Goal: Task Accomplishment & Management: Manage account settings

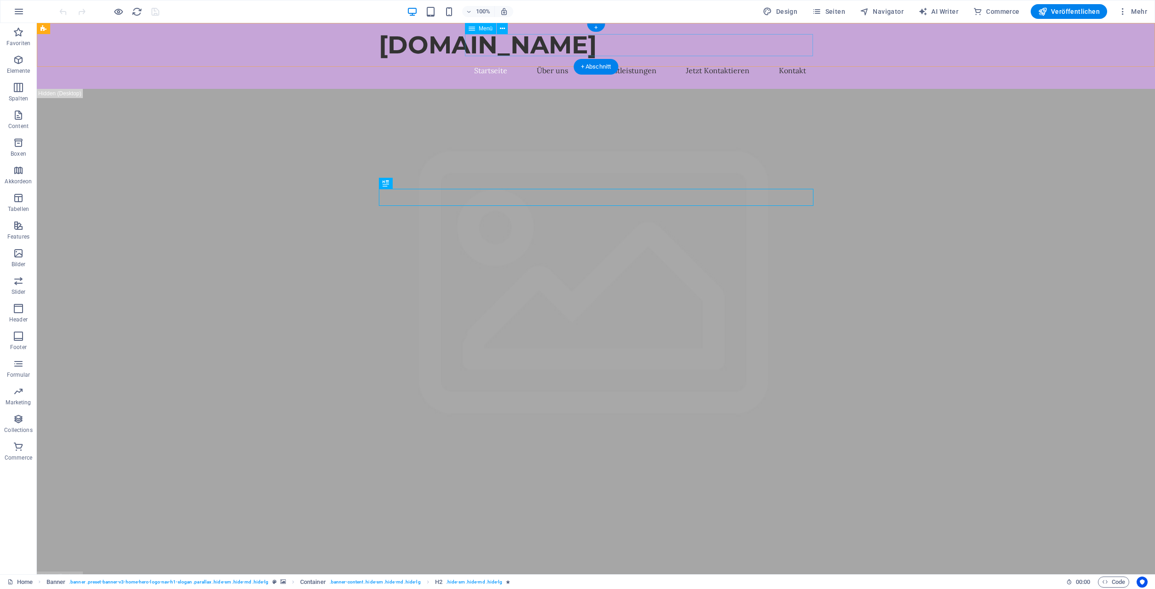
click at [481, 59] on nav "Startseite Über uns Dienstleistungen Jetzt Kontaktieren Kontakt" at bounding box center [596, 70] width 434 height 22
click at [551, 59] on nav "Startseite Über uns Dienstleistungen Jetzt Kontaktieren Kontakt" at bounding box center [596, 70] width 434 height 22
click at [618, 59] on nav "Startseite Über uns Dienstleistungen Jetzt Kontaktieren Kontakt" at bounding box center [596, 70] width 434 height 22
click at [473, 28] on icon at bounding box center [471, 28] width 6 height 11
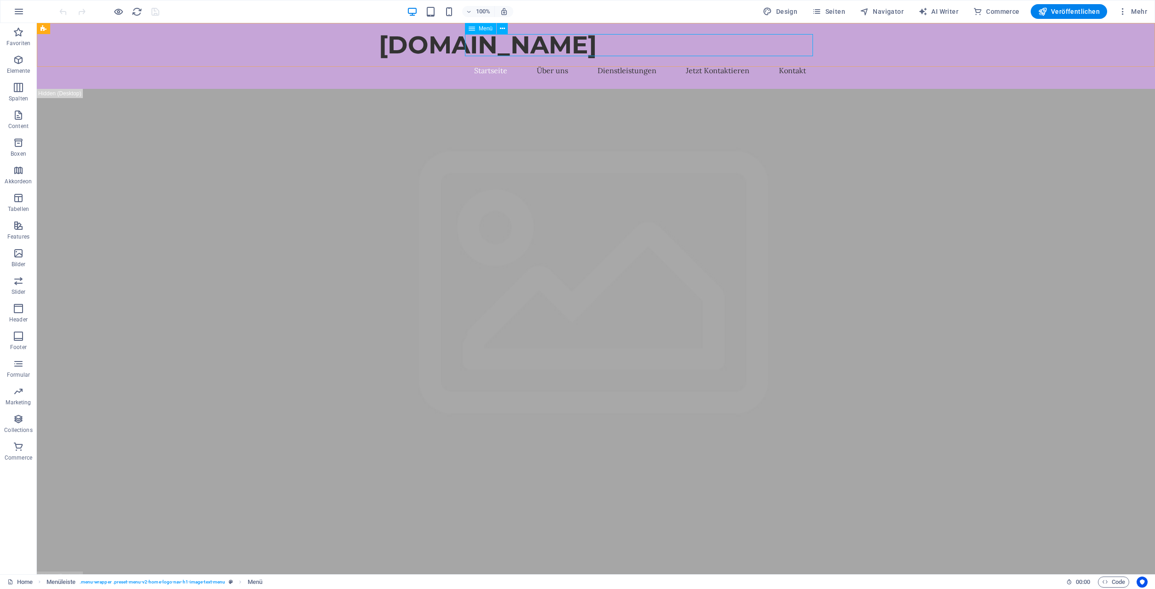
click at [483, 29] on span "Menü" at bounding box center [486, 29] width 14 height 6
click at [503, 28] on icon at bounding box center [502, 29] width 5 height 10
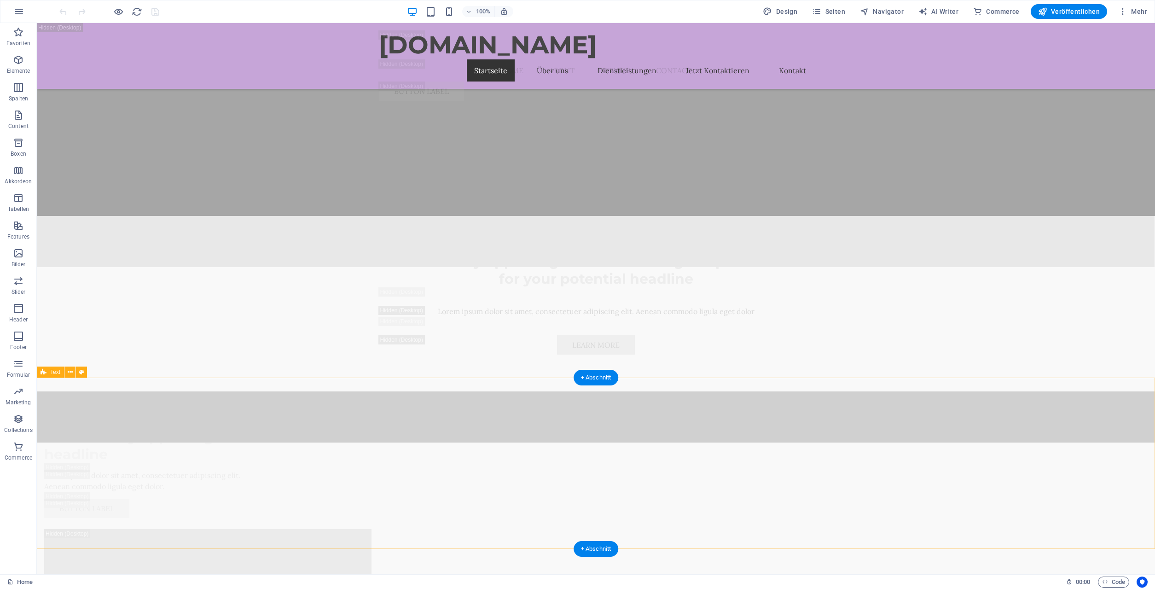
scroll to position [2441, 0]
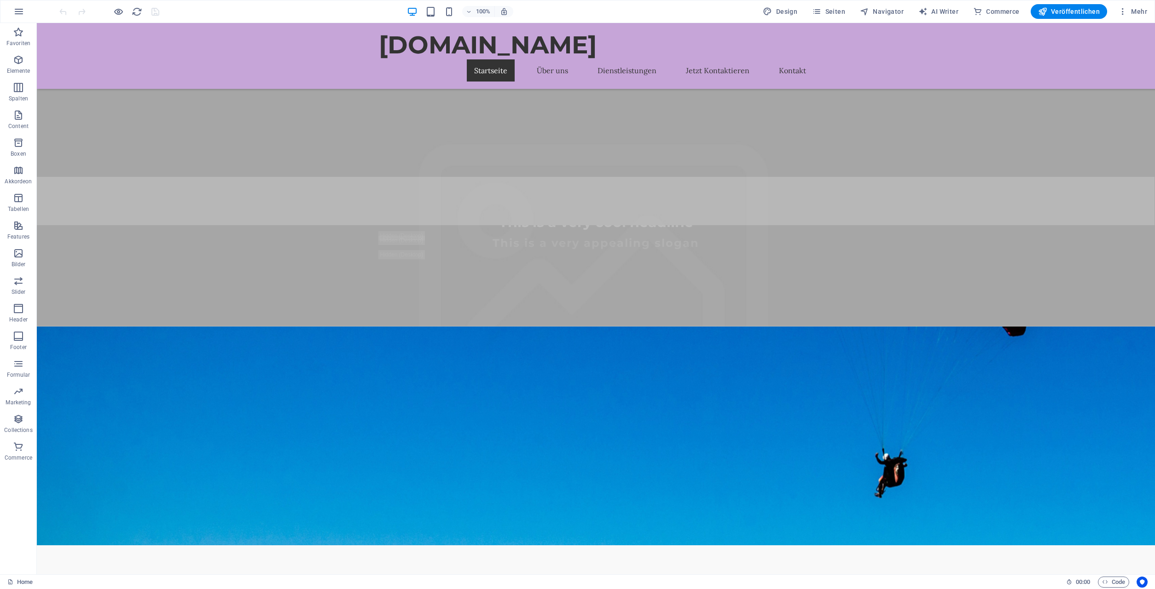
scroll to position [0, 0]
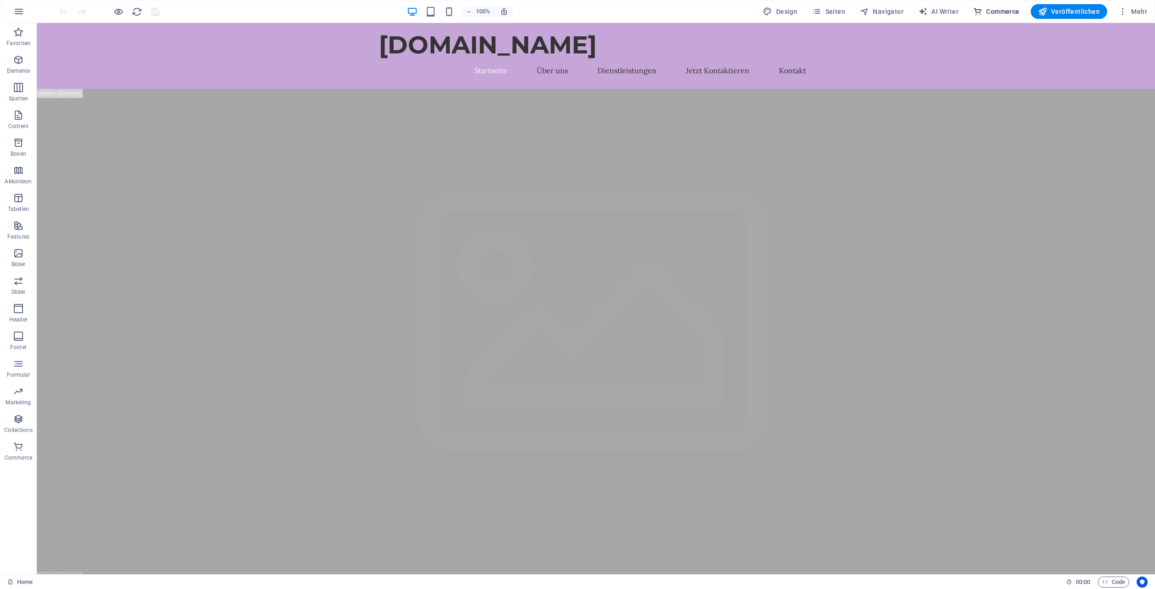
click at [1013, 13] on span "Commerce" at bounding box center [996, 11] width 46 height 9
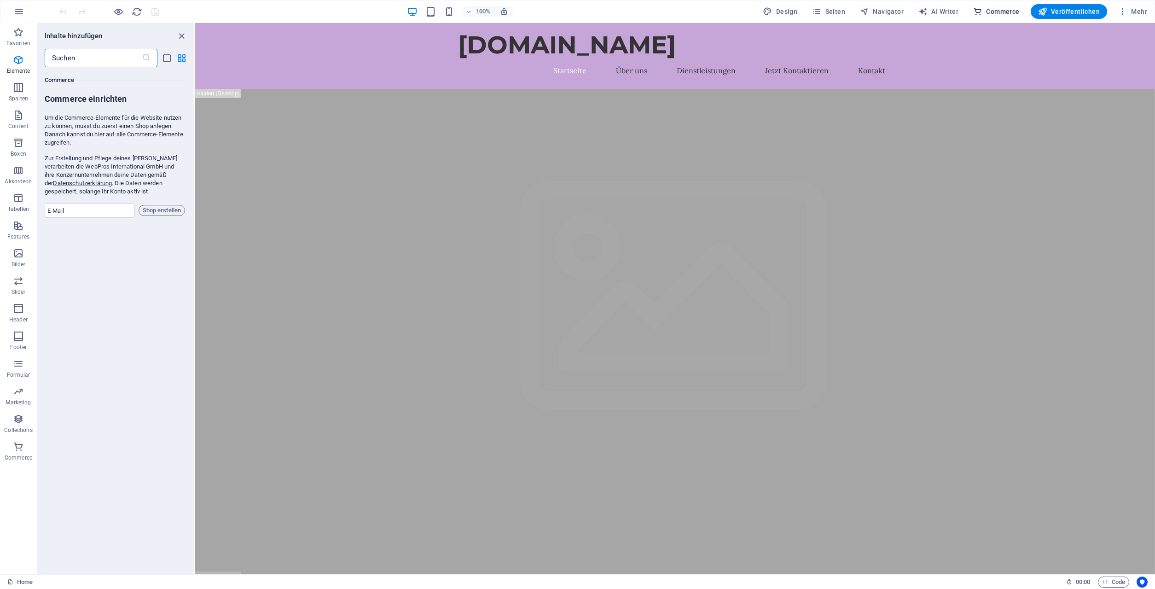
scroll to position [8869, 0]
click at [952, 10] on span "AI Writer" at bounding box center [938, 11] width 40 height 9
select select "English"
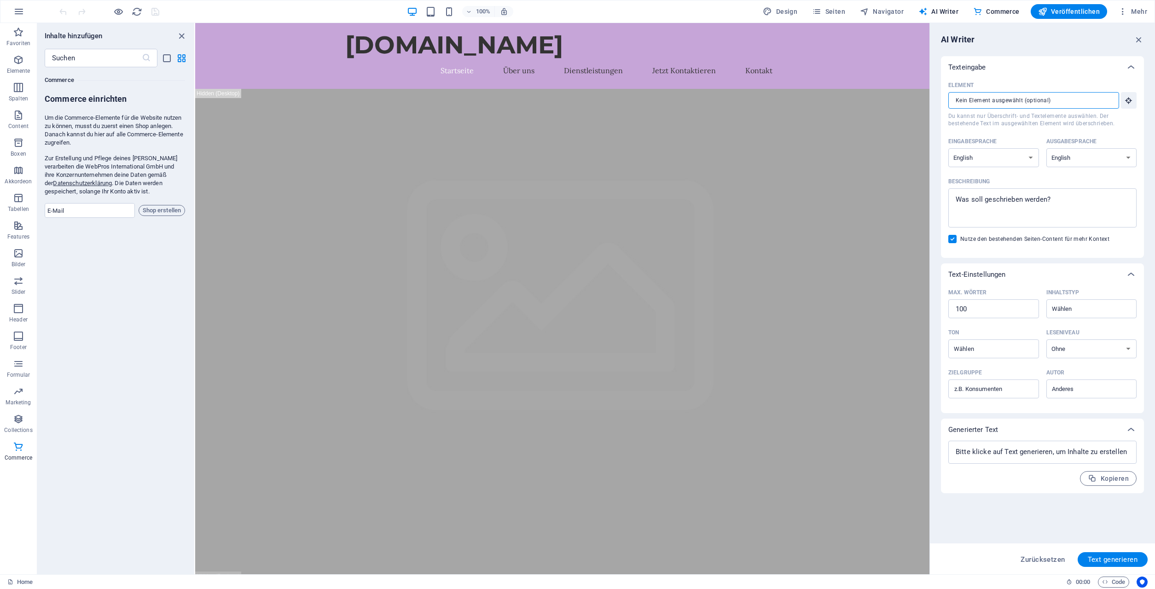
click at [1075, 98] on input "Element ​ Du kannst nur Überschrift- und Textelemente auswählen. Der bestehende…" at bounding box center [1030, 100] width 164 height 17
click at [286, 51] on div "juco.at Startseite Über uns Dienstleistungen Jetzt Kontaktieren Kontakt" at bounding box center [562, 56] width 734 height 66
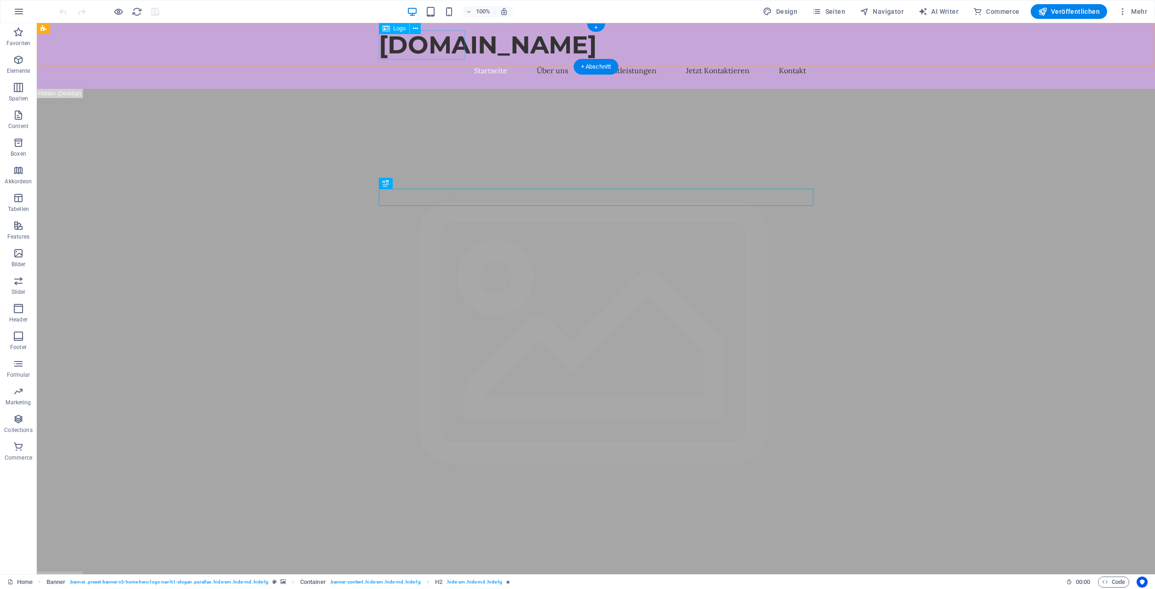
click at [417, 48] on div "[DOMAIN_NAME]" at bounding box center [596, 44] width 434 height 29
click at [402, 29] on span "Logo" at bounding box center [399, 29] width 12 height 6
click at [387, 28] on icon at bounding box center [385, 28] width 7 height 11
click at [416, 27] on icon at bounding box center [415, 29] width 5 height 10
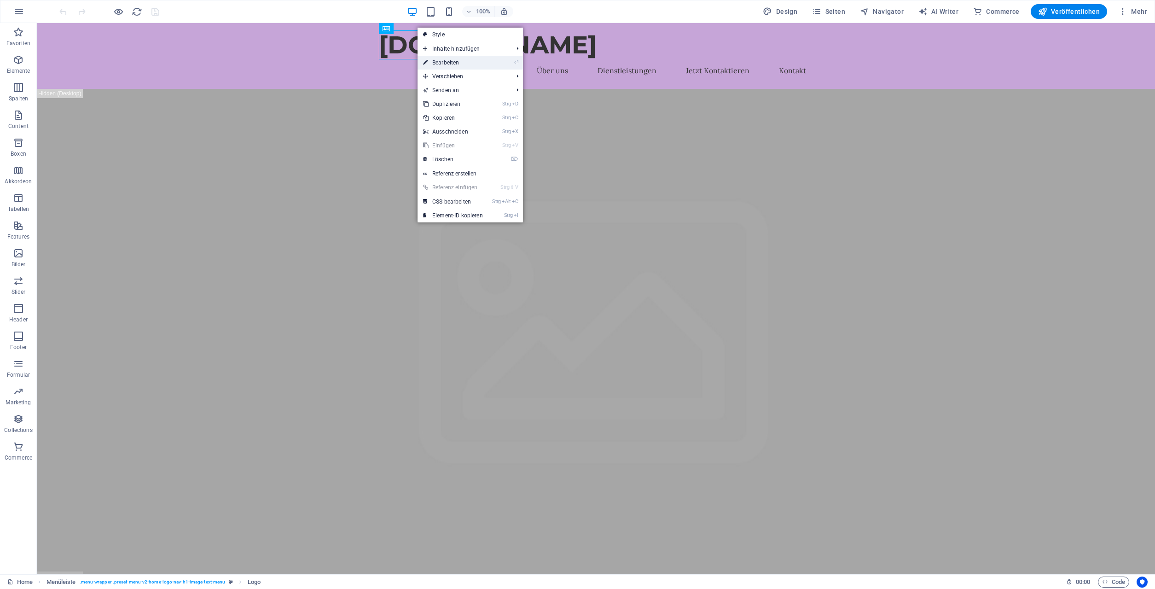
click at [455, 62] on link "⏎ Bearbeiten" at bounding box center [452, 63] width 71 height 14
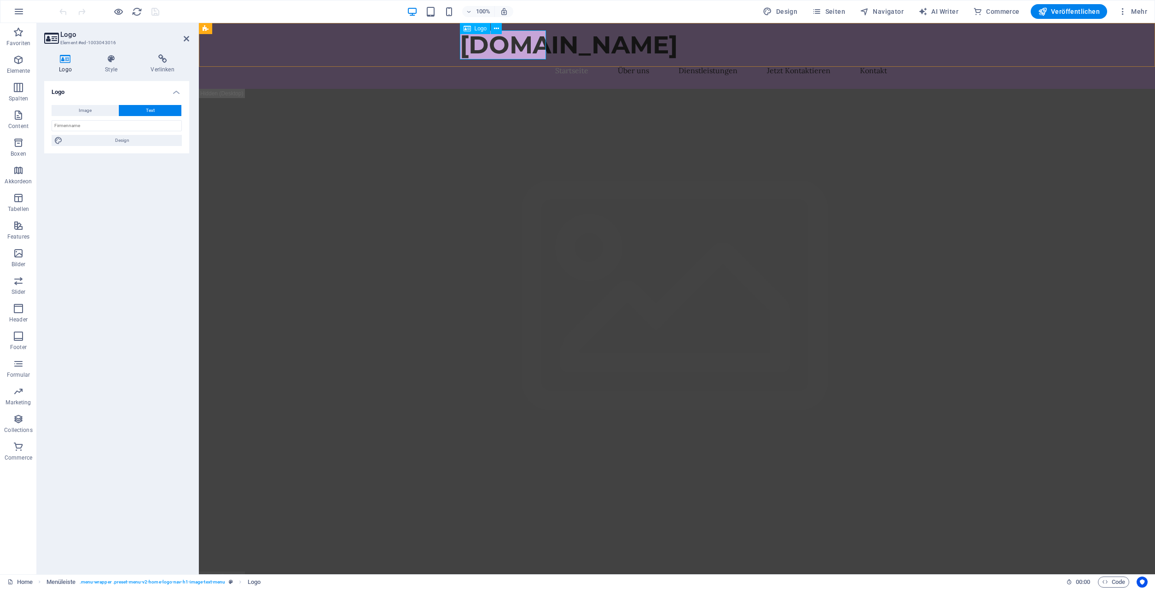
click at [467, 49] on div "[DOMAIN_NAME]" at bounding box center [677, 44] width 434 height 29
click at [468, 48] on div "[DOMAIN_NAME]" at bounding box center [677, 44] width 434 height 29
click at [150, 112] on span "Text" at bounding box center [150, 110] width 9 height 11
click at [84, 125] on input "text" at bounding box center [117, 125] width 130 height 11
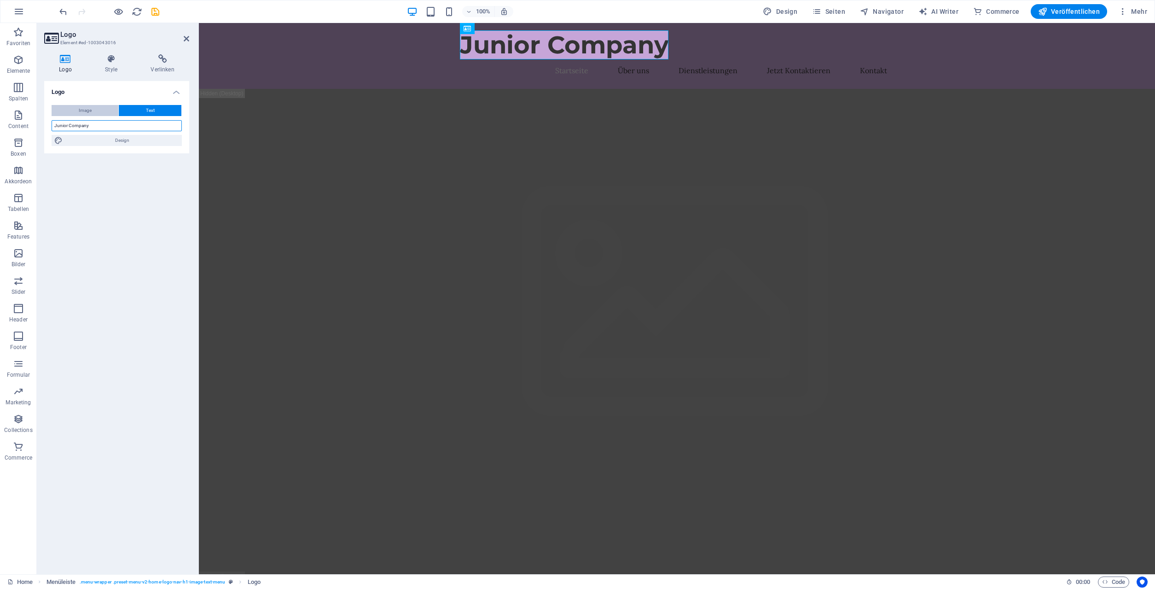
type input "Junior Company"
click at [87, 110] on span "Image" at bounding box center [85, 110] width 13 height 11
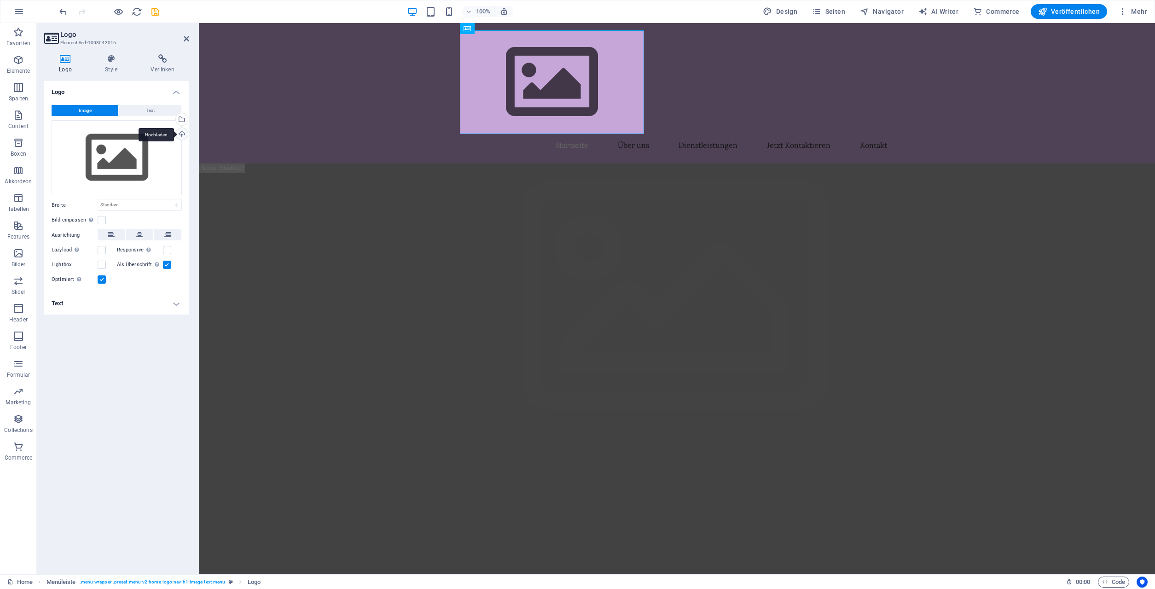
click at [181, 134] on div "Hochladen" at bounding box center [181, 135] width 14 height 14
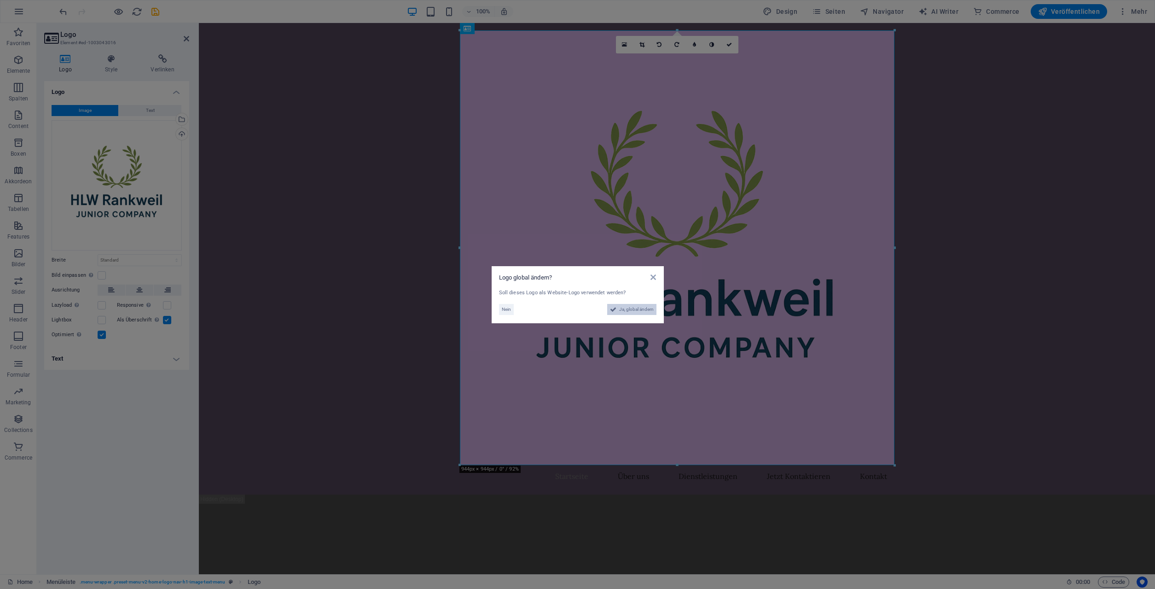
click at [636, 310] on span "Ja, global ändern" at bounding box center [636, 309] width 35 height 11
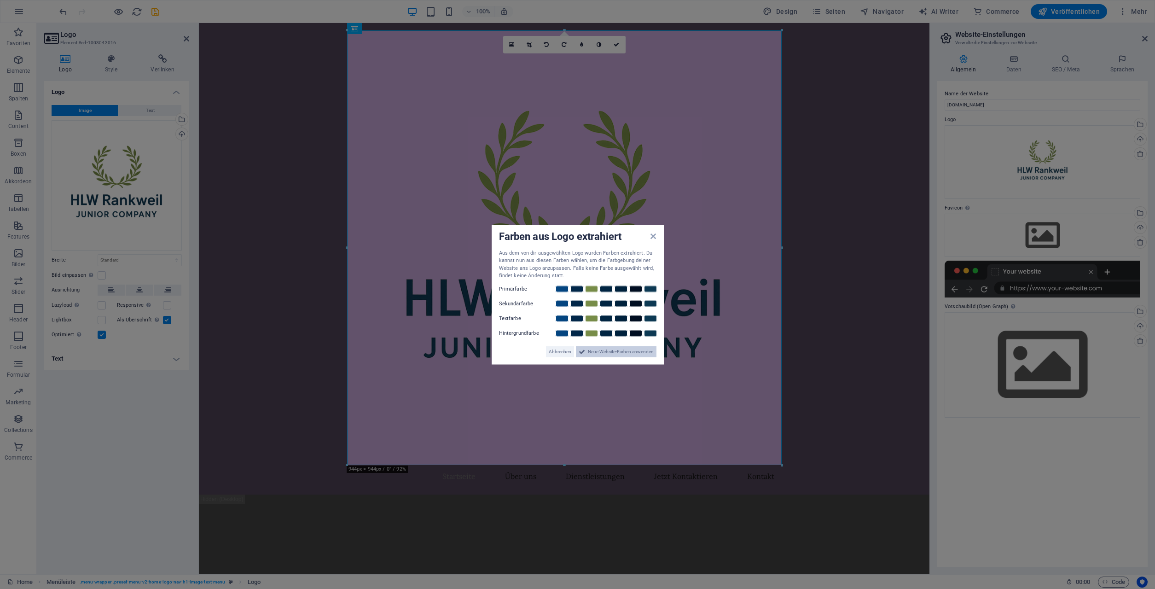
click at [615, 353] on span "Neue Website-Farben anwenden" at bounding box center [621, 351] width 66 height 11
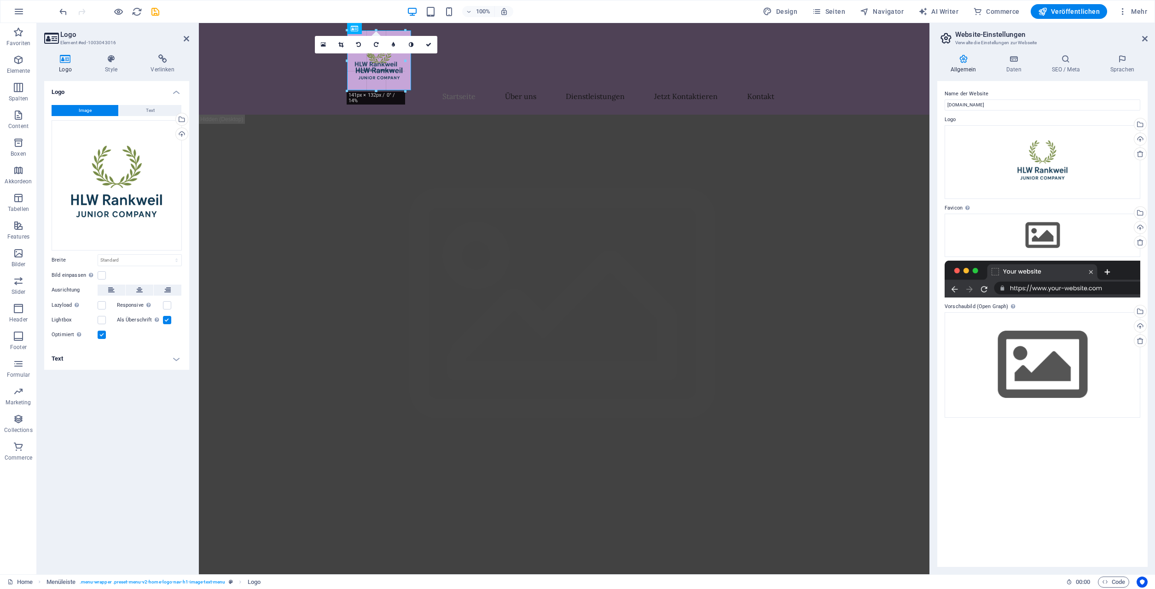
drag, startPoint x: 781, startPoint y: 466, endPoint x: 387, endPoint y: 87, distance: 547.1
type input "126"
select select "px"
click at [428, 43] on icon at bounding box center [428, 45] width 6 height 6
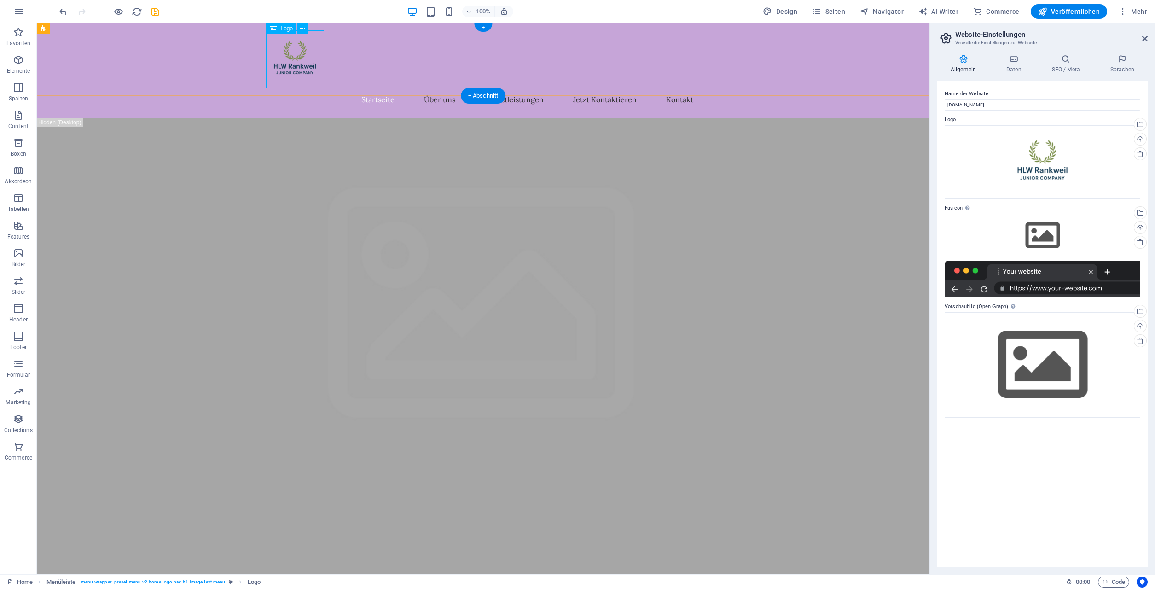
click at [299, 68] on div at bounding box center [483, 59] width 434 height 58
click at [322, 69] on div at bounding box center [483, 59] width 434 height 58
click at [302, 25] on icon at bounding box center [302, 29] width 5 height 10
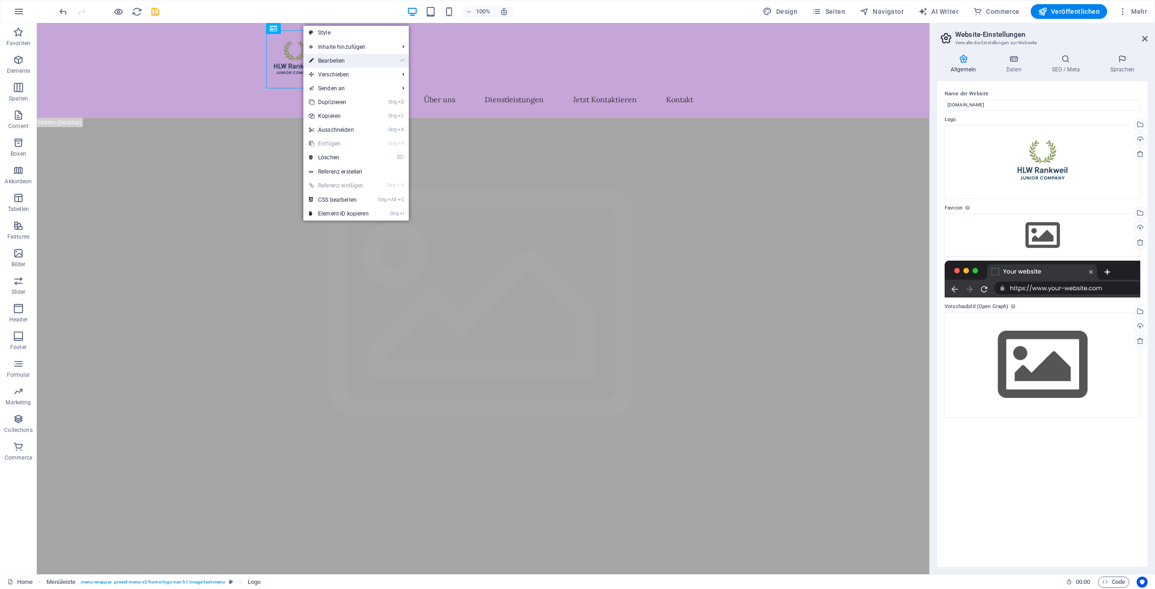
click at [336, 59] on link "⏎ Bearbeiten" at bounding box center [338, 61] width 71 height 14
select select "px"
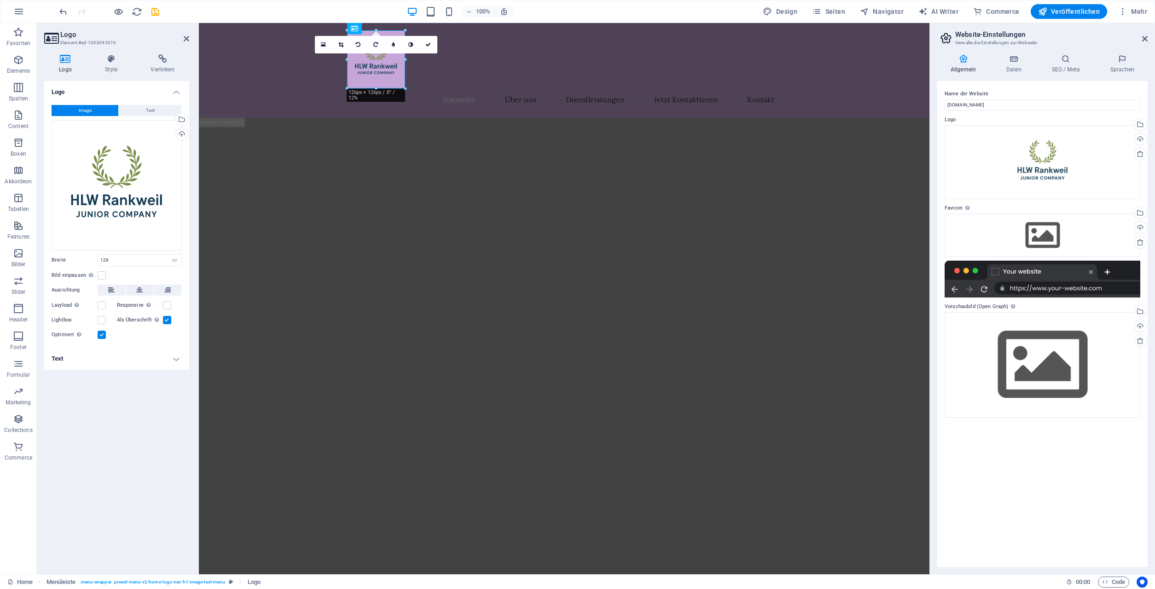
drag, startPoint x: 406, startPoint y: 60, endPoint x: 416, endPoint y: 59, distance: 10.2
click at [416, 53] on div "16:10 16:9 4:3 1:1 1:2 0" at bounding box center [376, 44] width 122 height 17
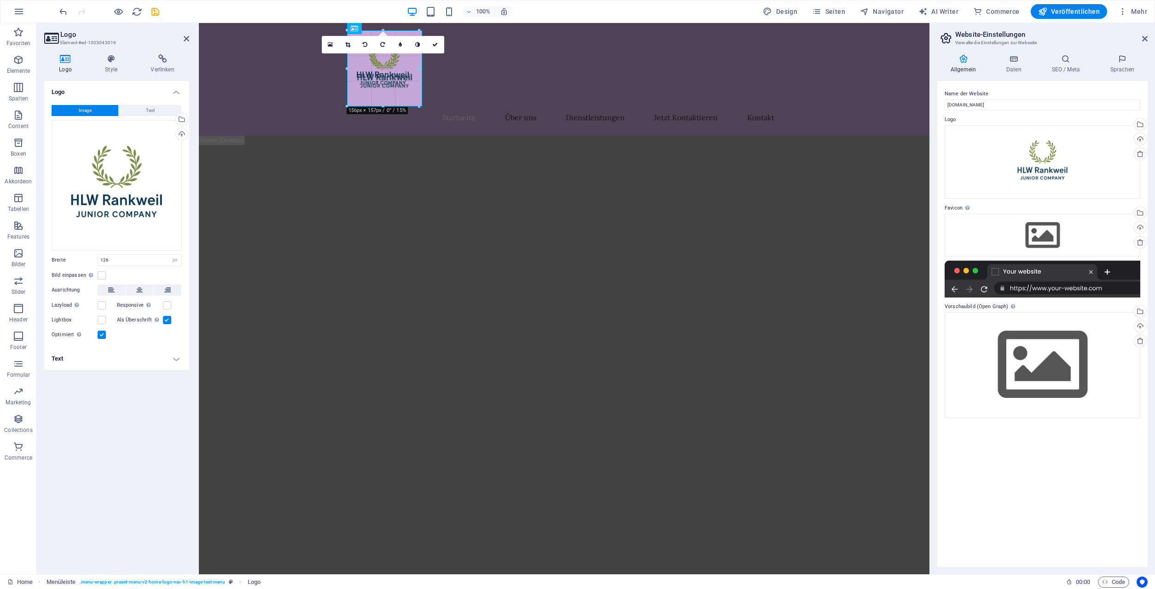
drag, startPoint x: 406, startPoint y: 78, endPoint x: 423, endPoint y: 74, distance: 17.9
click at [423, 74] on div "H2 Banner Container H3 Banner Menüleiste Menüleiste Menü Logo Menü Logo Contain…" at bounding box center [564, 298] width 730 height 551
type input "164"
click at [439, 45] on icon at bounding box center [437, 45] width 6 height 6
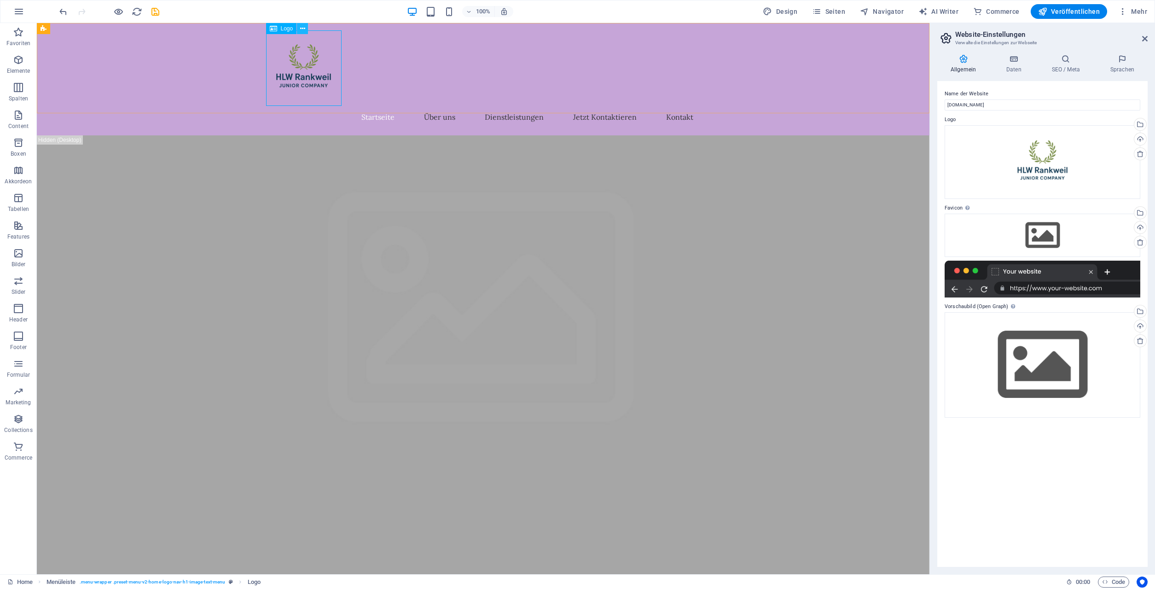
click at [301, 30] on icon at bounding box center [302, 29] width 5 height 10
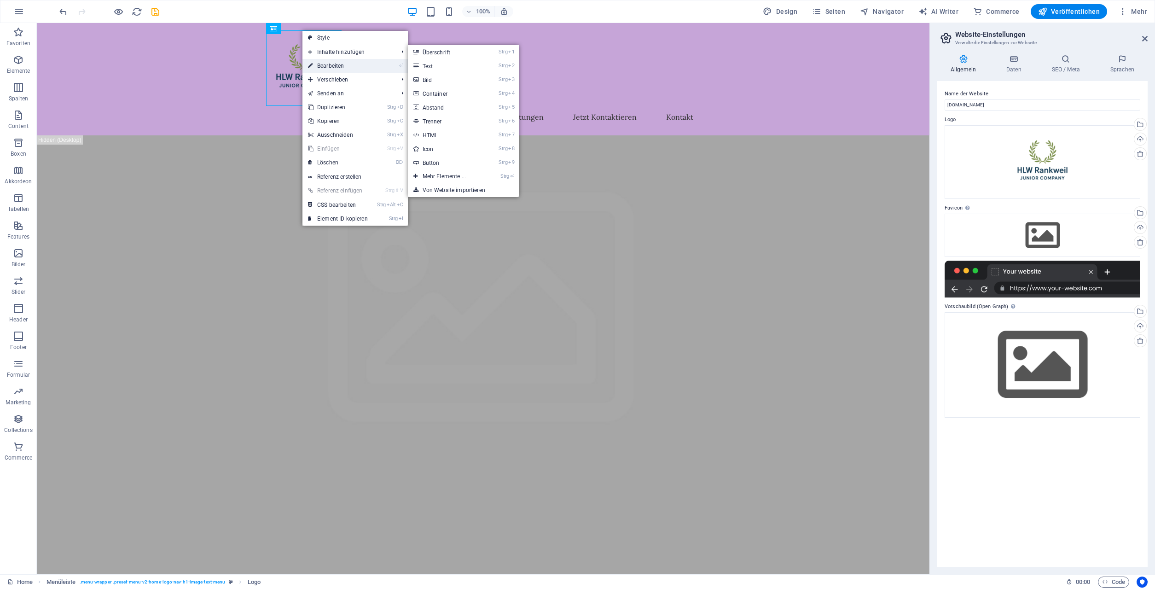
click at [349, 68] on link "⏎ Bearbeiten" at bounding box center [337, 66] width 71 height 14
select select "px"
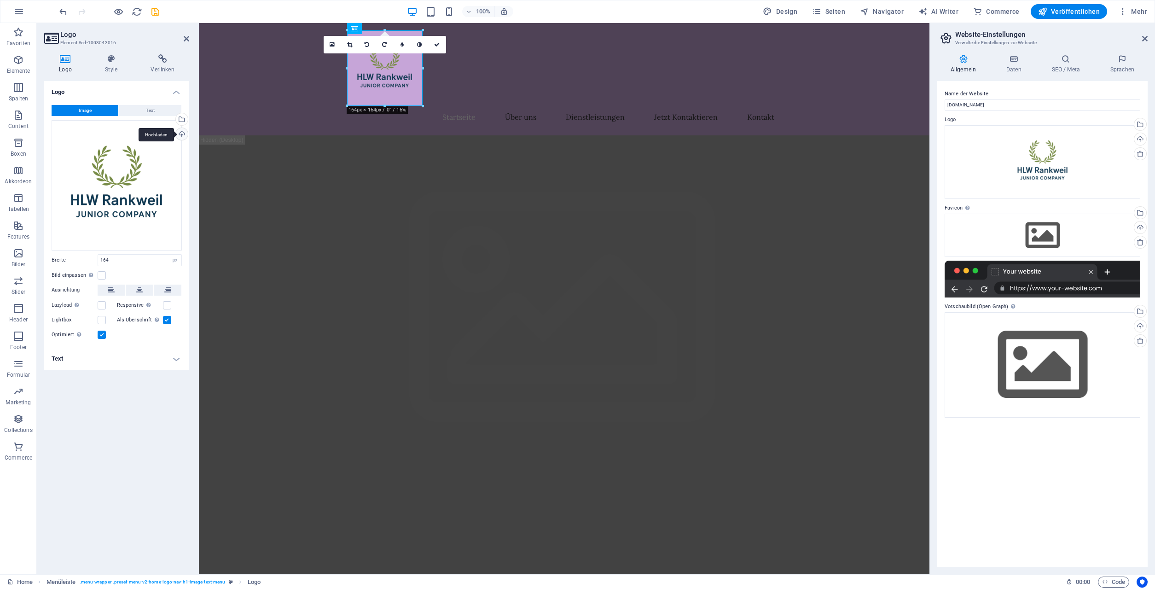
click at [180, 133] on div "Hochladen" at bounding box center [181, 135] width 14 height 14
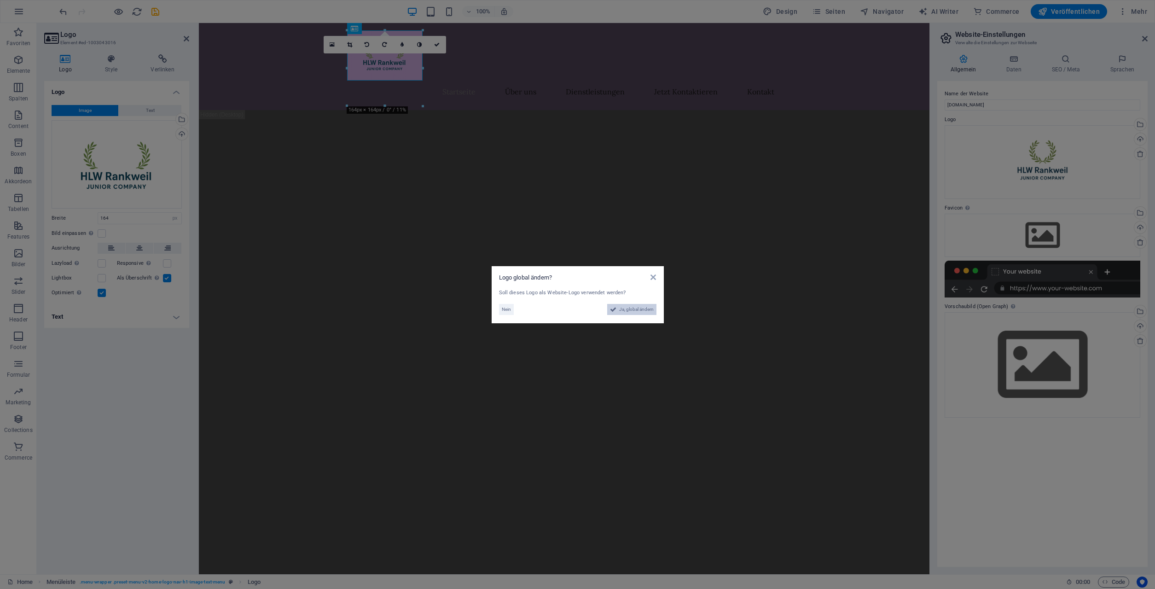
click at [637, 310] on span "Ja, global ändern" at bounding box center [636, 309] width 35 height 11
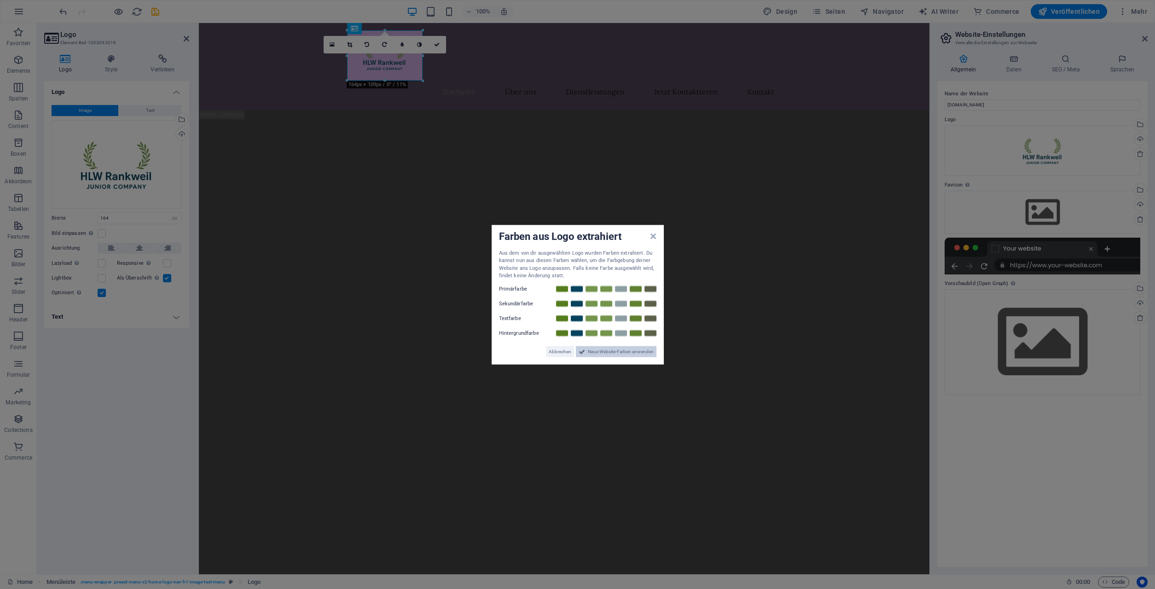
click at [629, 354] on span "Neue Website-Farben anwenden" at bounding box center [621, 351] width 66 height 11
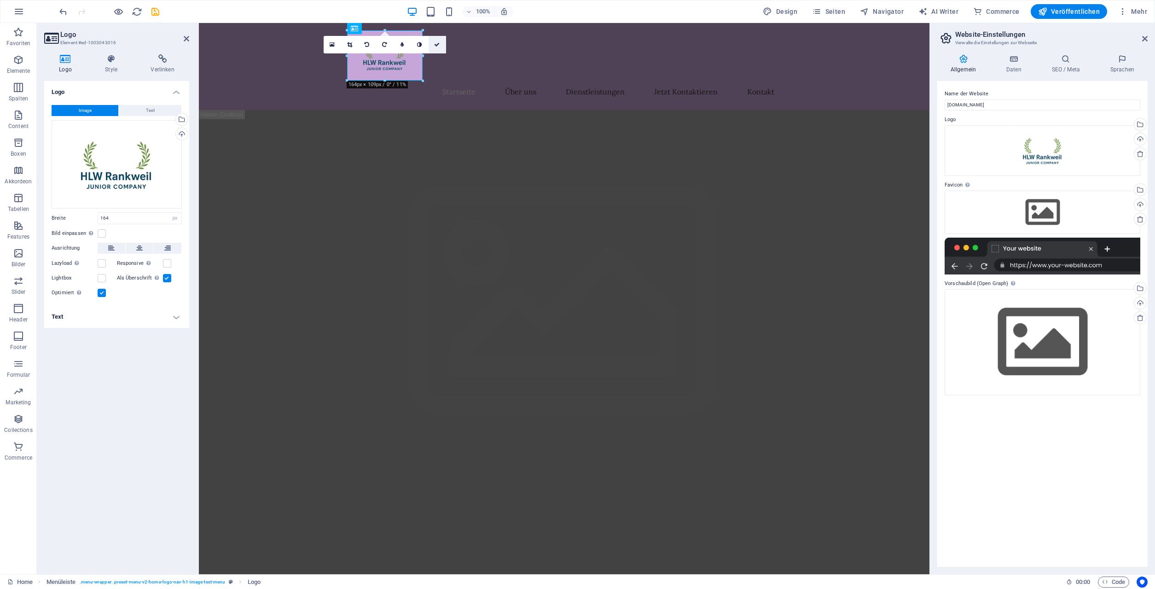
click at [437, 46] on icon at bounding box center [437, 45] width 6 height 6
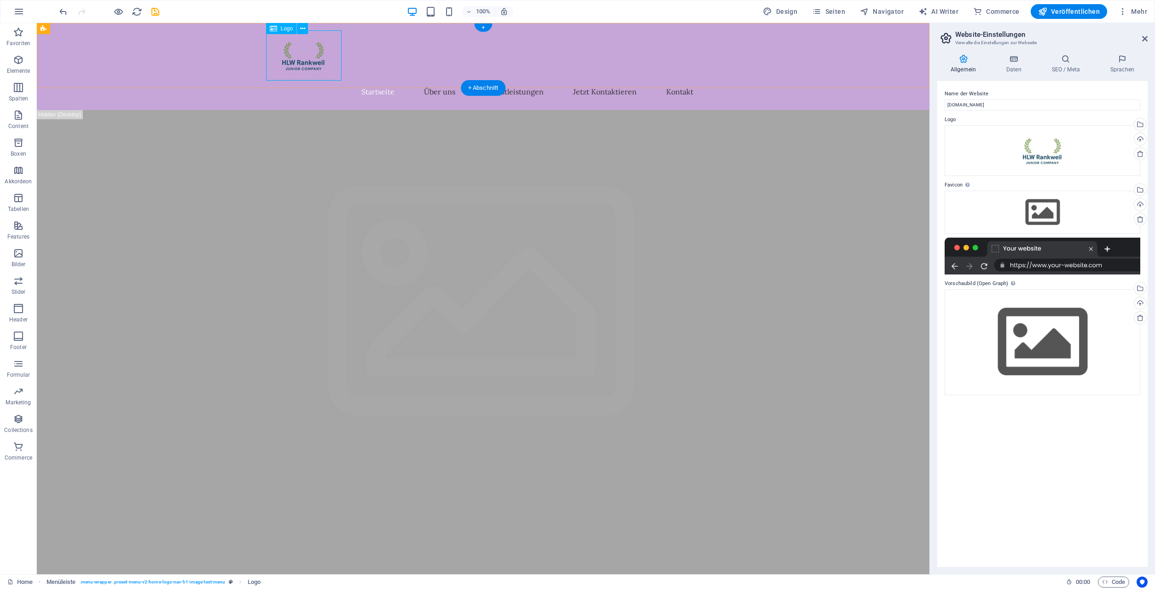
click at [269, 75] on div at bounding box center [483, 55] width 434 height 50
click at [266, 42] on div "Startseite Über uns Dienstleistungen Jetzt Kontaktieren Kontakt" at bounding box center [483, 66] width 892 height 87
click at [302, 48] on div at bounding box center [483, 55] width 434 height 50
click at [304, 28] on icon at bounding box center [302, 29] width 5 height 10
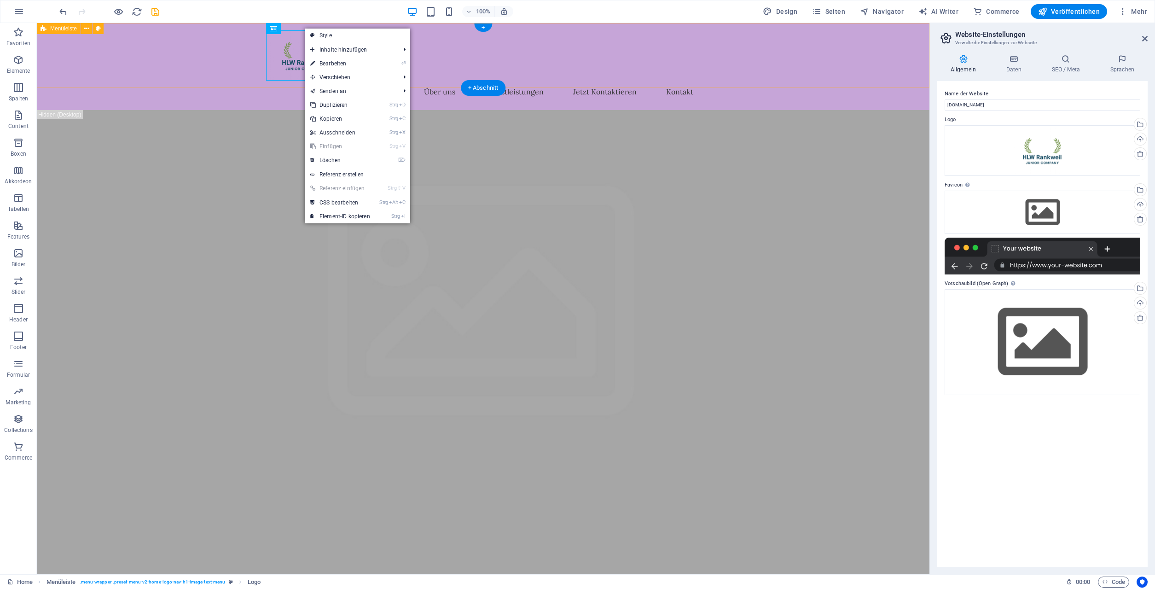
click at [209, 72] on div "Startseite Über uns Dienstleistungen Jetzt Kontaktieren Kontakt" at bounding box center [483, 66] width 892 height 87
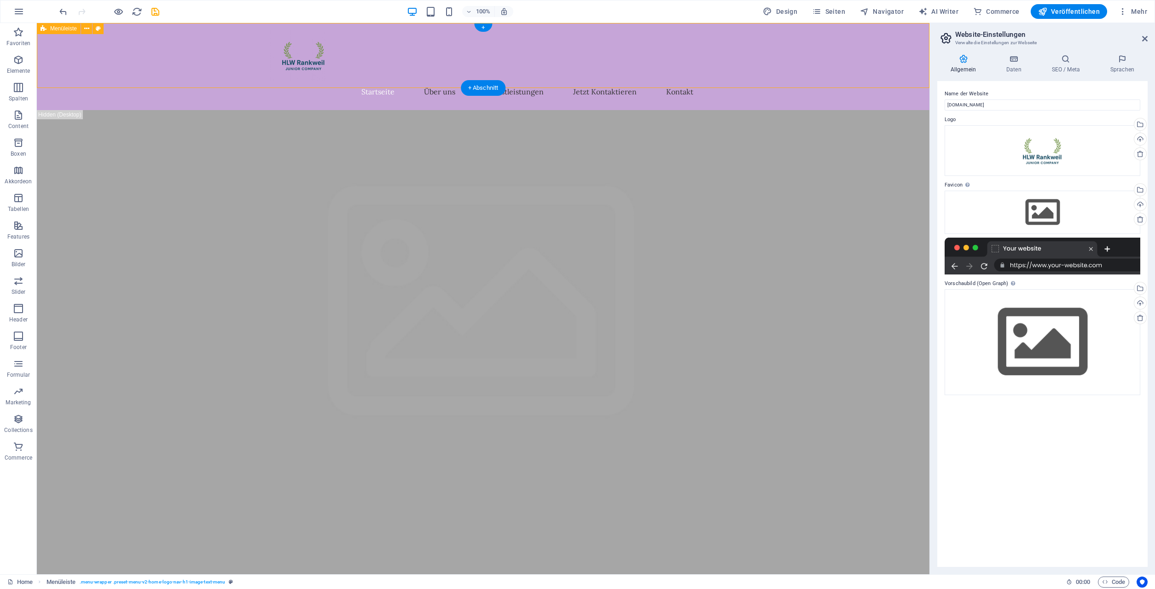
click at [309, 80] on div at bounding box center [483, 55] width 434 height 50
select select "px"
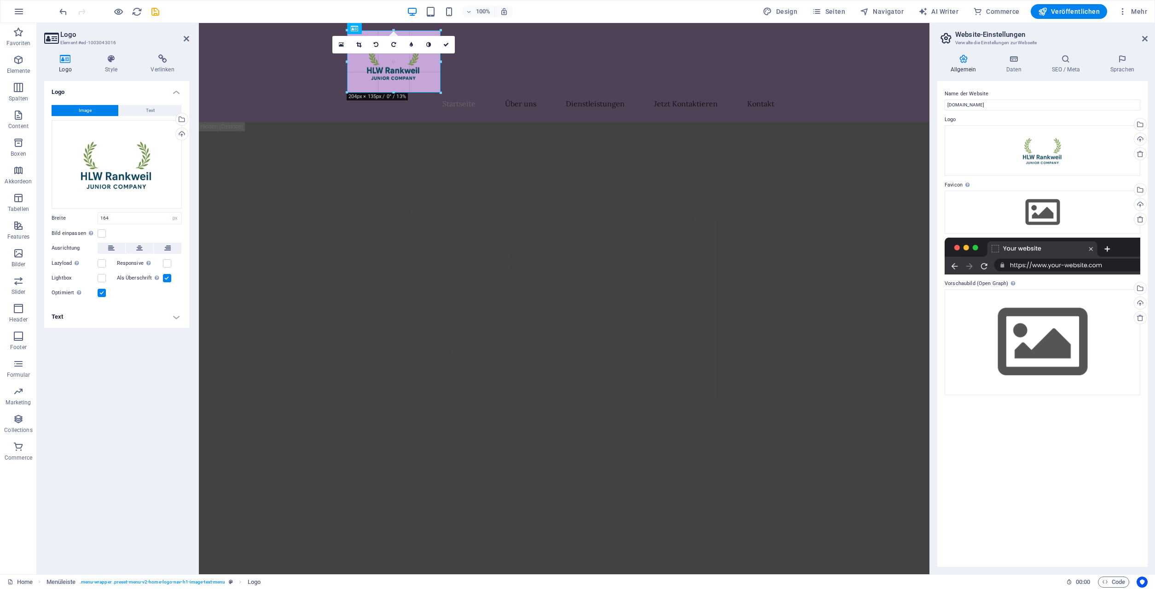
drag, startPoint x: 424, startPoint y: 81, endPoint x: 441, endPoint y: 81, distance: 17.1
type input "203"
click at [447, 46] on icon at bounding box center [446, 45] width 6 height 6
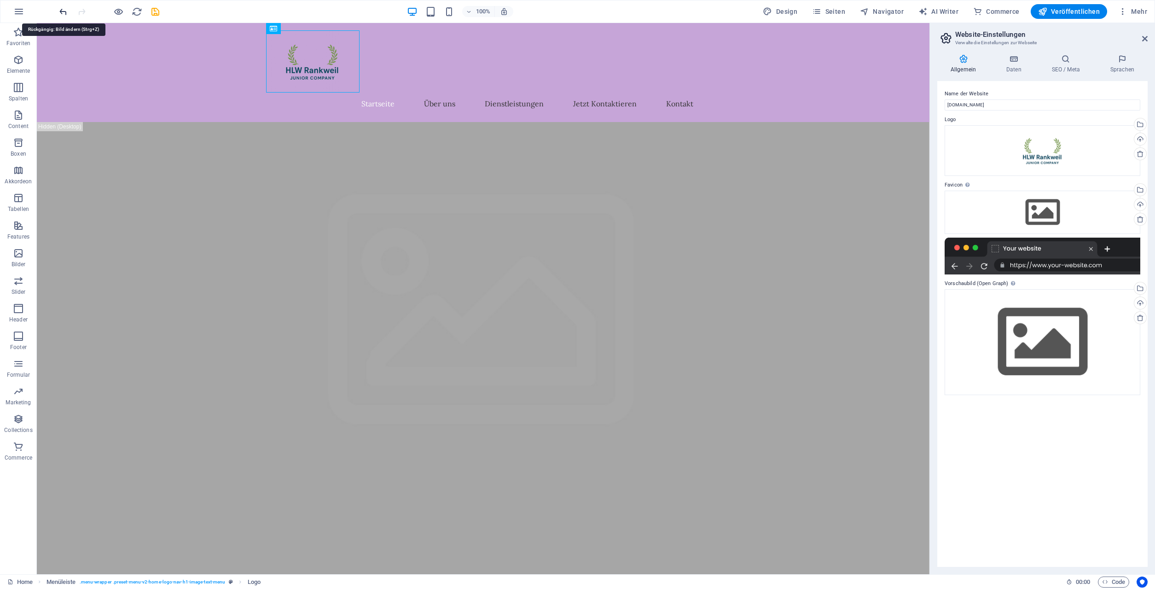
click at [61, 11] on icon "undo" at bounding box center [63, 11] width 11 height 11
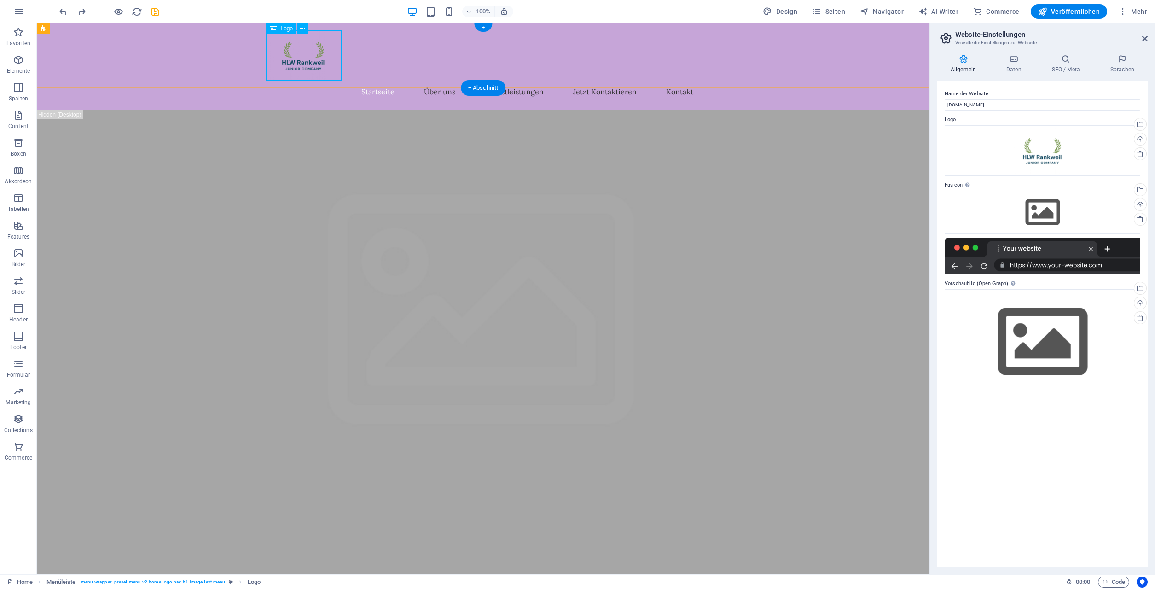
click at [275, 80] on div at bounding box center [483, 55] width 434 height 50
click at [275, 82] on div "Startseite Über uns Dienstleistungen Jetzt Kontaktieren Kontakt" at bounding box center [483, 66] width 892 height 87
click at [276, 81] on div "Startseite Über uns Dienstleistungen Jetzt Kontaktieren Kontakt" at bounding box center [483, 66] width 892 height 87
click at [114, 81] on div "Startseite Über uns Dienstleistungen Jetzt Kontaktieren Kontakt" at bounding box center [483, 66] width 892 height 87
click at [266, 56] on div at bounding box center [483, 55] width 434 height 50
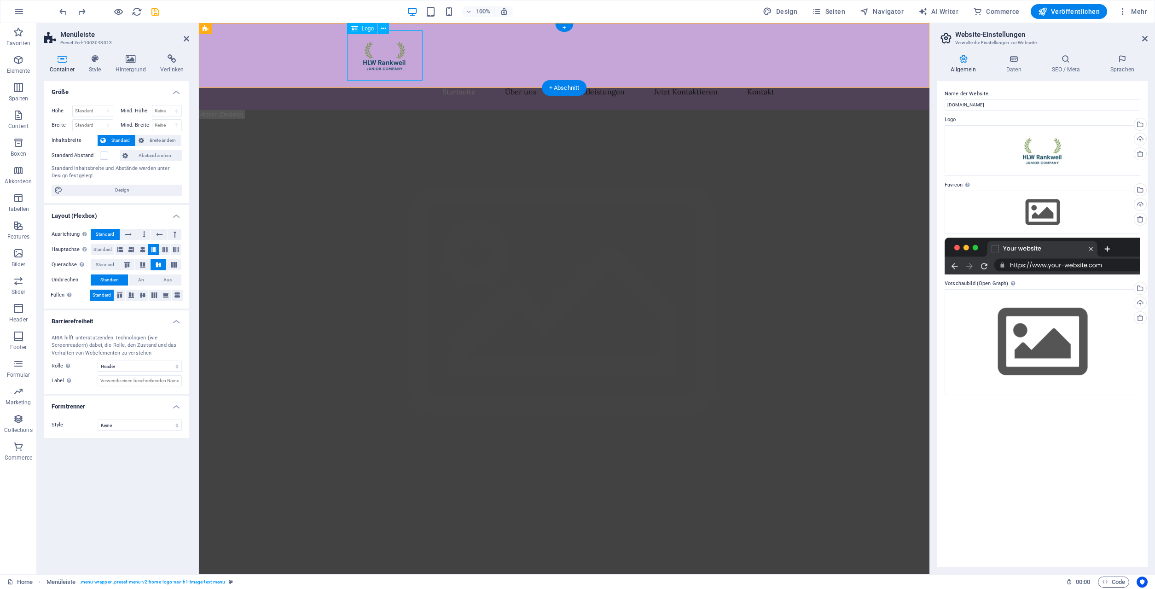
click at [370, 56] on div at bounding box center [564, 55] width 434 height 50
select select "px"
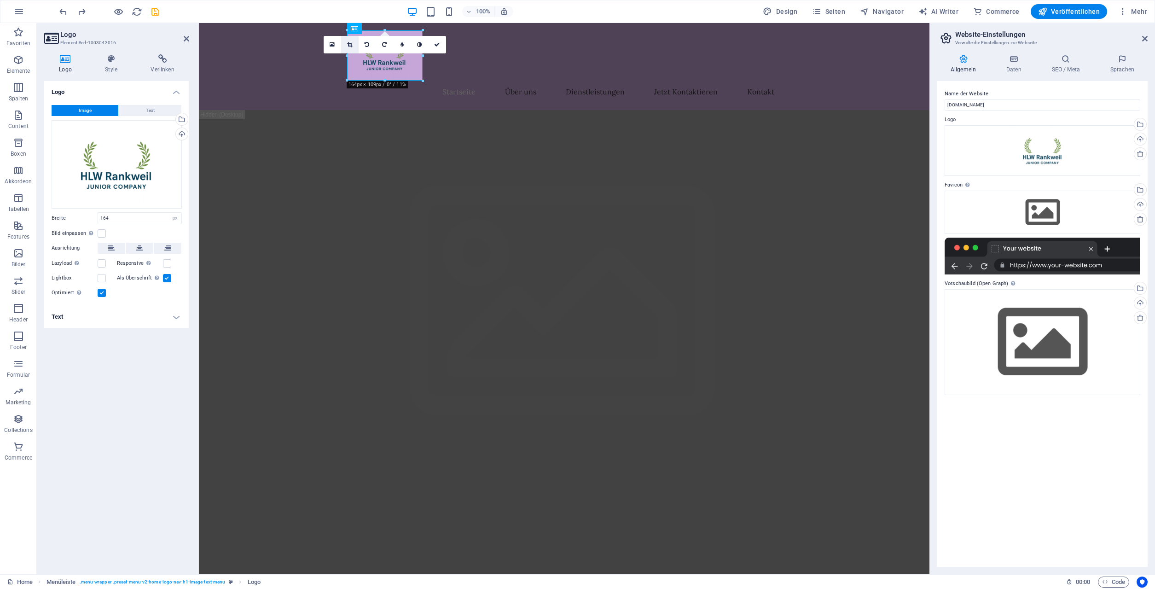
click at [349, 44] on icon at bounding box center [349, 45] width 5 height 6
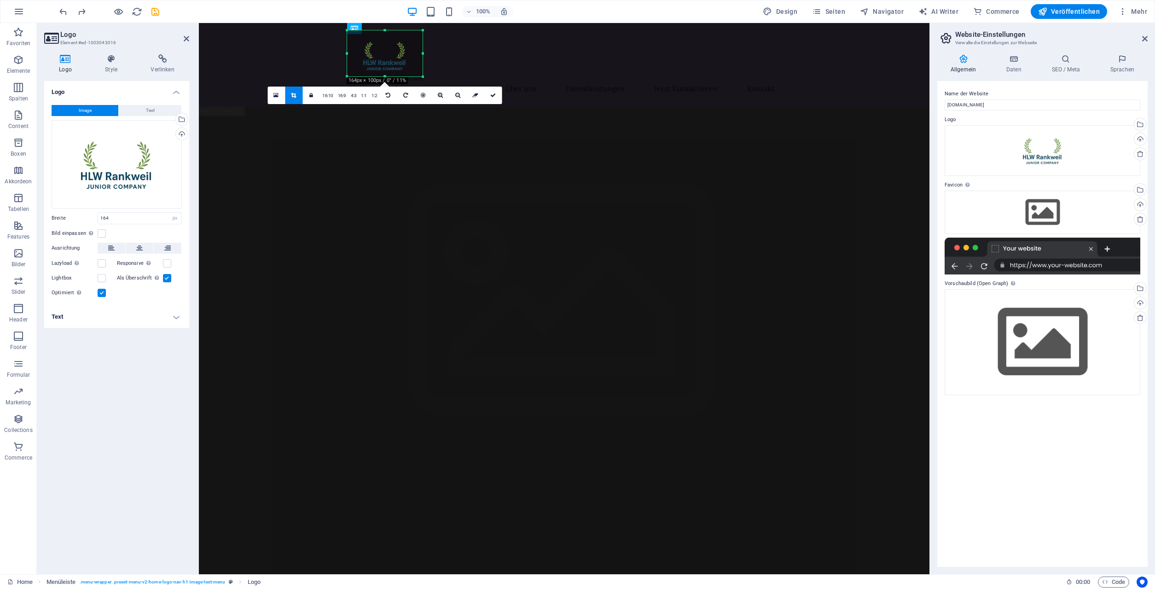
click at [385, 76] on div at bounding box center [384, 76] width 75 height 3
click at [386, 75] on div at bounding box center [384, 76] width 75 height 3
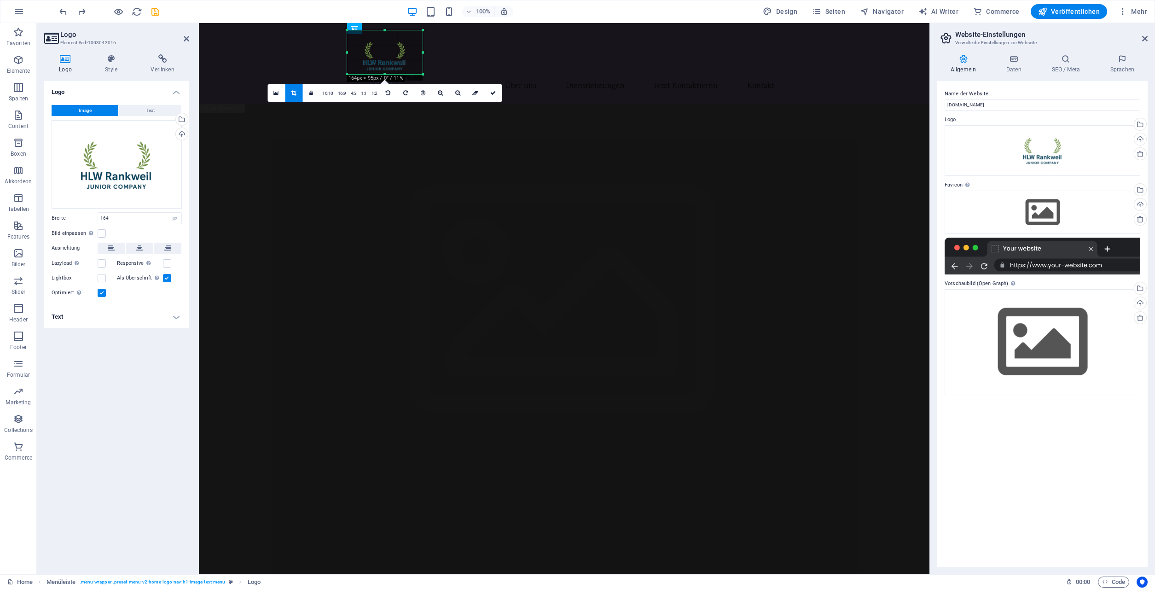
click at [386, 73] on div at bounding box center [384, 74] width 75 height 3
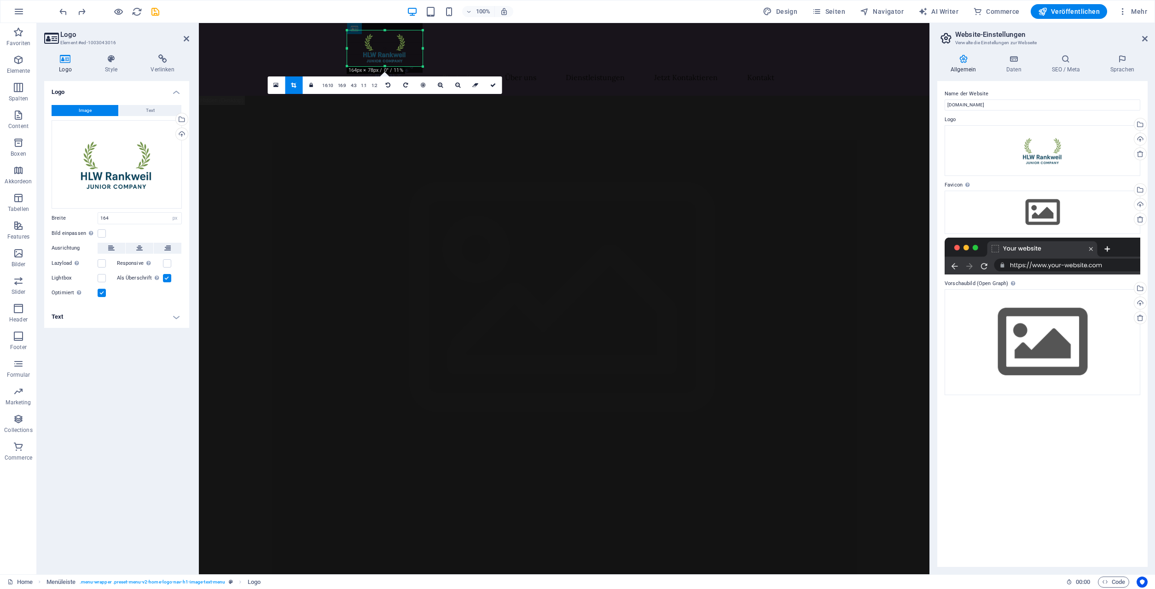
drag, startPoint x: 386, startPoint y: 29, endPoint x: 387, endPoint y: 37, distance: 7.9
click at [387, 37] on div "180 170 160 150 140 130 120 110 100 90 80 70 60 50 40 30 20 10 0 -10 -20 -30 -4…" at bounding box center [384, 48] width 75 height 36
drag, startPoint x: 422, startPoint y: 48, endPoint x: 411, endPoint y: 48, distance: 11.1
click at [411, 48] on div at bounding box center [411, 48] width 3 height 36
drag, startPoint x: 348, startPoint y: 48, endPoint x: 355, endPoint y: 48, distance: 7.4
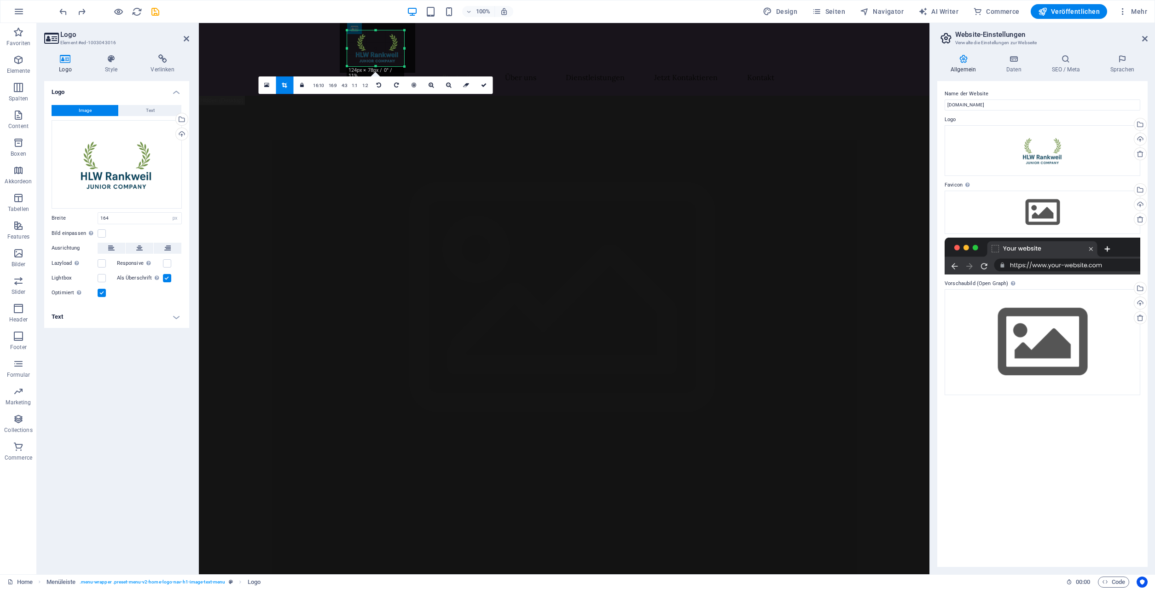
click at [355, 48] on div "180 170 160 150 140 130 120 110 100 90 80 70 60 50 40 30 20 10 0 -10 -20 -30 -4…" at bounding box center [375, 48] width 57 height 36
drag, startPoint x: 484, startPoint y: 84, endPoint x: 284, endPoint y: 61, distance: 200.6
click at [484, 84] on icon at bounding box center [484, 85] width 6 height 6
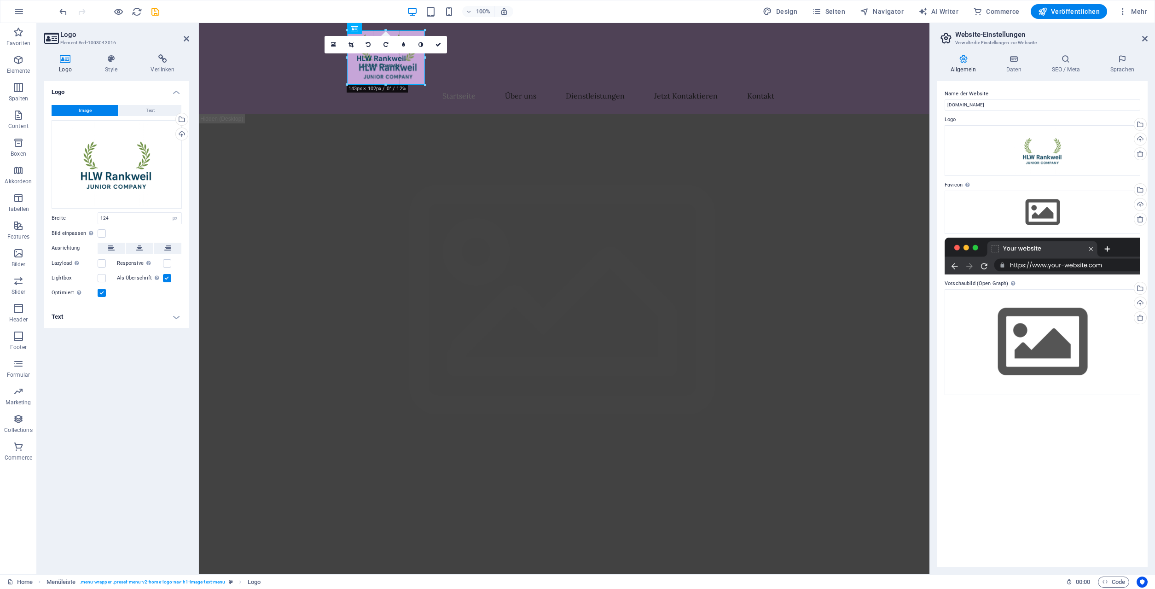
drag, startPoint x: 405, startPoint y: 50, endPoint x: 425, endPoint y: 51, distance: 20.3
type input "169"
click at [437, 43] on icon at bounding box center [438, 45] width 6 height 6
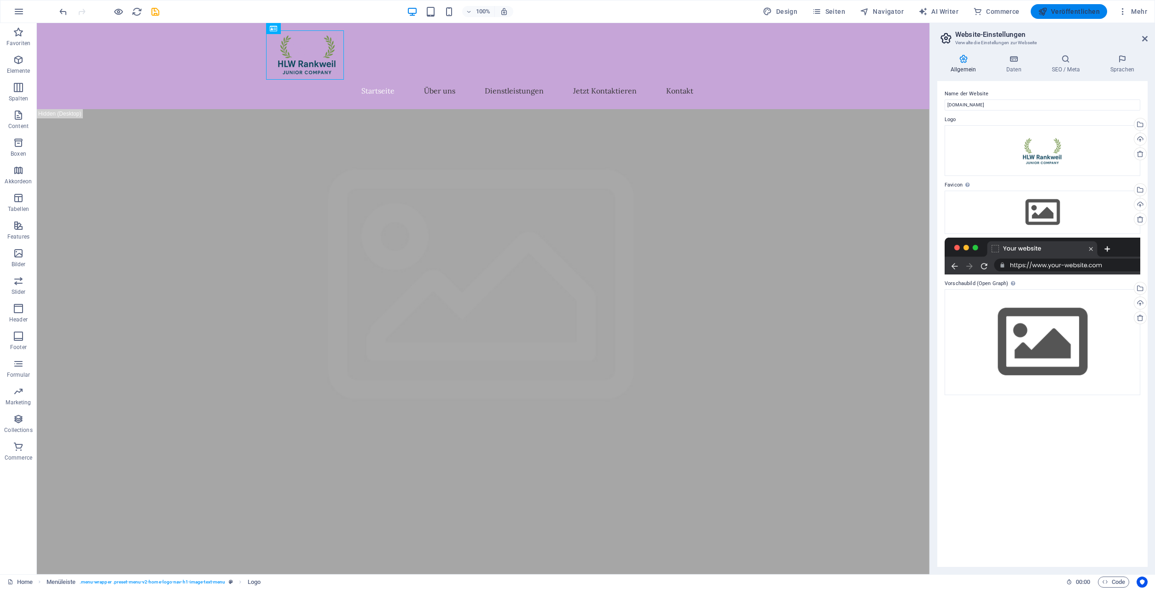
click at [1088, 12] on span "Veröffentlichen" at bounding box center [1069, 11] width 62 height 9
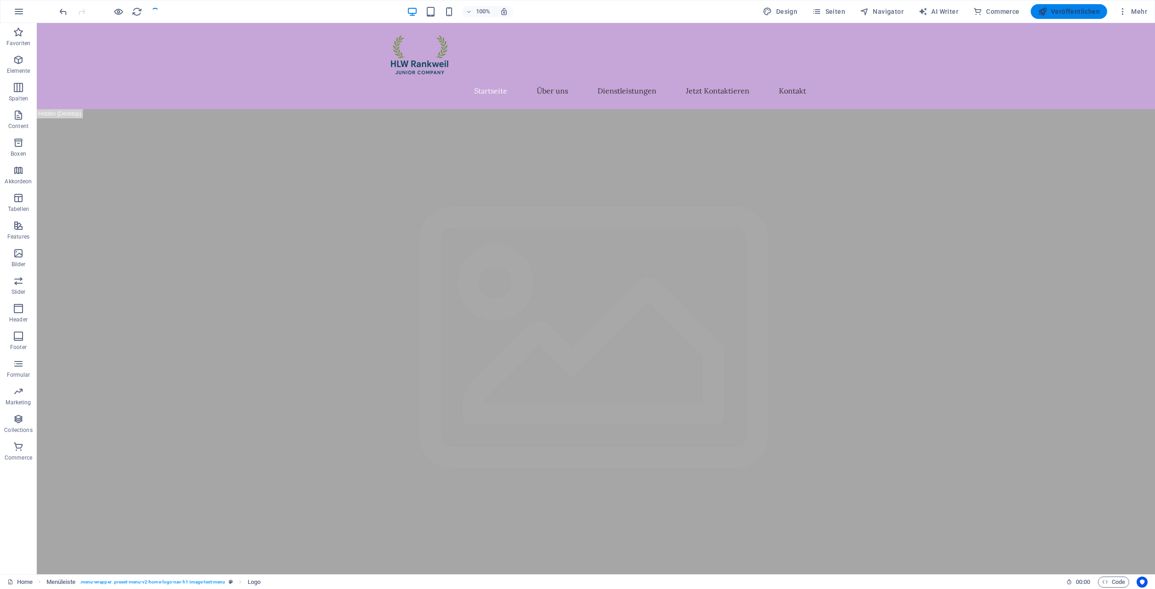
checkbox input "false"
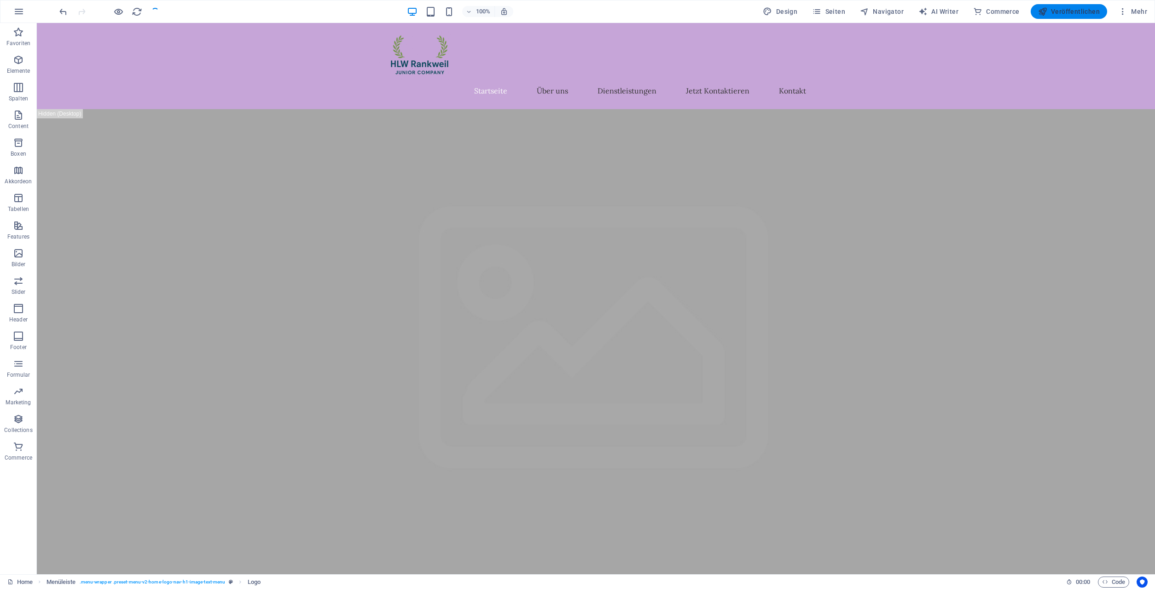
checkbox input "false"
click at [1052, 10] on span "Veröffentlichen" at bounding box center [1069, 11] width 62 height 9
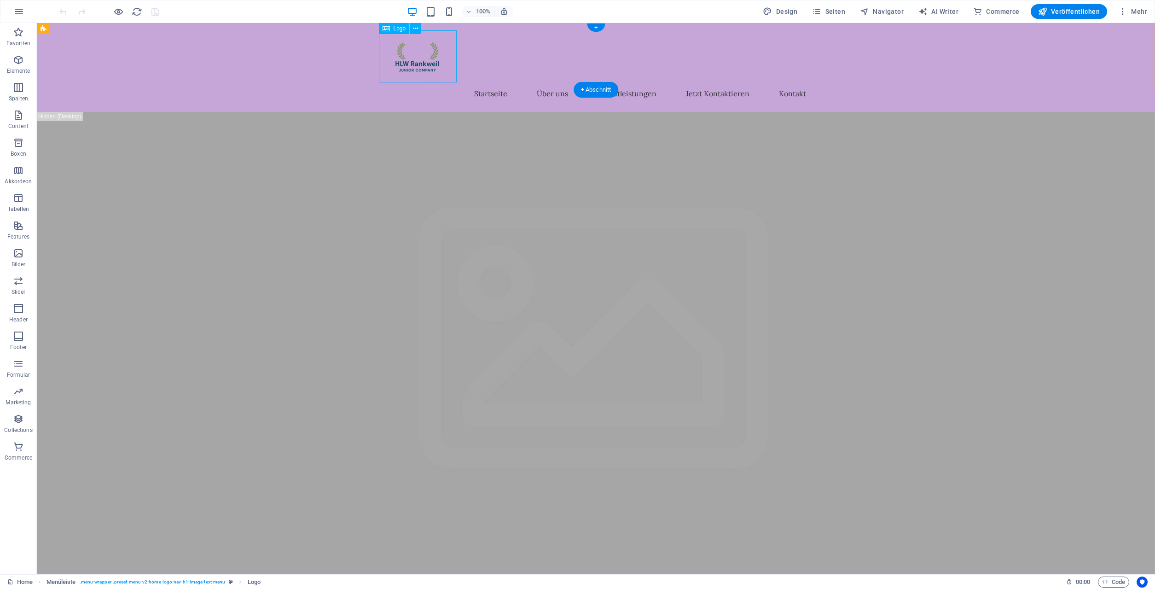
click at [421, 66] on div at bounding box center [596, 56] width 434 height 52
click at [420, 66] on div at bounding box center [596, 56] width 434 height 52
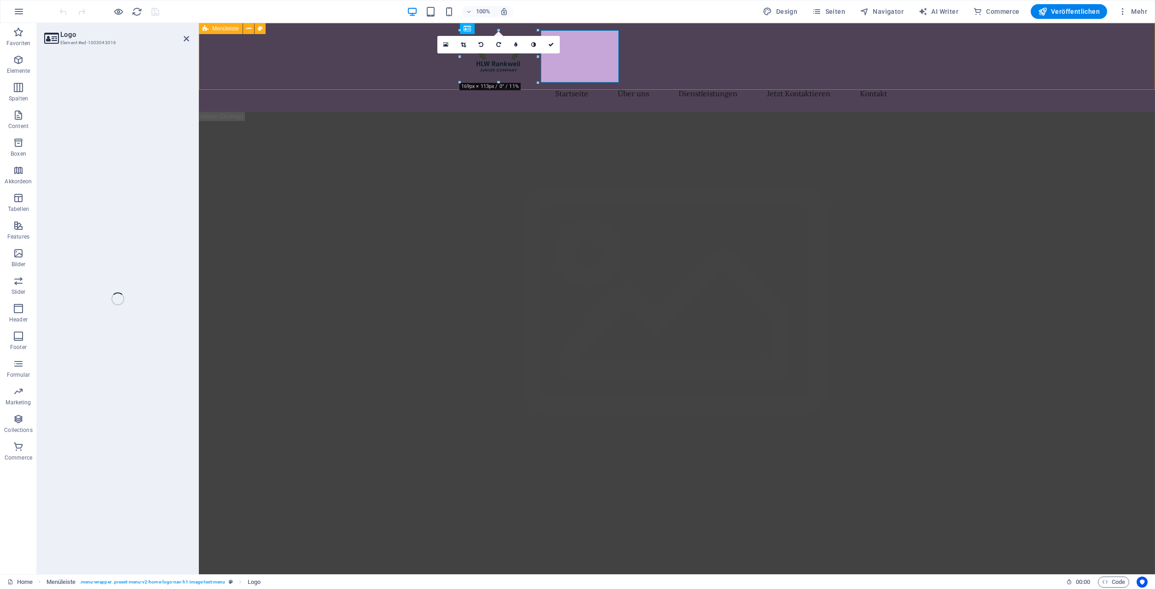
select select "px"
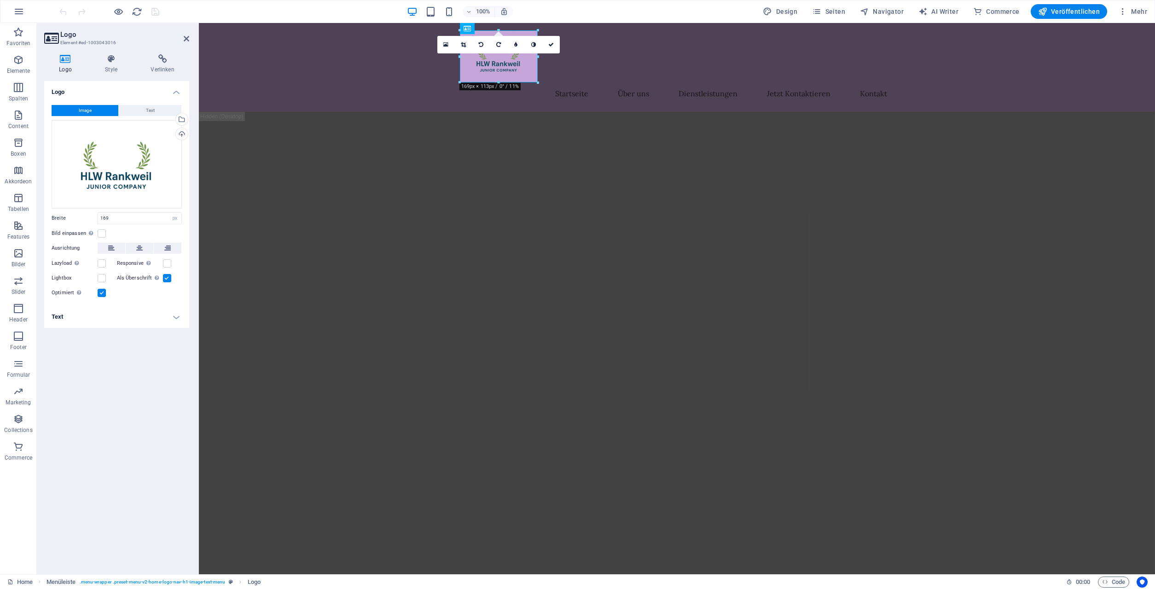
drag, startPoint x: 459, startPoint y: 57, endPoint x: 450, endPoint y: 58, distance: 9.2
click at [450, 53] on div "16:10 16:9 4:3 1:1 1:2 0" at bounding box center [498, 44] width 122 height 17
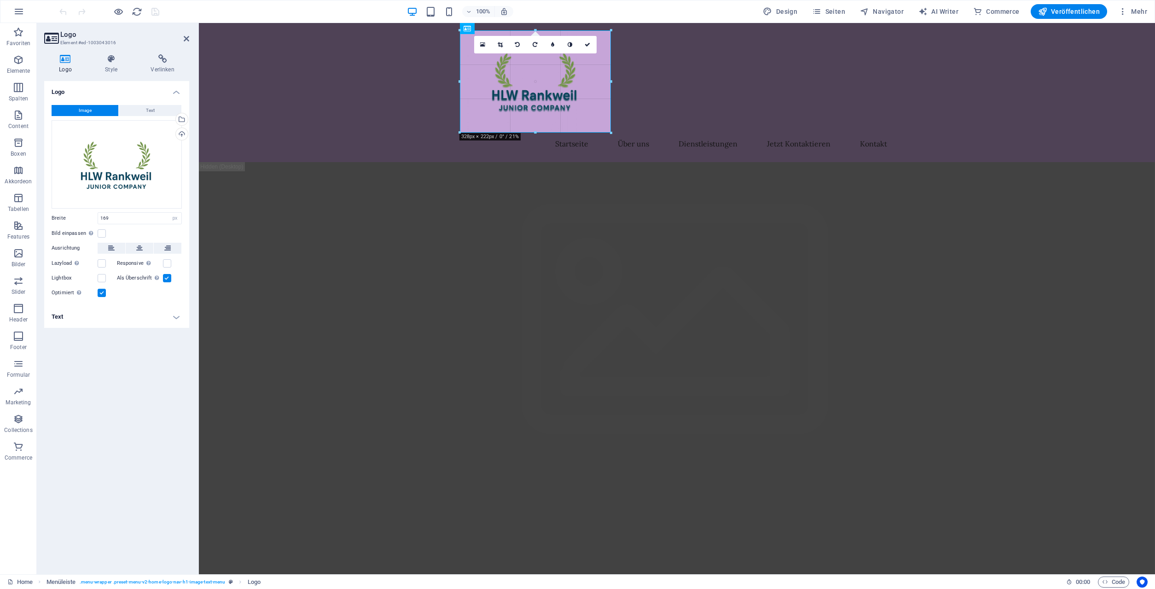
drag, startPoint x: 460, startPoint y: 82, endPoint x: 388, endPoint y: 95, distance: 72.9
click at [388, 95] on div "Ziehe hier rein, um den vorhandenen Inhalt zu ersetzen. Drücke "Strg", wenn du …" at bounding box center [677, 298] width 956 height 551
type input "328"
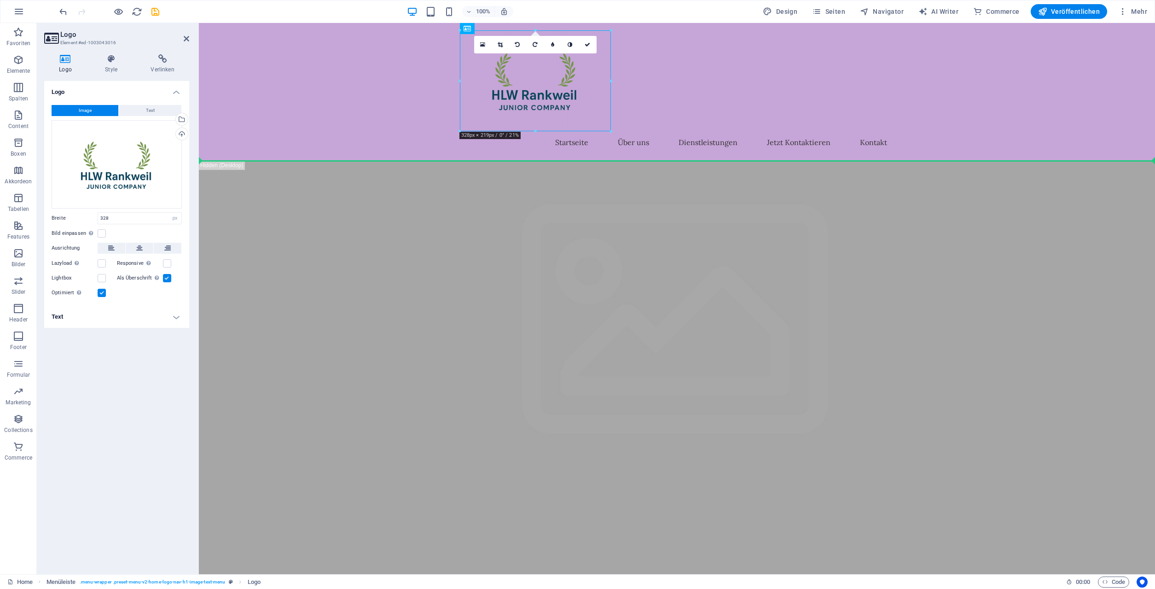
drag, startPoint x: 511, startPoint y: 82, endPoint x: 343, endPoint y: 94, distance: 168.4
click at [343, 94] on div "Startseite Über uns Dienstleistungen Jetzt Kontaktieren Kontakt" at bounding box center [677, 92] width 956 height 138
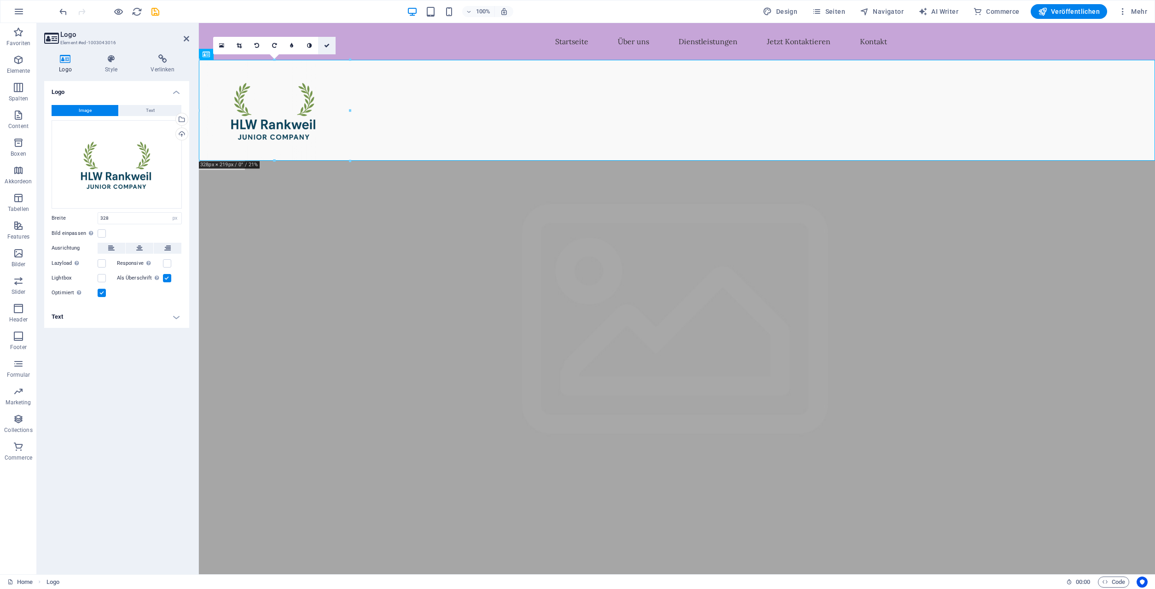
click at [328, 46] on icon at bounding box center [327, 46] width 6 height 6
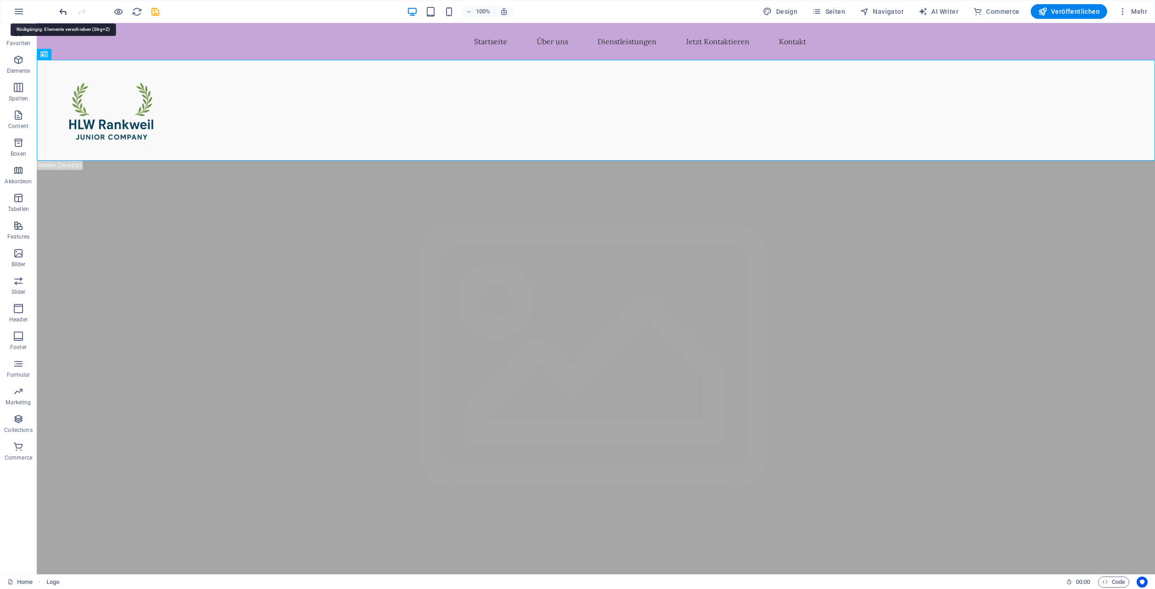
click at [61, 12] on icon "undo" at bounding box center [63, 11] width 11 height 11
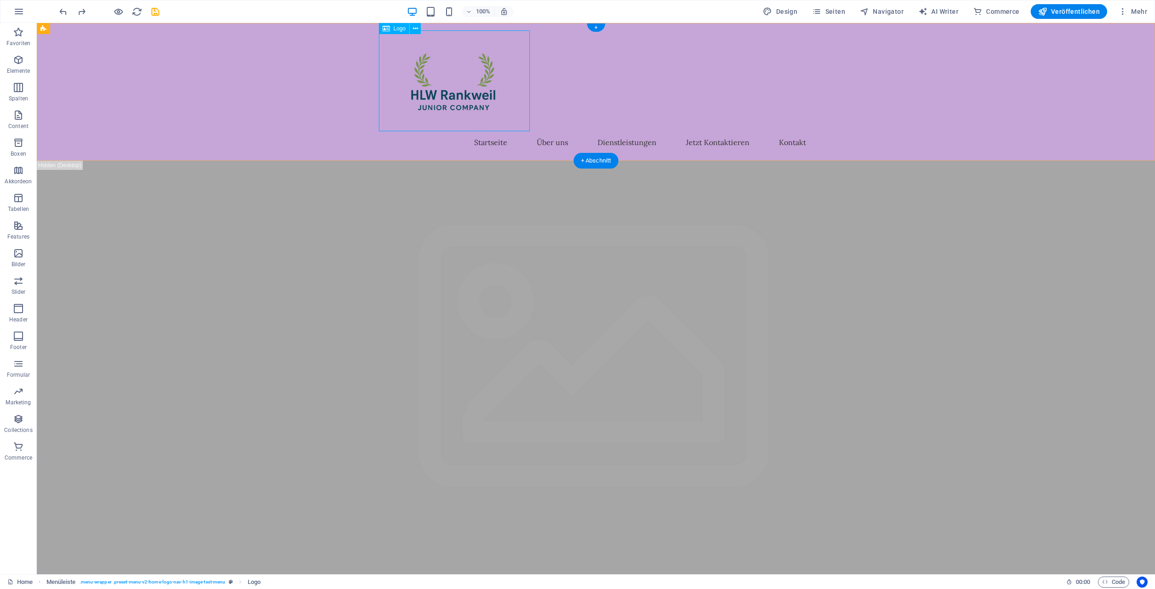
click at [436, 130] on div at bounding box center [596, 80] width 434 height 101
click at [437, 95] on div at bounding box center [596, 80] width 434 height 101
select select "px"
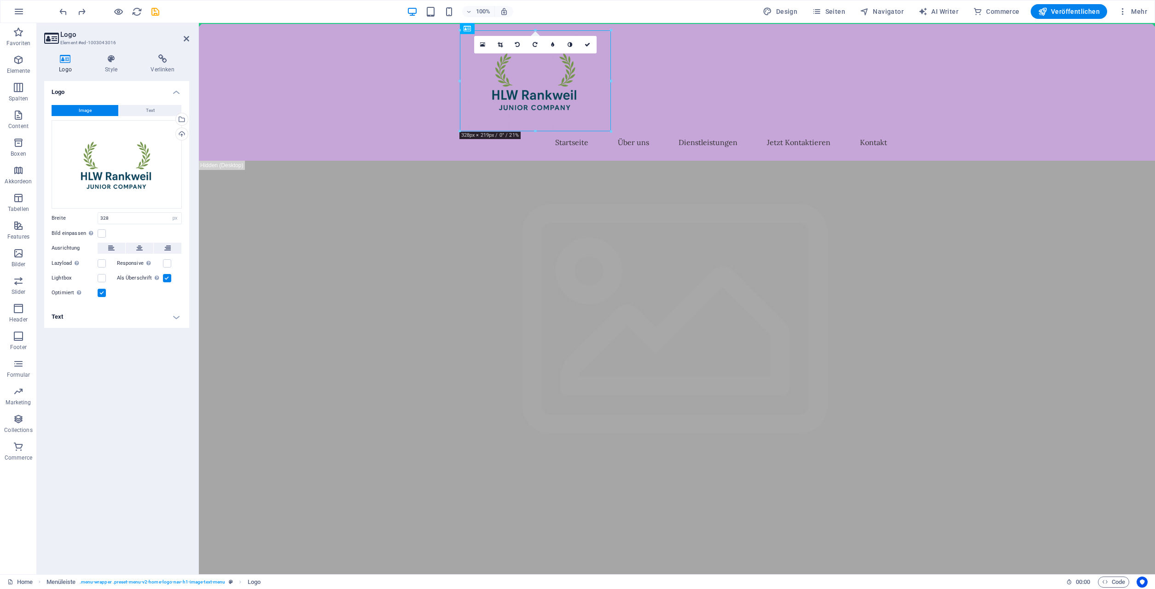
drag, startPoint x: 497, startPoint y: 78, endPoint x: 422, endPoint y: 82, distance: 75.6
click at [422, 82] on div "Startseite Über uns Dienstleistungen Jetzt Kontaktieren Kontakt" at bounding box center [677, 92] width 956 height 138
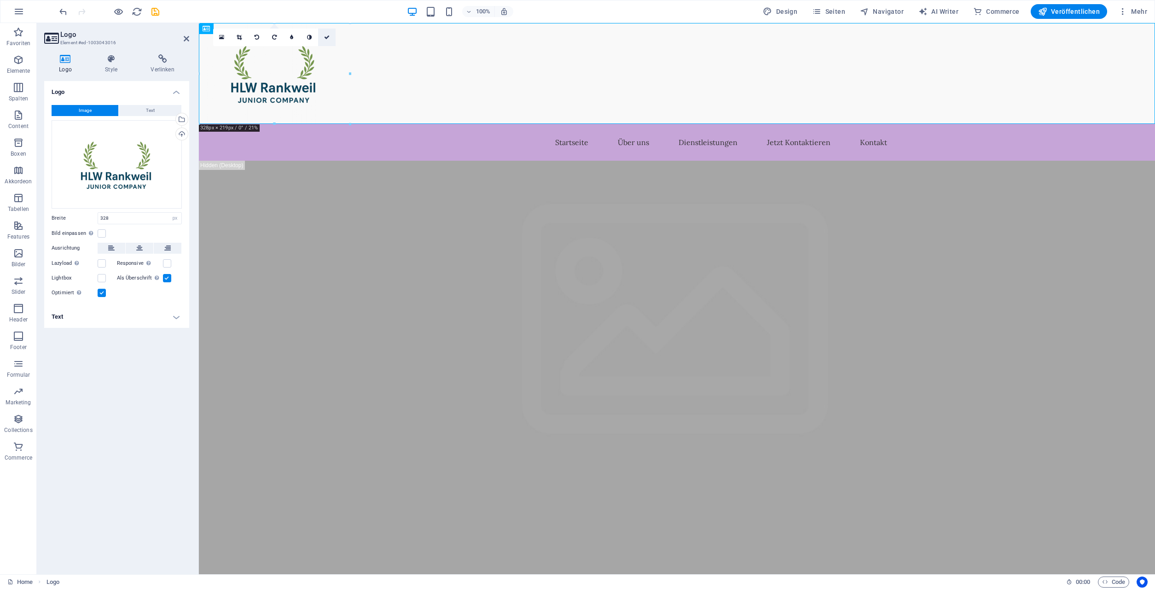
click at [329, 36] on icon at bounding box center [327, 38] width 6 height 6
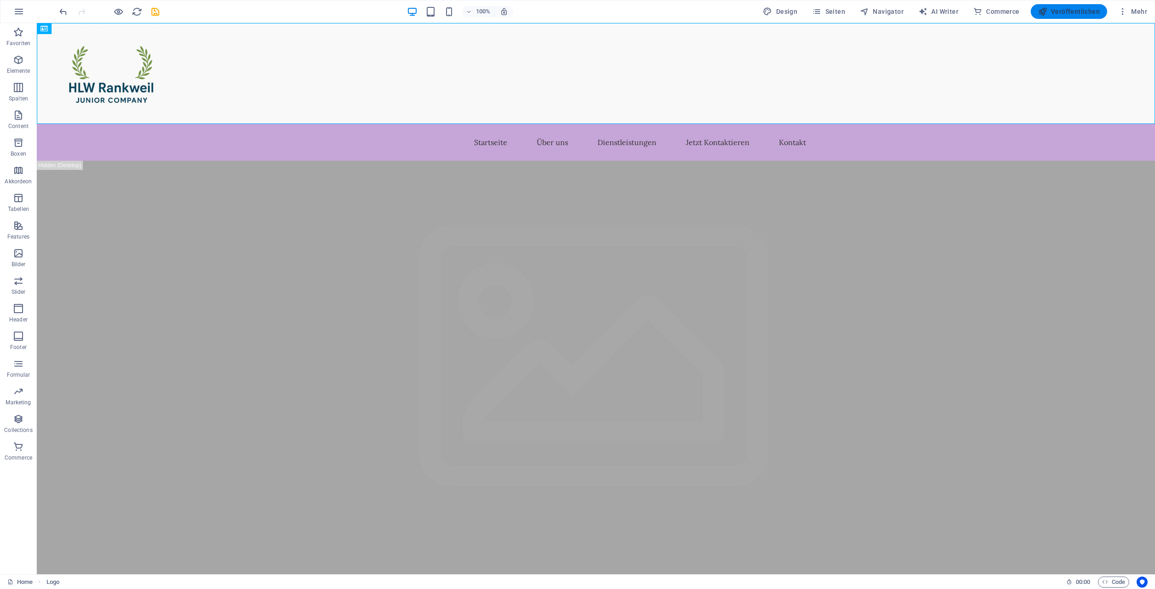
click at [1064, 11] on span "Veröffentlichen" at bounding box center [1069, 11] width 62 height 9
checkbox input "false"
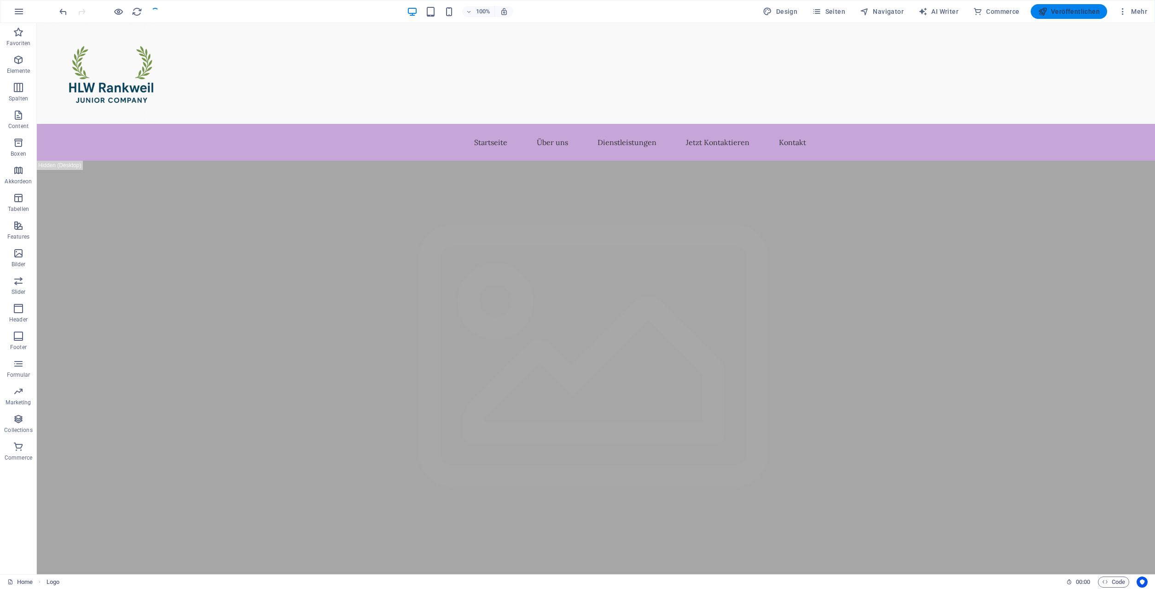
checkbox input "false"
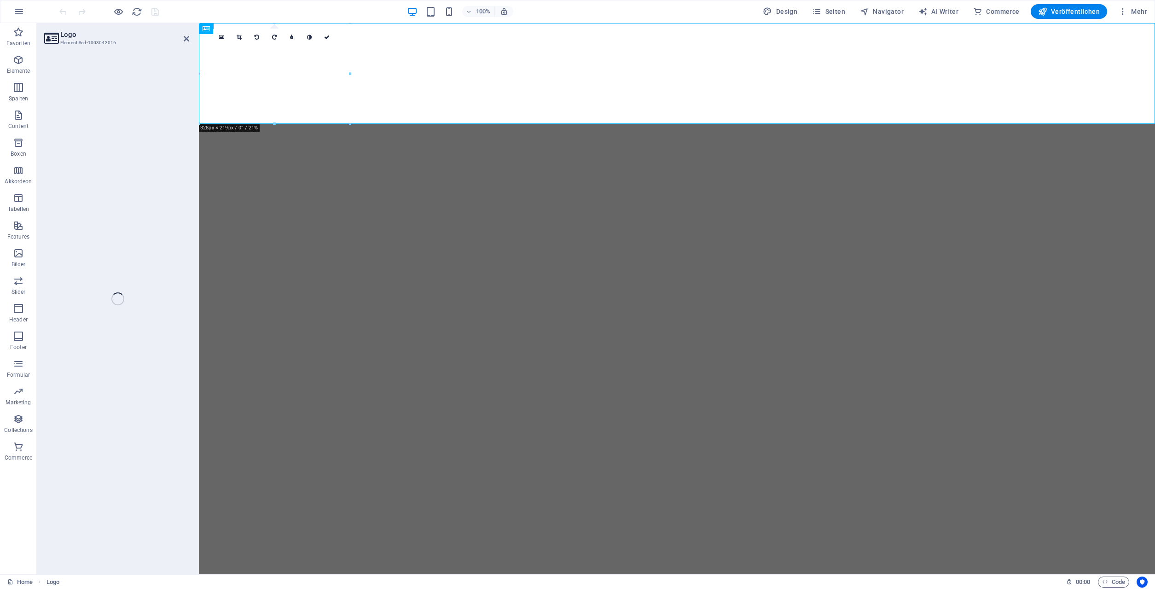
select select "px"
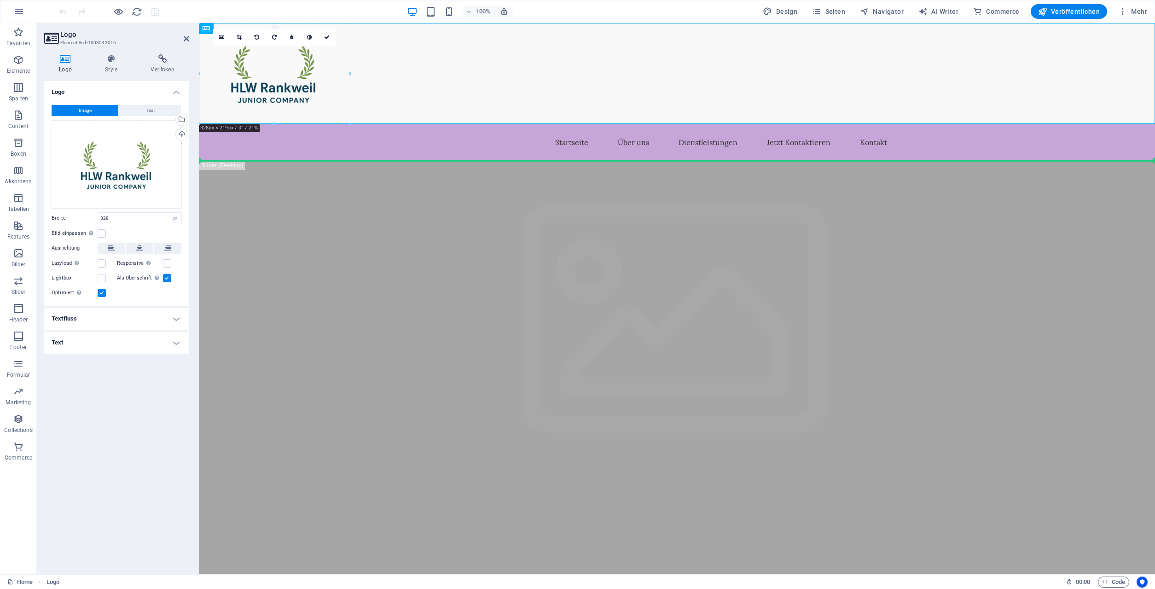
drag, startPoint x: 270, startPoint y: 70, endPoint x: 301, endPoint y: 150, distance: 85.6
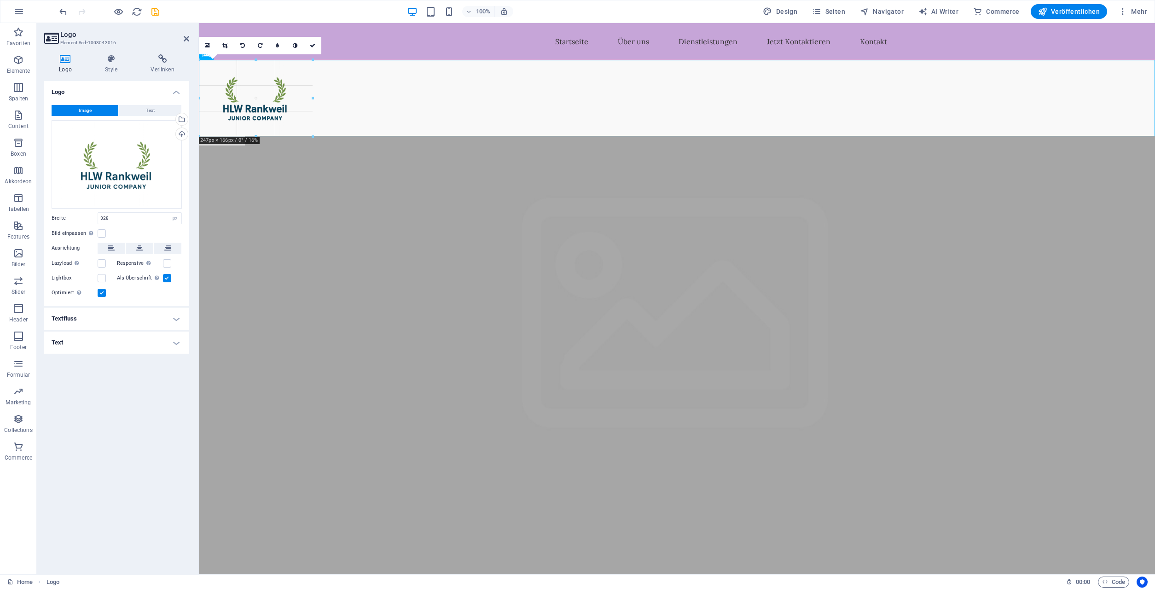
drag, startPoint x: 351, startPoint y: 162, endPoint x: 112, endPoint y: 110, distance: 244.3
type input "247"
drag, startPoint x: 265, startPoint y: 98, endPoint x: 382, endPoint y: 48, distance: 128.2
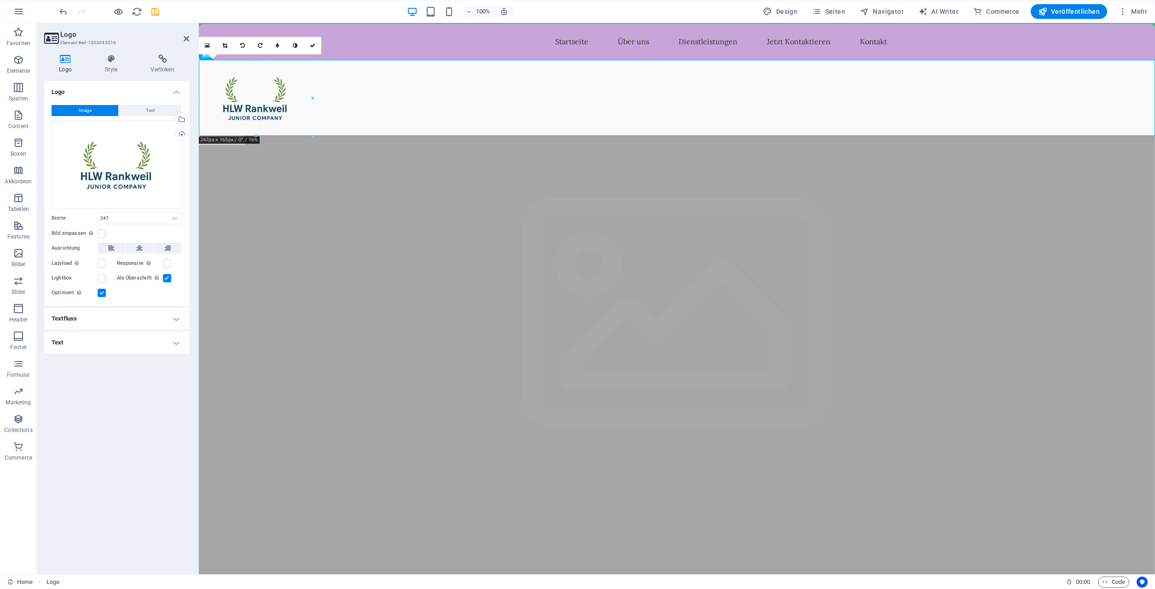
drag, startPoint x: 272, startPoint y: 110, endPoint x: 258, endPoint y: 126, distance: 20.9
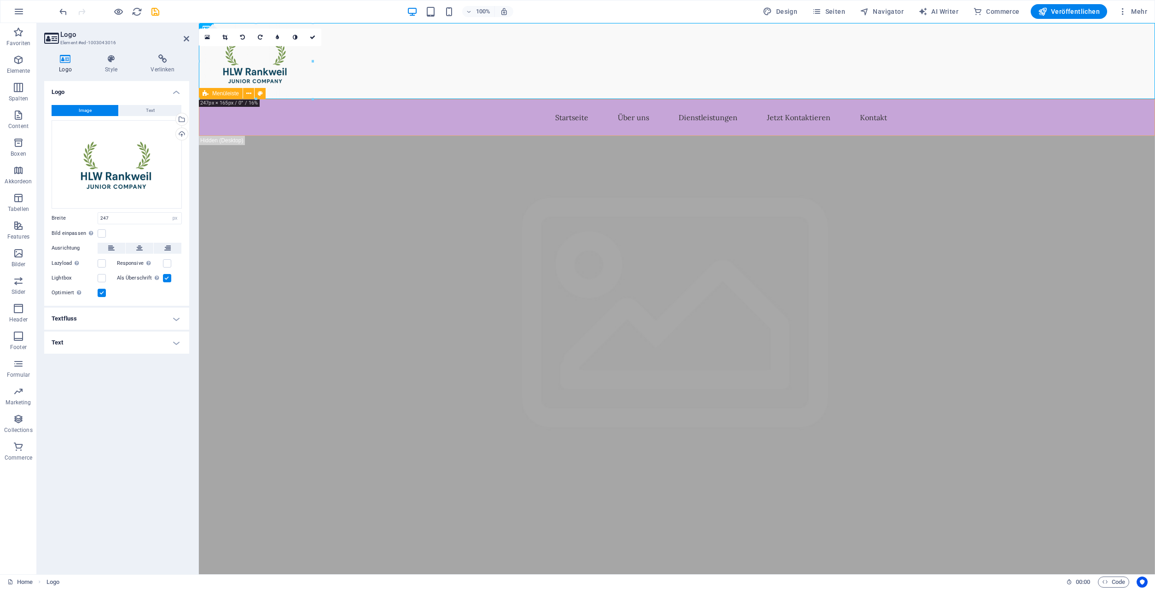
click at [241, 105] on div "Startseite Über uns Dienstleistungen Jetzt Kontaktieren Kontakt" at bounding box center [677, 117] width 956 height 37
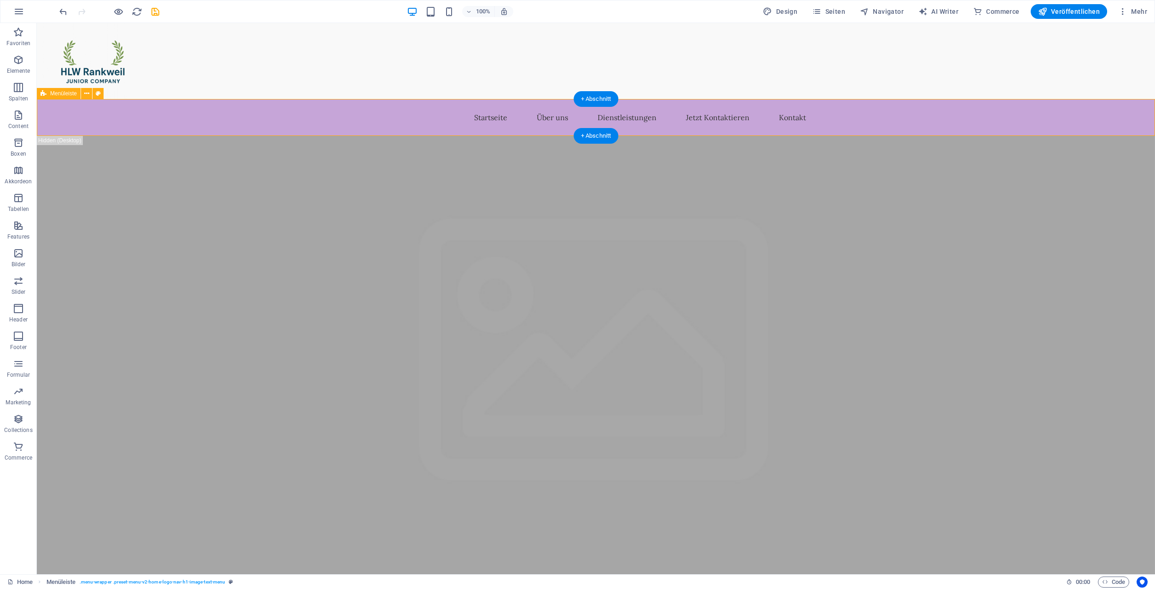
click at [325, 127] on div "Startseite Über uns Dienstleistungen Jetzt Kontaktieren Kontakt" at bounding box center [596, 117] width 1118 height 37
select select "header"
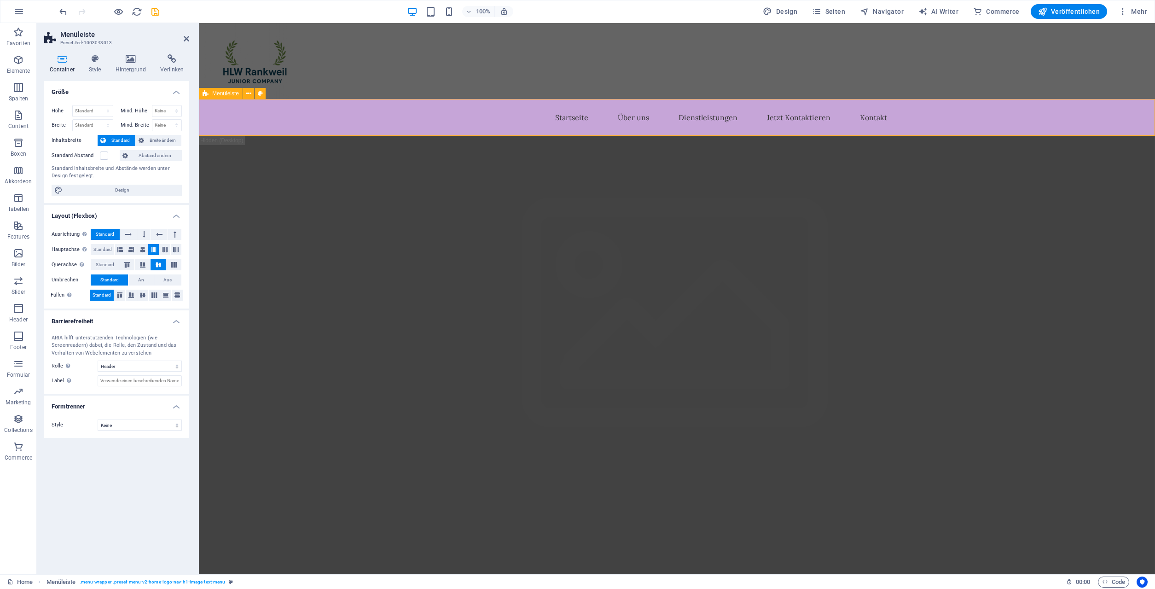
click at [361, 113] on div "Startseite Über uns Dienstleistungen Jetzt Kontaktieren Kontakt" at bounding box center [677, 117] width 956 height 37
click at [489, 122] on nav "Startseite Über uns Dienstleistungen Jetzt Kontaktieren Kontakt" at bounding box center [677, 117] width 434 height 22
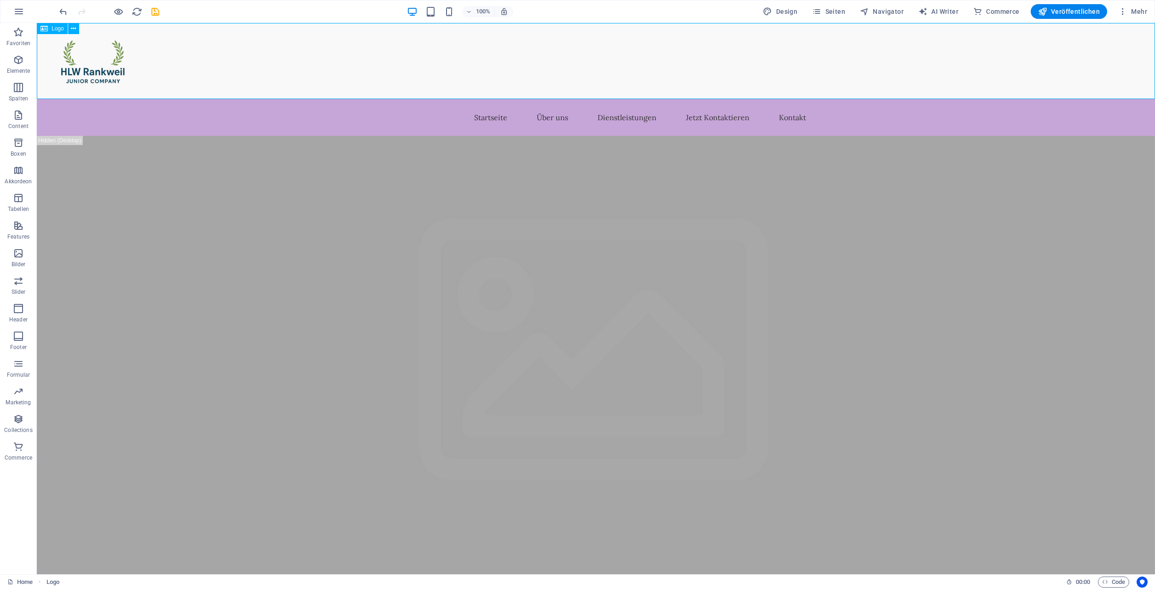
drag, startPoint x: 249, startPoint y: 98, endPoint x: 413, endPoint y: 52, distance: 170.8
click at [413, 52] on div at bounding box center [596, 61] width 1118 height 76
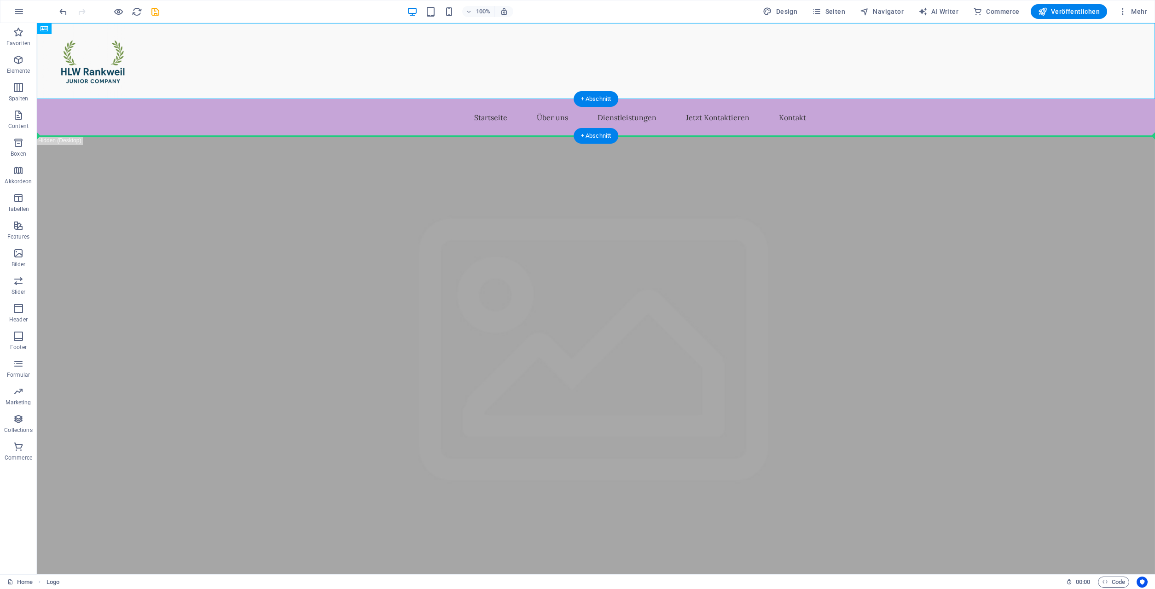
drag, startPoint x: 91, startPoint y: 69, endPoint x: 193, endPoint y: 118, distance: 113.4
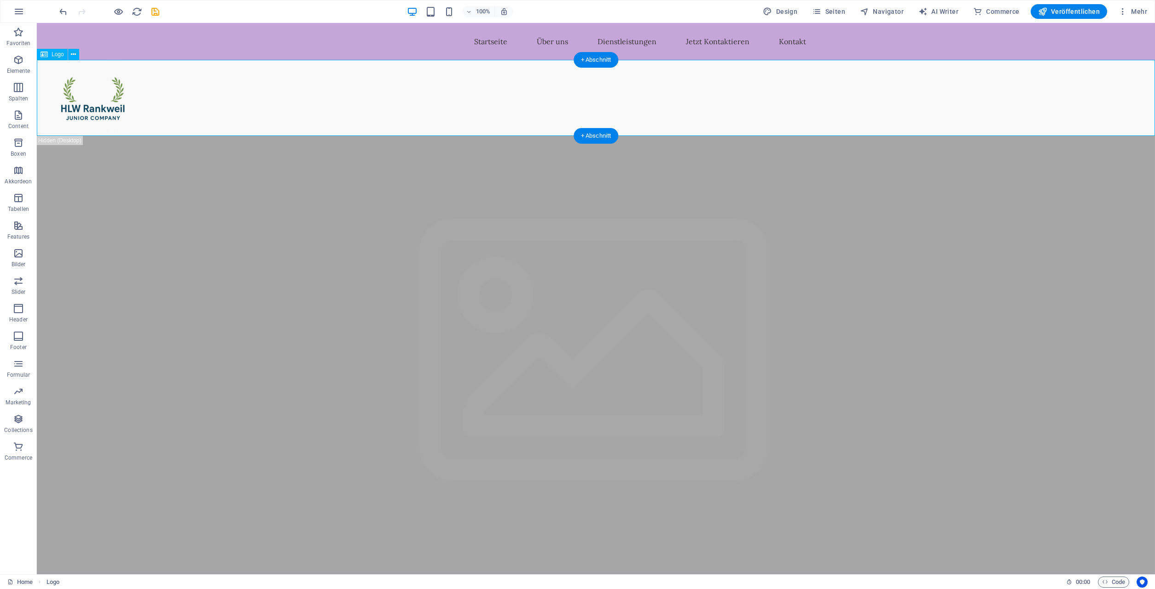
click at [111, 102] on div at bounding box center [596, 98] width 1118 height 76
select select "px"
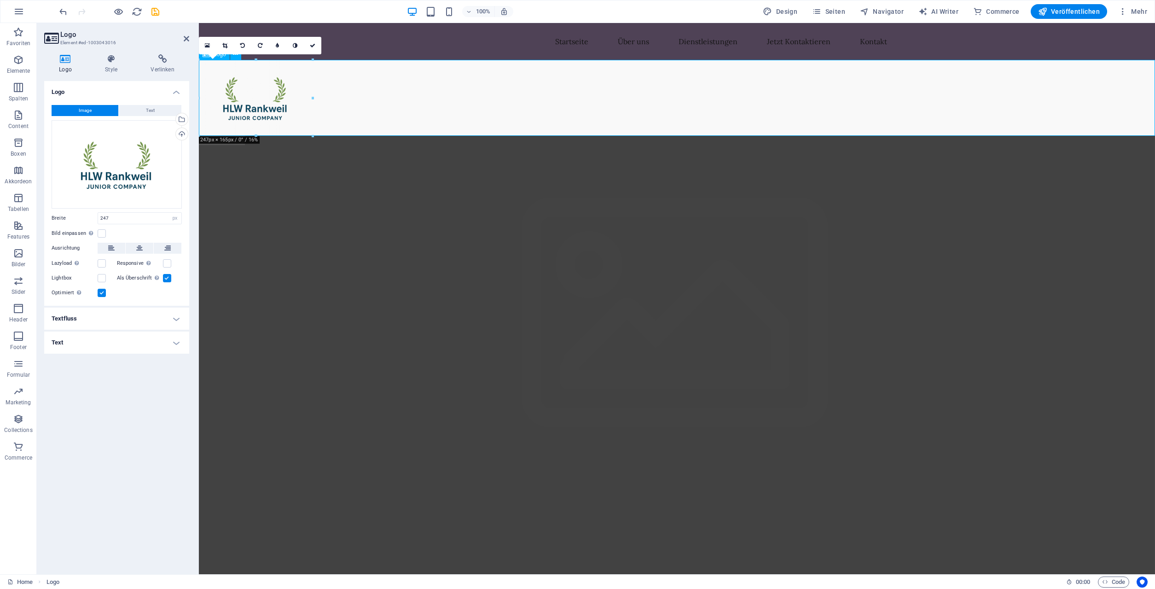
drag, startPoint x: 285, startPoint y: 114, endPoint x: 269, endPoint y: 100, distance: 21.2
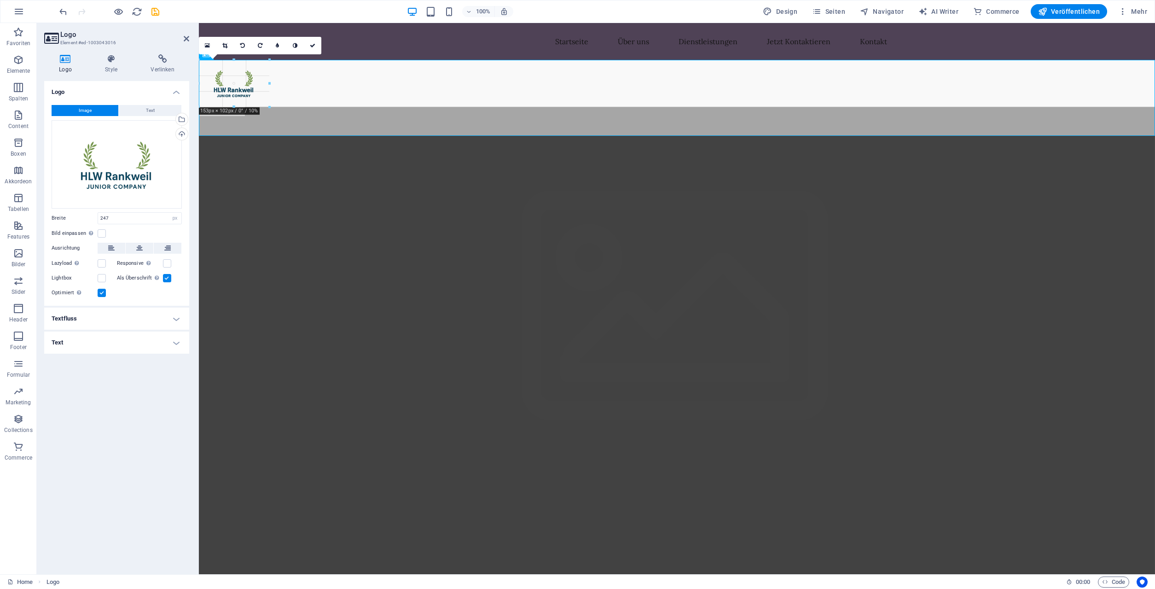
drag, startPoint x: 312, startPoint y: 139, endPoint x: 269, endPoint y: 107, distance: 54.0
type input "153"
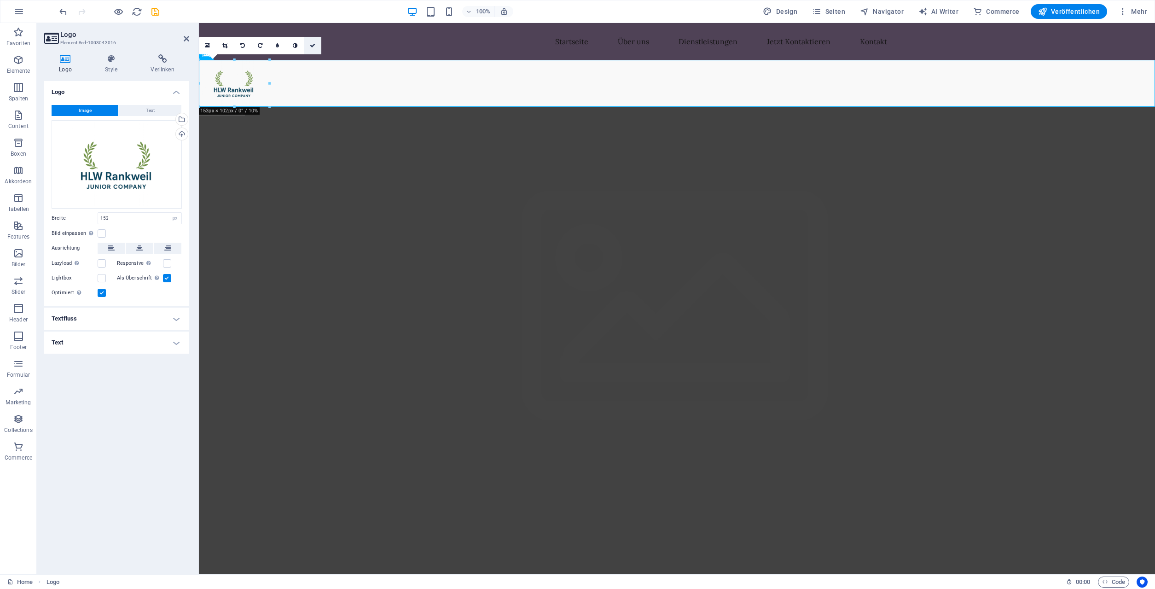
click at [312, 43] on icon at bounding box center [313, 46] width 6 height 6
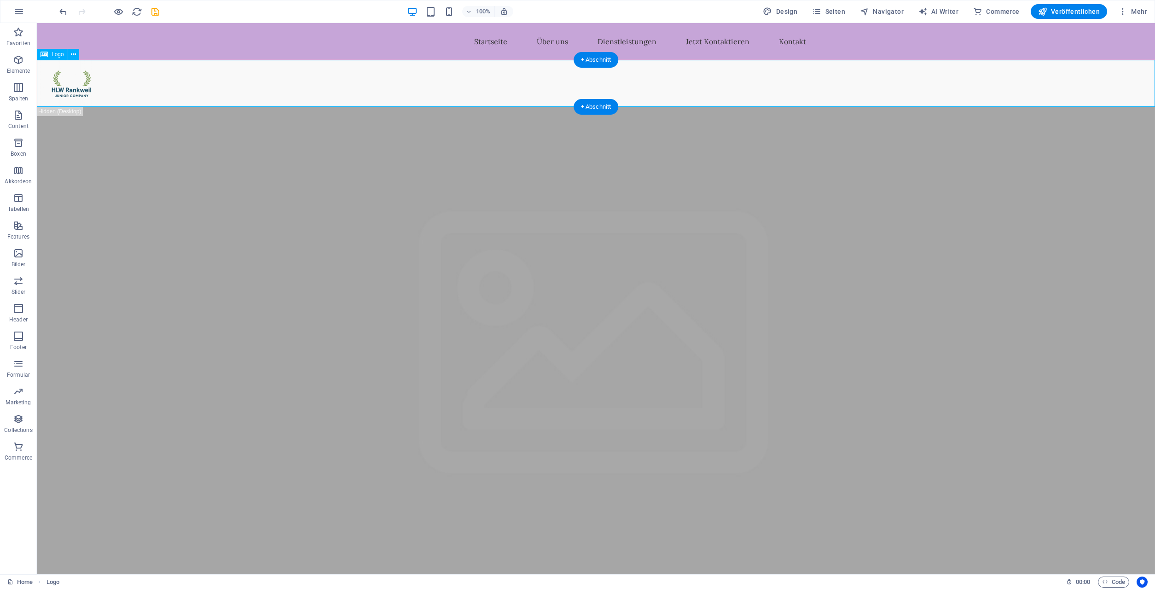
click at [68, 84] on div at bounding box center [596, 83] width 1118 height 47
drag, startPoint x: 73, startPoint y: 86, endPoint x: 162, endPoint y: 53, distance: 94.5
click at [67, 85] on div at bounding box center [596, 83] width 1118 height 47
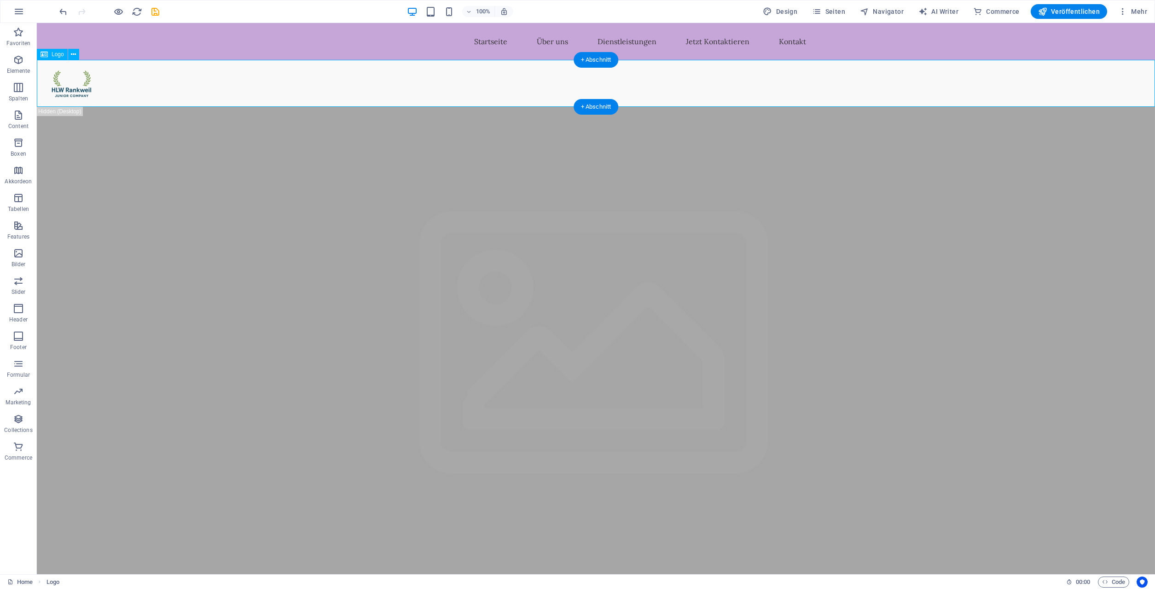
select select "px"
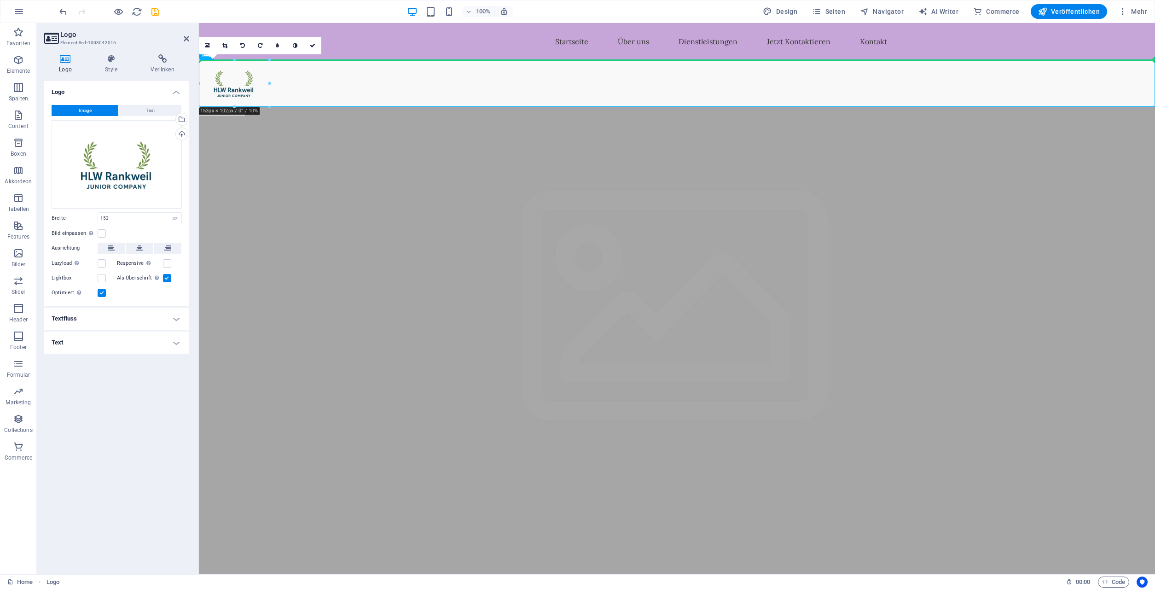
drag, startPoint x: 228, startPoint y: 90, endPoint x: 360, endPoint y: 42, distance: 140.1
drag, startPoint x: 229, startPoint y: 85, endPoint x: 370, endPoint y: 47, distance: 145.3
click at [65, 11] on icon "undo" at bounding box center [63, 11] width 11 height 11
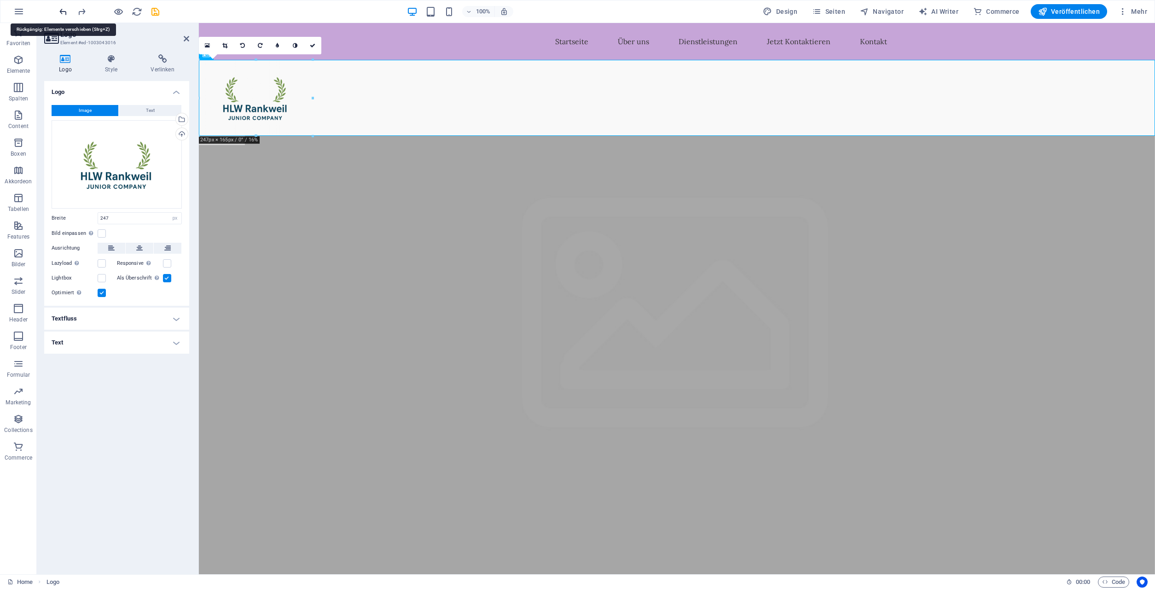
click at [63, 12] on icon "undo" at bounding box center [63, 11] width 11 height 11
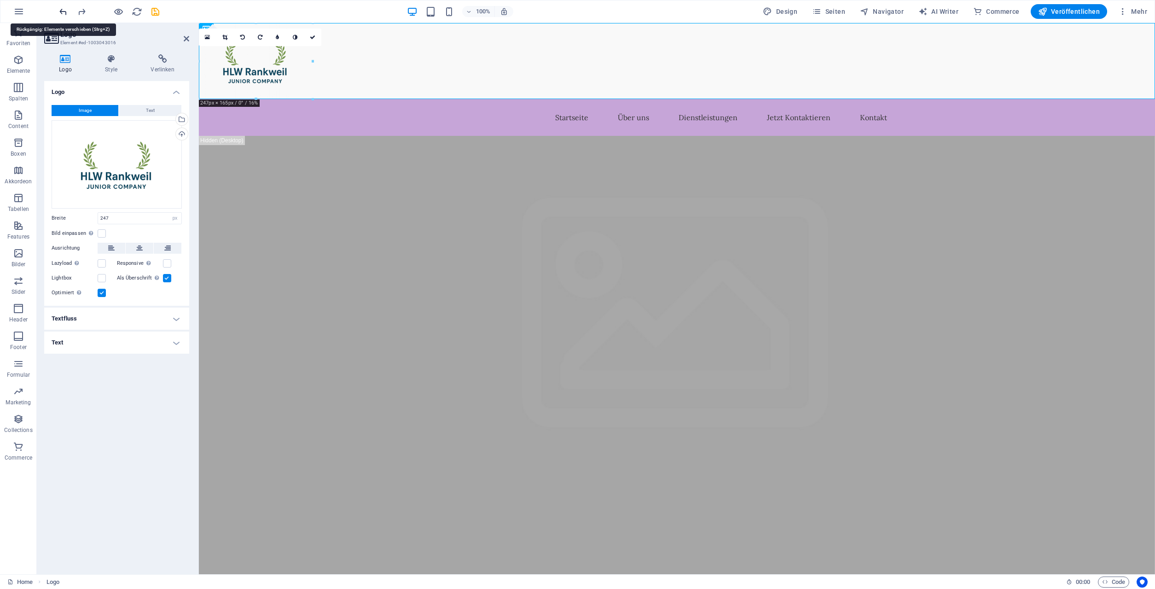
click at [63, 12] on icon "undo" at bounding box center [63, 11] width 11 height 11
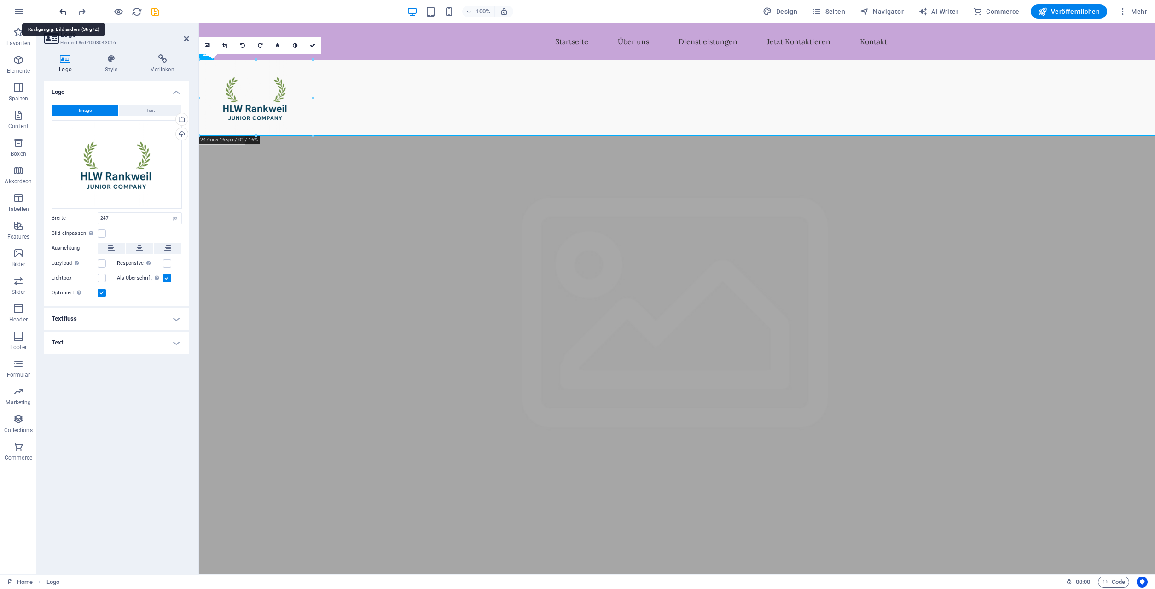
click at [63, 12] on icon "undo" at bounding box center [63, 11] width 11 height 11
type input "328"
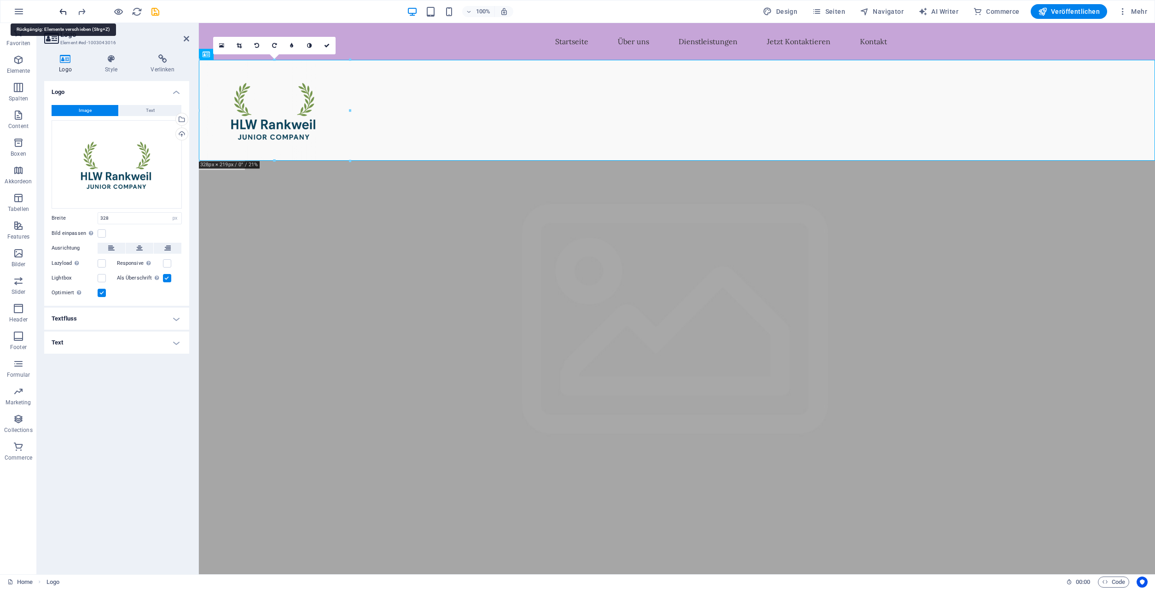
click at [63, 12] on icon "undo" at bounding box center [63, 11] width 11 height 11
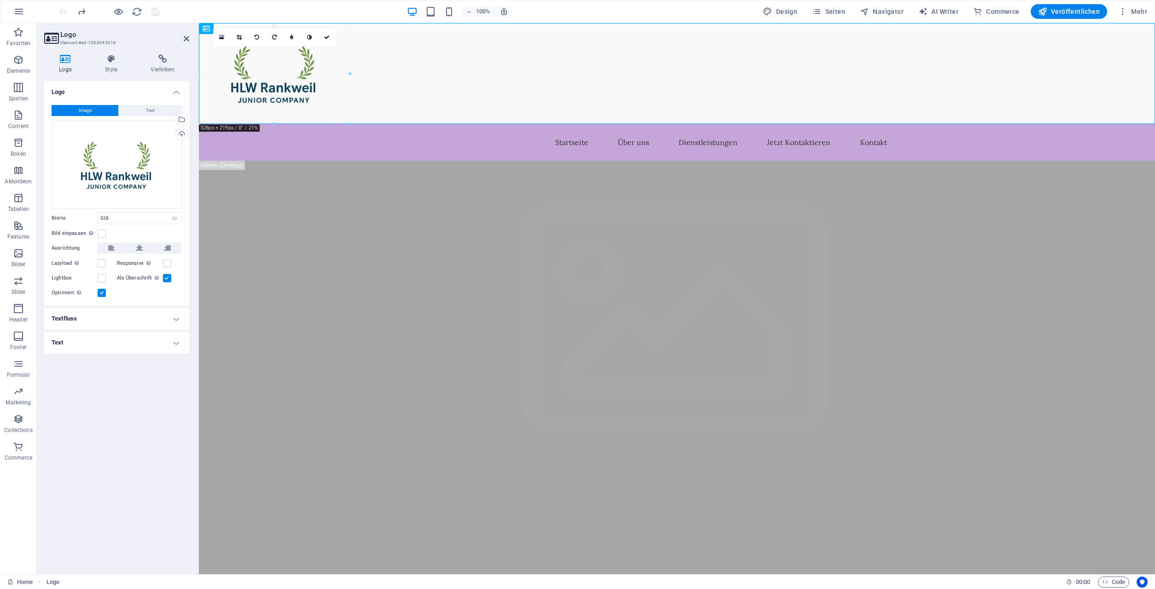
click at [63, 12] on div at bounding box center [109, 11] width 103 height 15
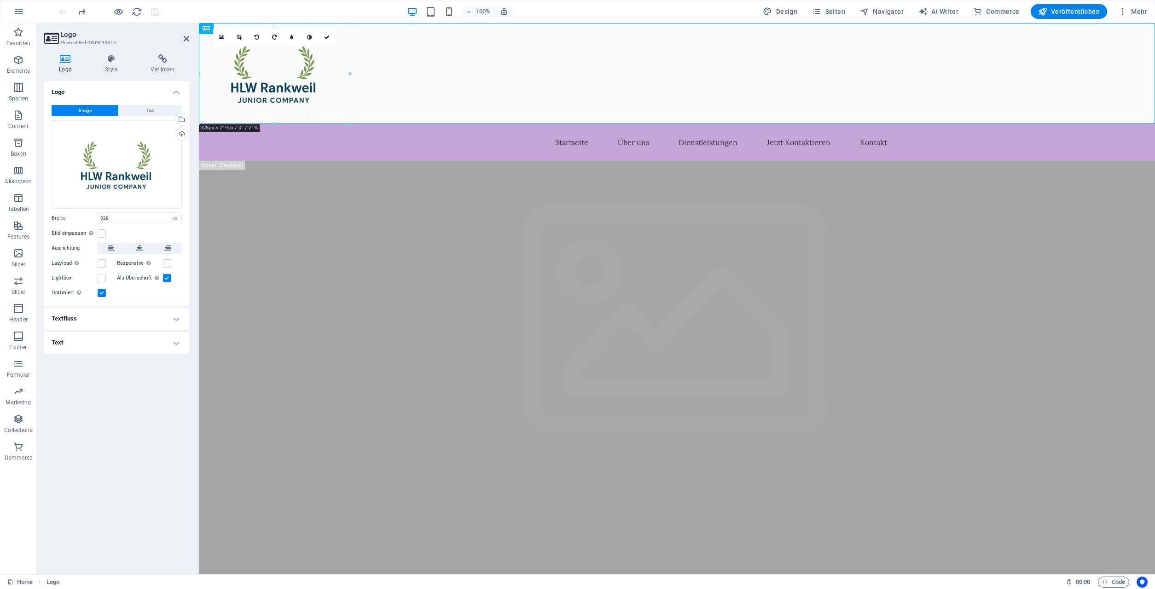
click at [63, 12] on div at bounding box center [109, 11] width 103 height 15
click at [206, 32] on icon at bounding box center [205, 28] width 7 height 11
drag, startPoint x: 407, startPoint y: 52, endPoint x: 226, endPoint y: 141, distance: 201.7
click at [409, 54] on div at bounding box center [677, 73] width 956 height 101
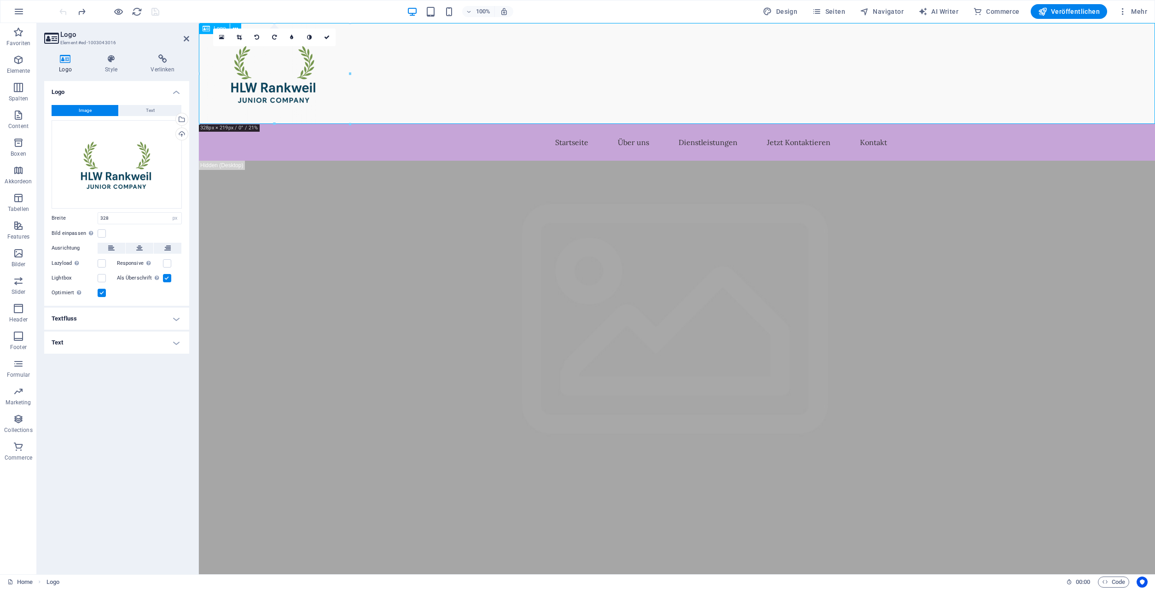
click at [208, 30] on icon at bounding box center [205, 28] width 7 height 11
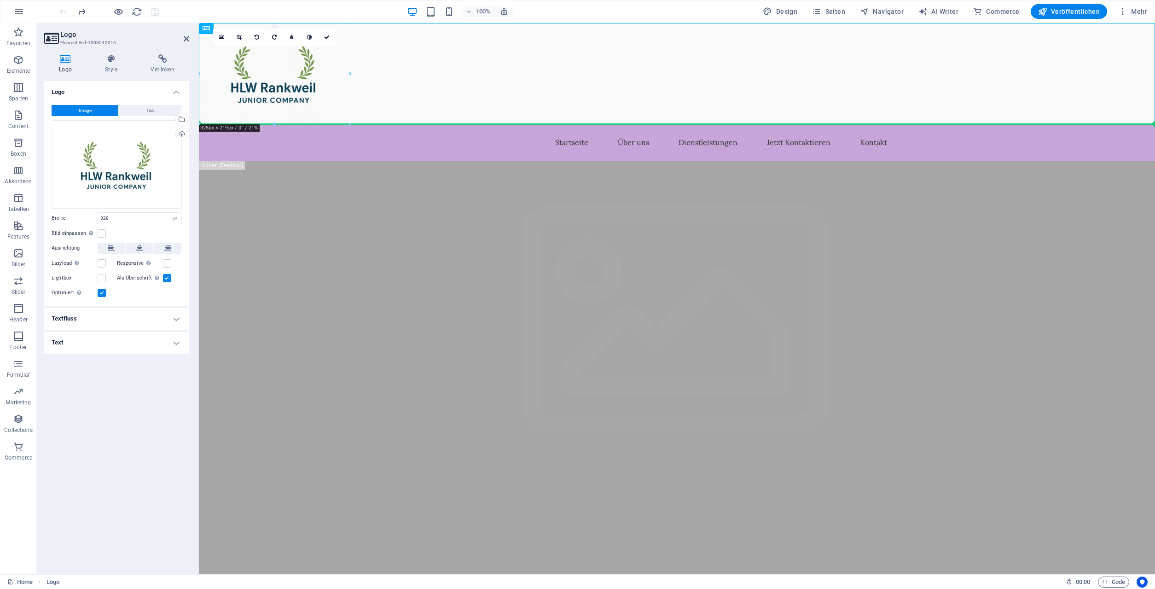
drag, startPoint x: 406, startPoint y: 52, endPoint x: 209, endPoint y: 142, distance: 216.2
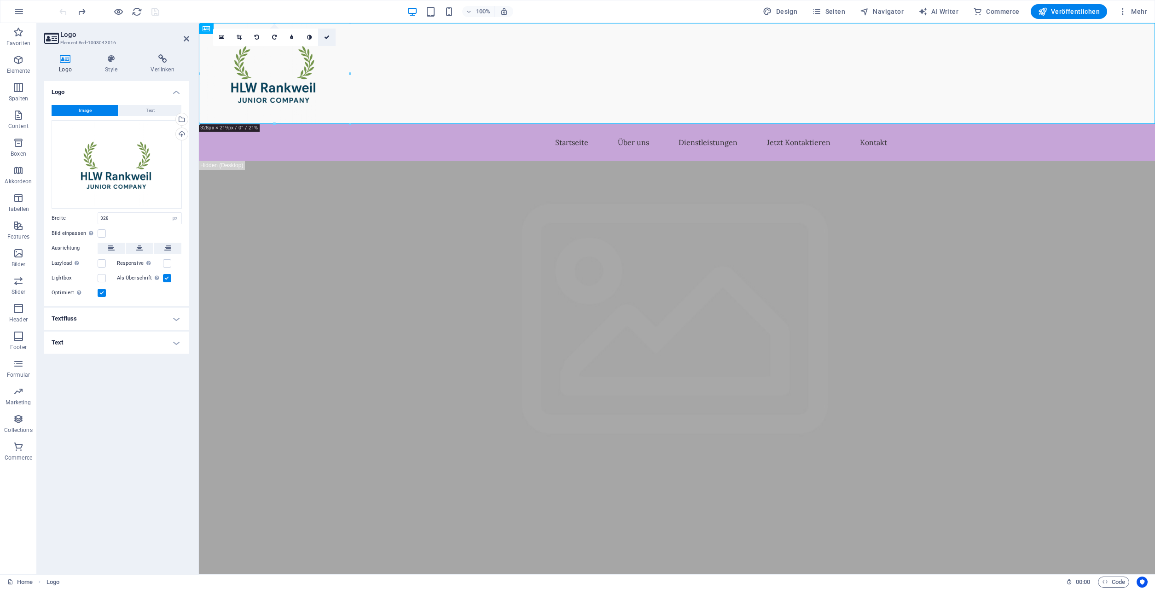
click at [327, 36] on icon at bounding box center [327, 38] width 6 height 6
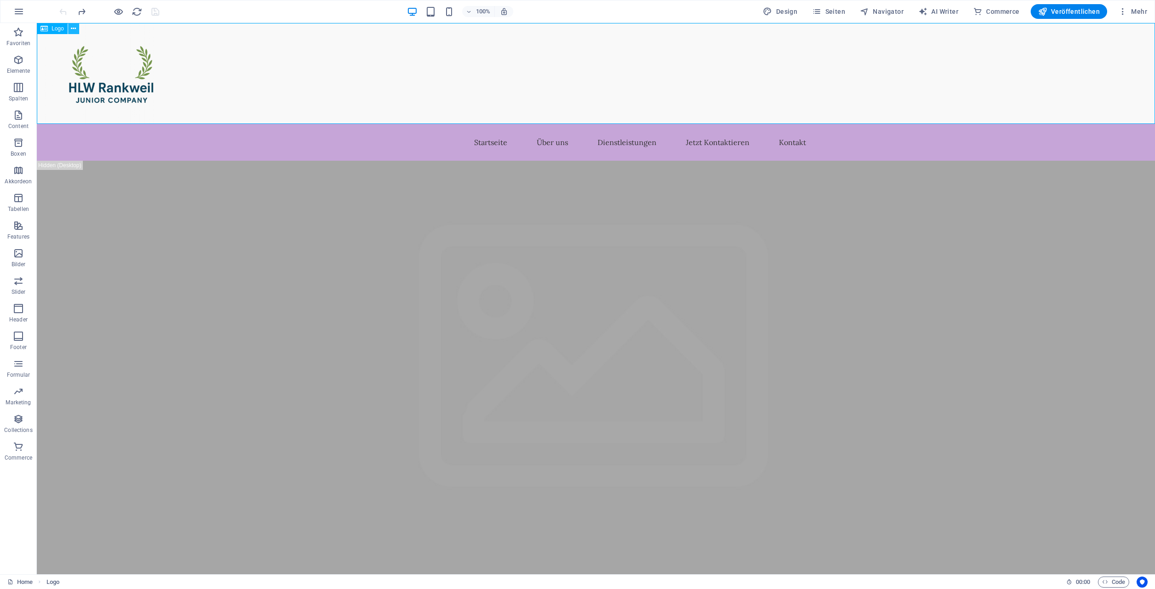
click at [74, 30] on icon at bounding box center [73, 29] width 5 height 10
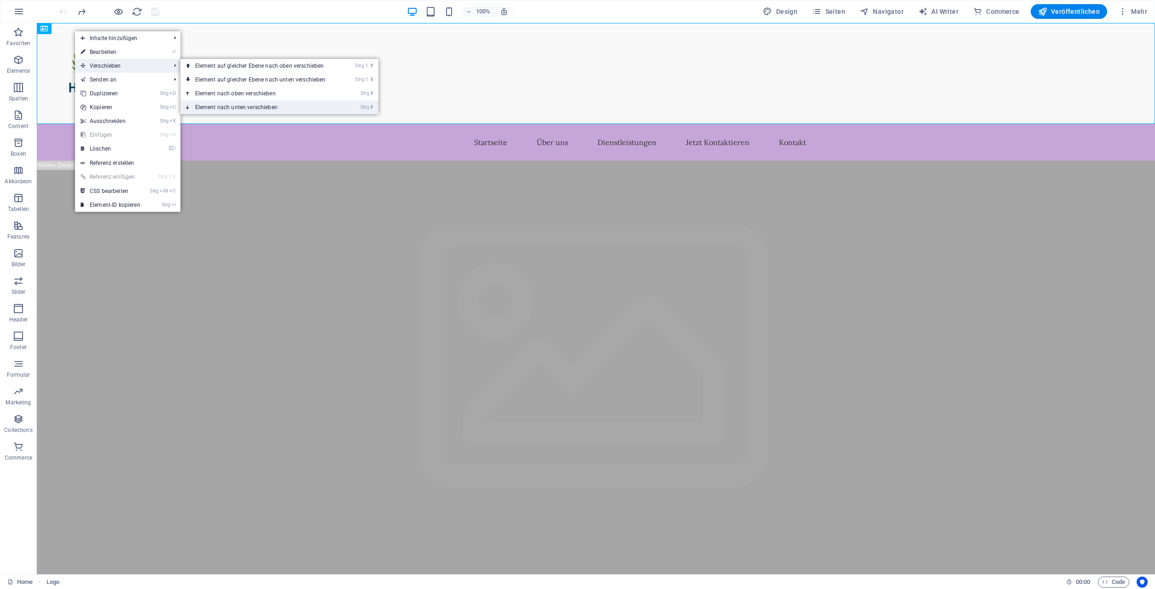
click at [231, 105] on link "Strg ⬇ Element nach unten verschieben" at bounding box center [262, 107] width 164 height 14
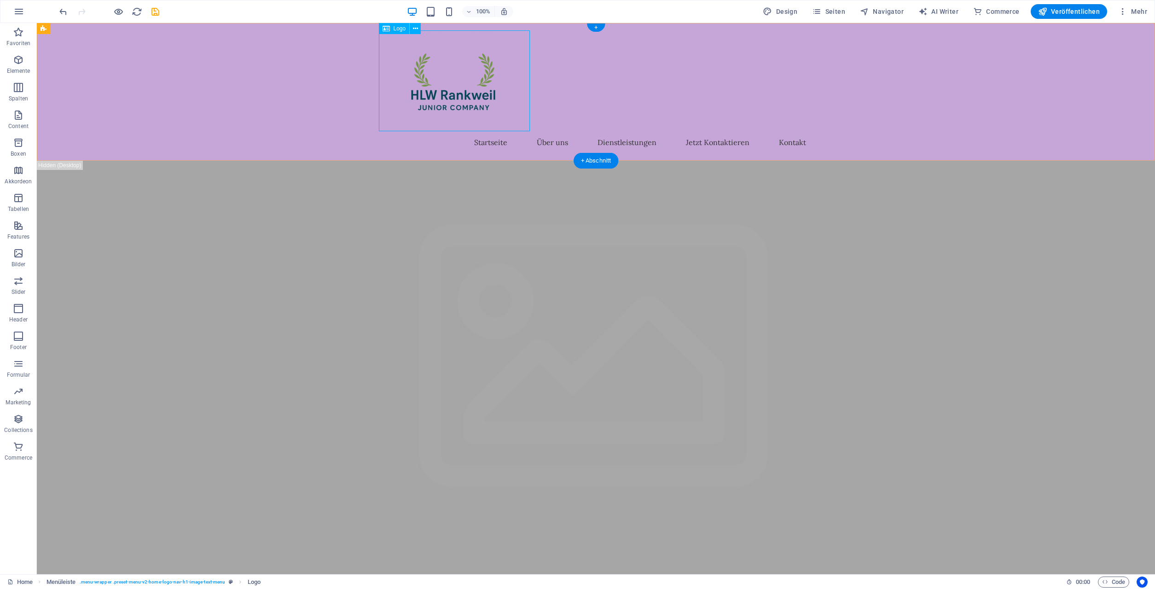
click at [389, 130] on div at bounding box center [596, 80] width 434 height 101
click at [394, 104] on div at bounding box center [596, 80] width 434 height 101
select select "px"
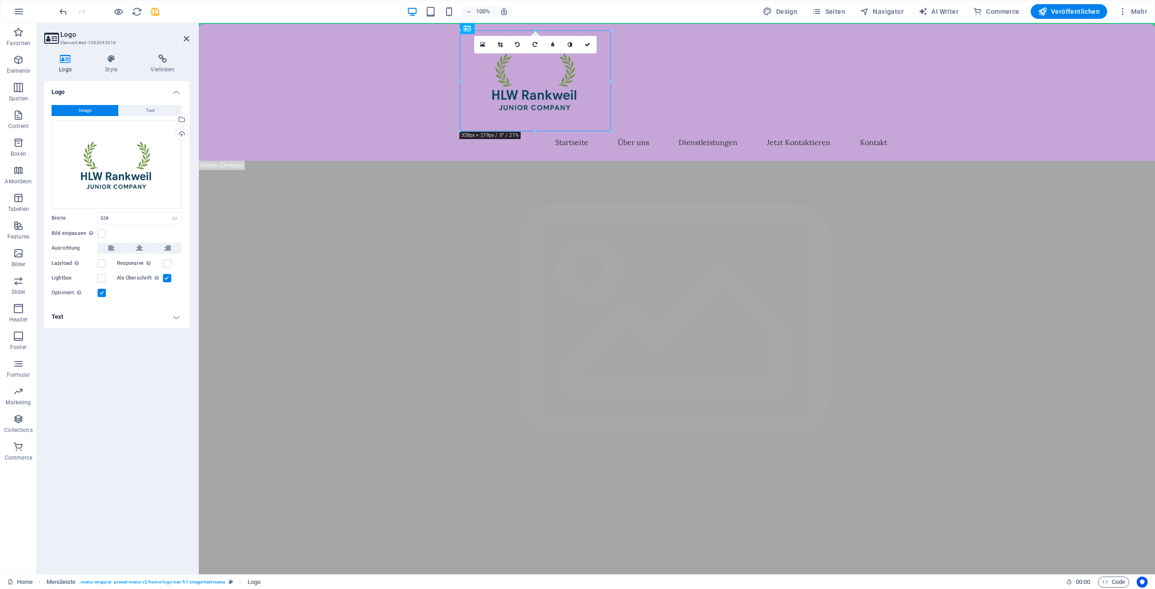
drag, startPoint x: 491, startPoint y: 79, endPoint x: 315, endPoint y: 81, distance: 175.8
click at [315, 81] on div "Startseite Über uns Dienstleistungen Jetzt Kontaktieren Kontakt" at bounding box center [677, 92] width 956 height 138
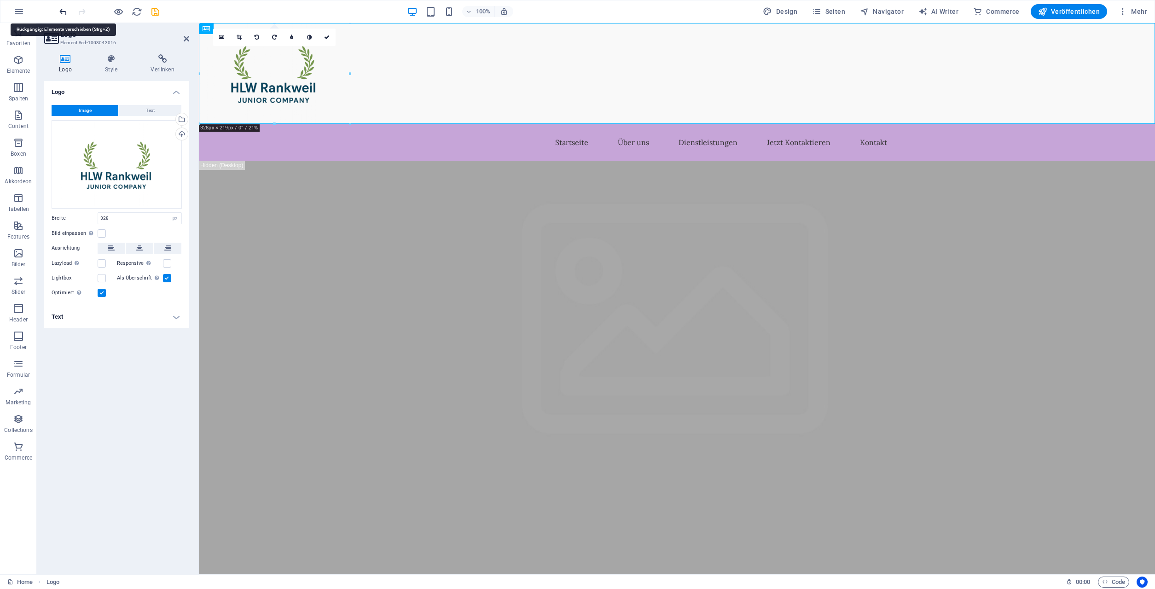
click at [63, 10] on icon "undo" at bounding box center [63, 11] width 11 height 11
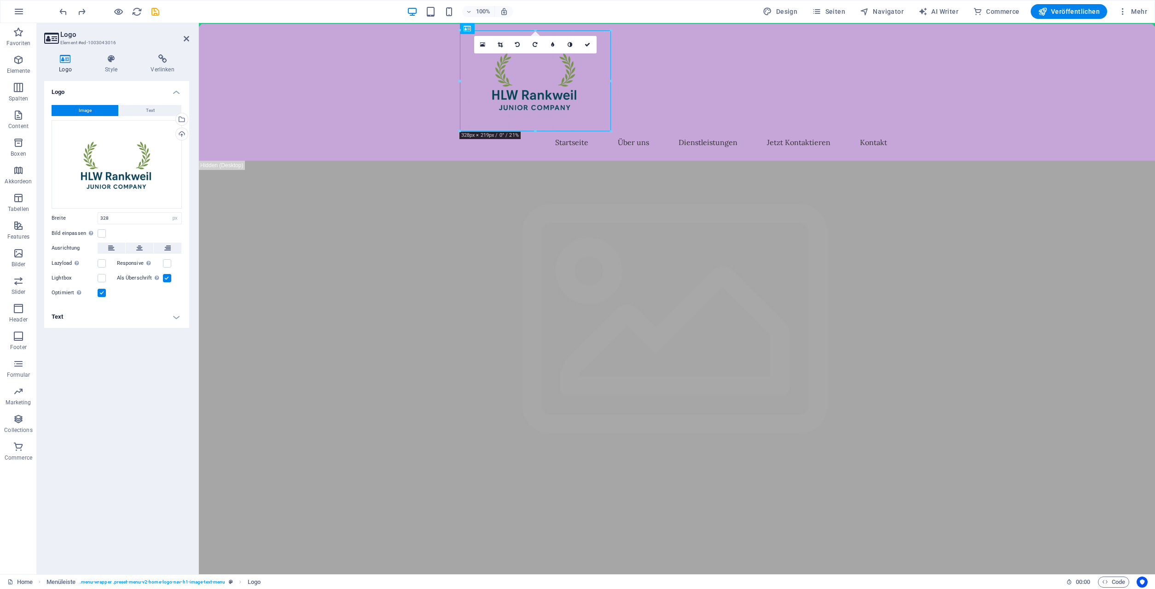
drag, startPoint x: 514, startPoint y: 71, endPoint x: 416, endPoint y: 75, distance: 98.1
click at [416, 75] on div "Startseite Über uns Dienstleistungen Jetzt Kontaktieren Kontakt" at bounding box center [677, 92] width 956 height 138
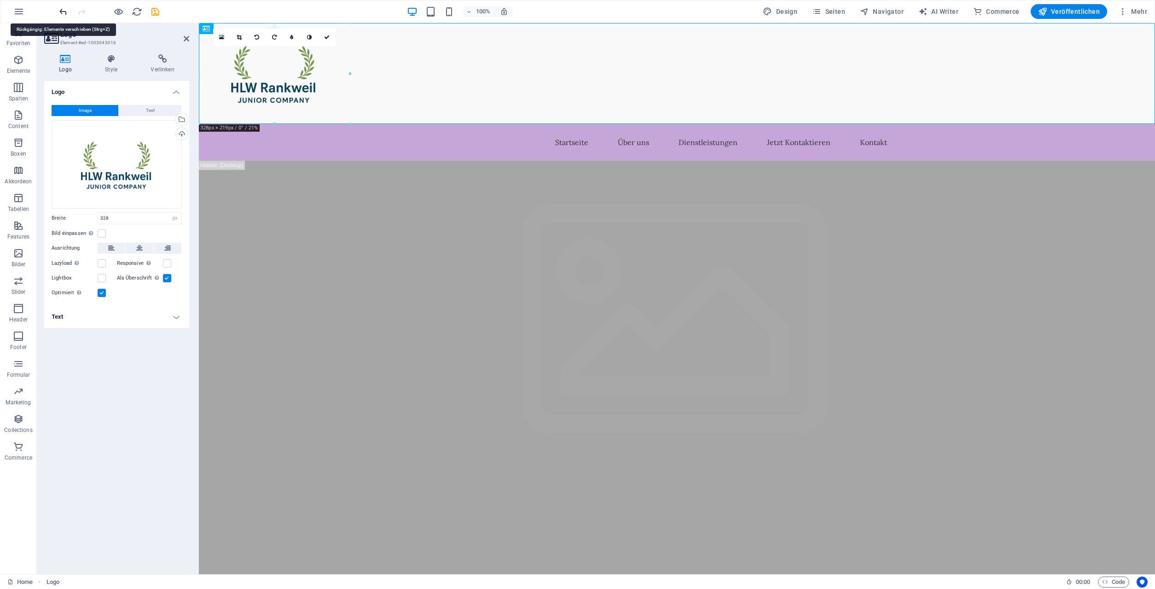
click at [64, 11] on icon "undo" at bounding box center [63, 11] width 11 height 11
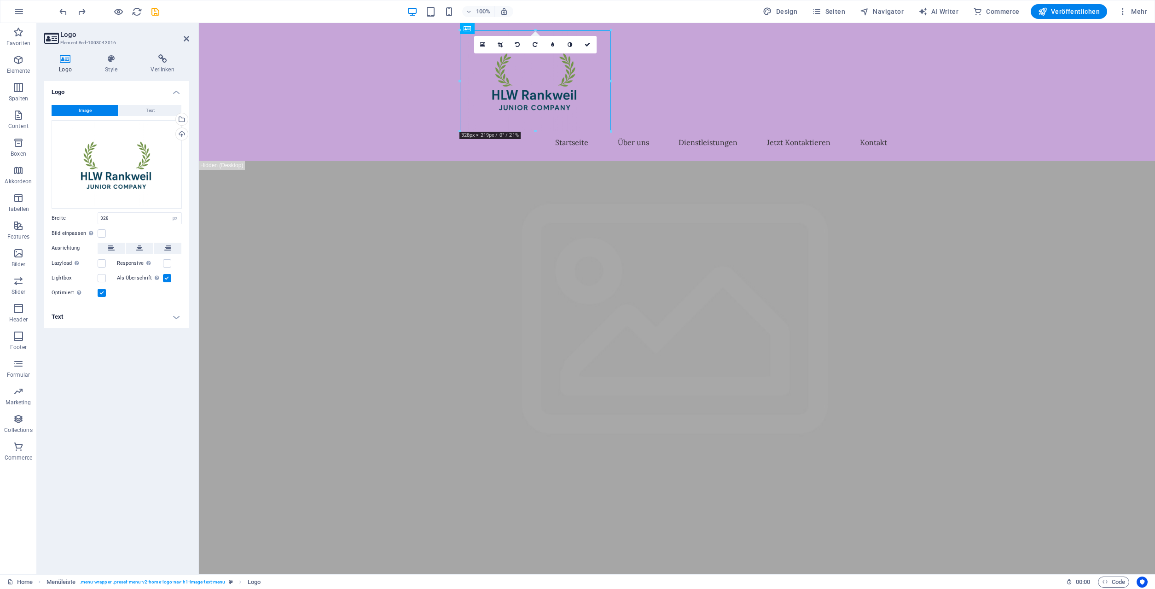
click at [467, 29] on div at bounding box center [535, 30] width 151 height 3
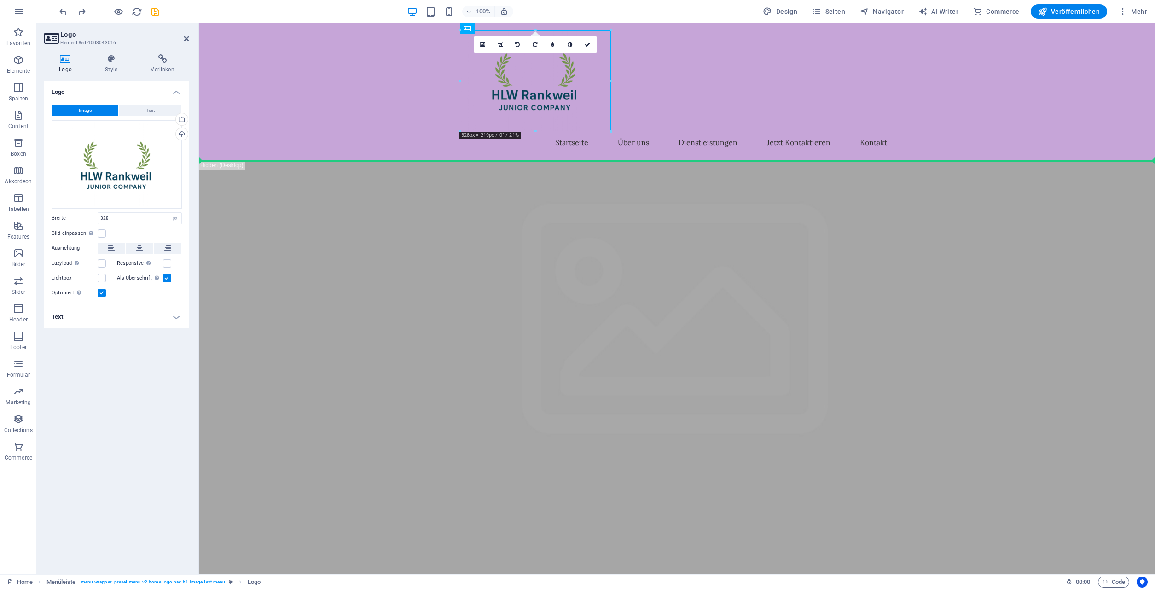
drag, startPoint x: 679, startPoint y: 50, endPoint x: 409, endPoint y: 137, distance: 283.7
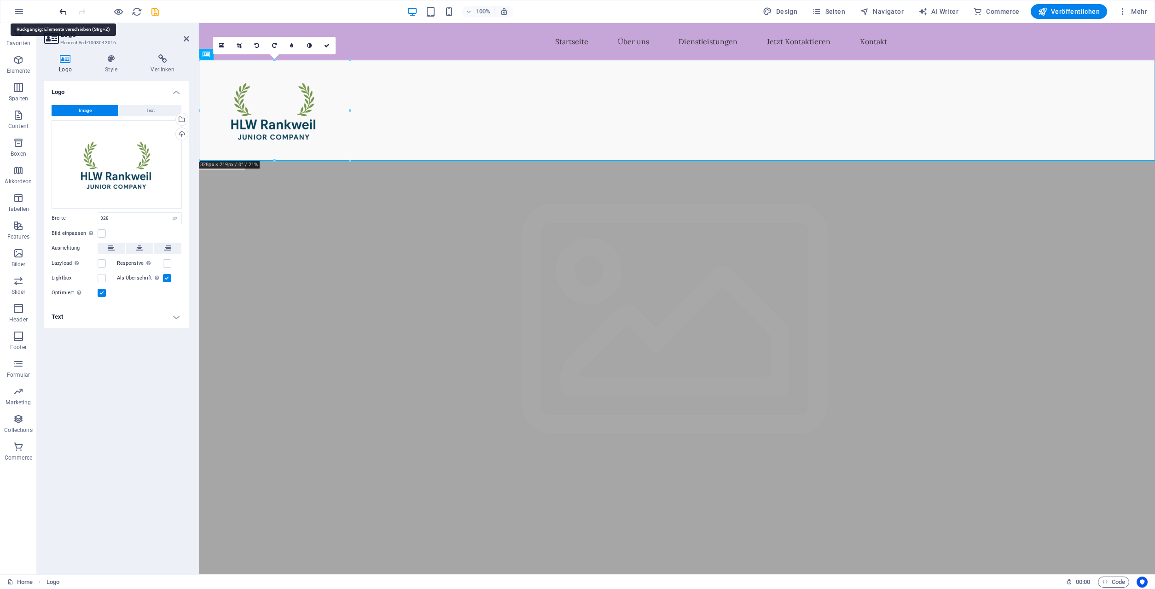
click at [63, 12] on icon "undo" at bounding box center [63, 11] width 11 height 11
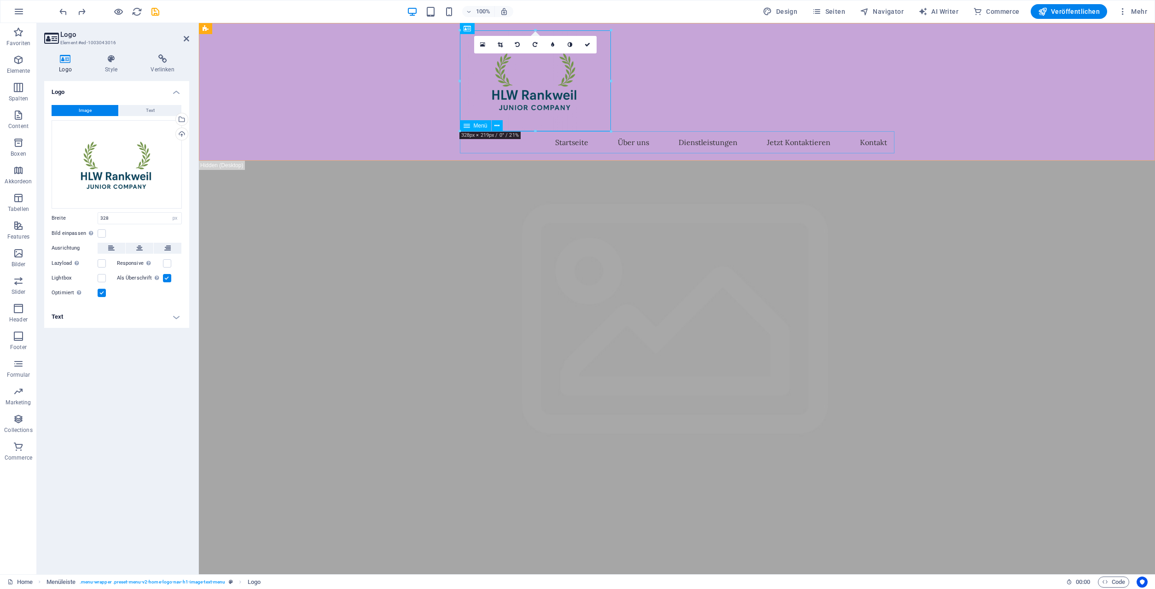
click at [573, 152] on nav "Startseite Über uns Dienstleistungen Jetzt Kontaktieren Kontakt" at bounding box center [677, 142] width 434 height 22
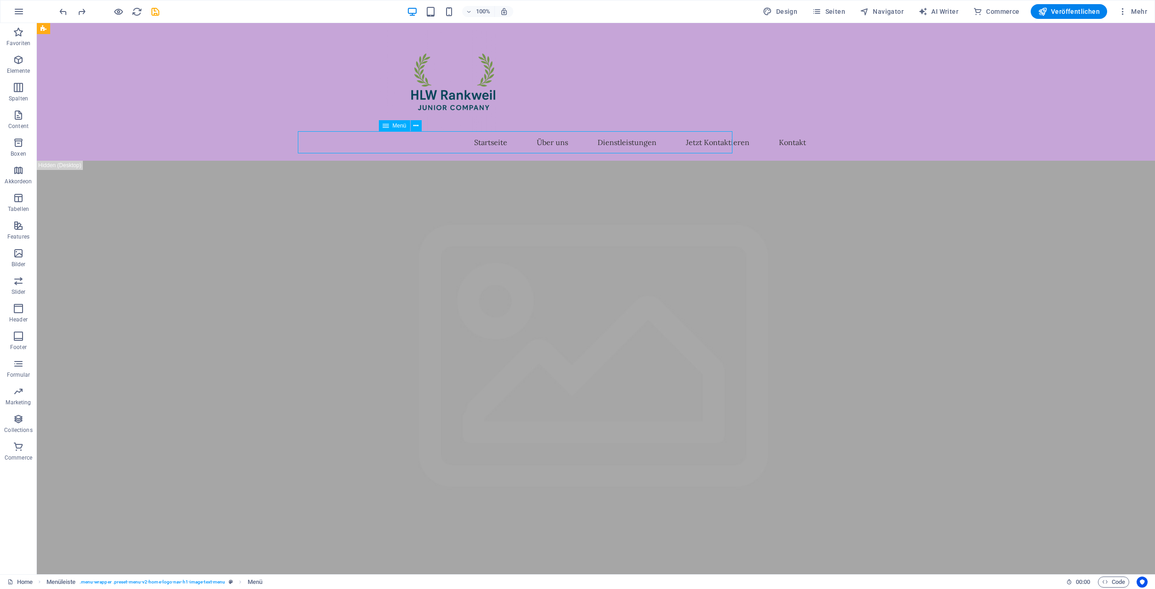
click at [573, 152] on nav "Startseite Über uns Dienstleistungen Jetzt Kontaktieren Kontakt" at bounding box center [596, 142] width 434 height 22
select select
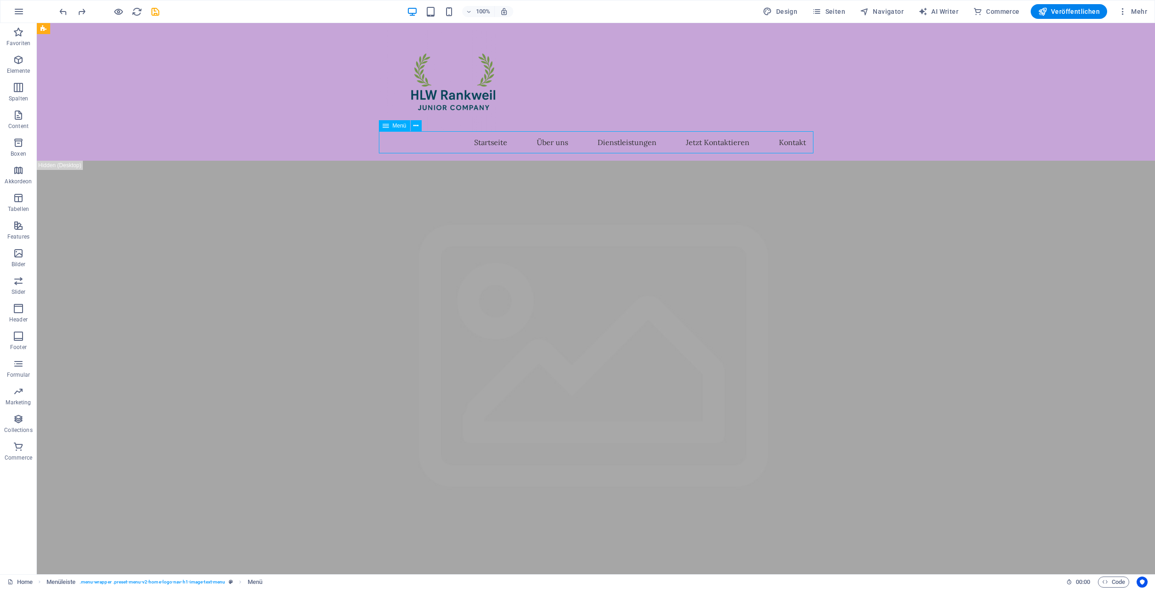
select select
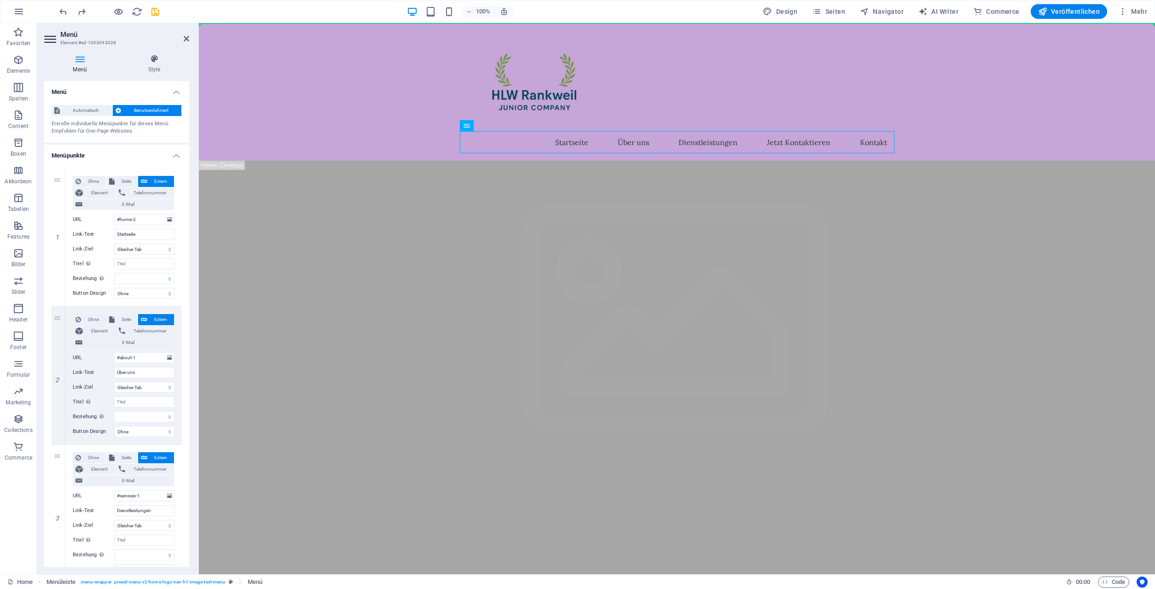
drag, startPoint x: 601, startPoint y: 145, endPoint x: 726, endPoint y: 72, distance: 145.2
click at [726, 72] on div "Startseite Über uns Dienstleistungen Jetzt Kontaktieren Kontakt" at bounding box center [677, 92] width 956 height 138
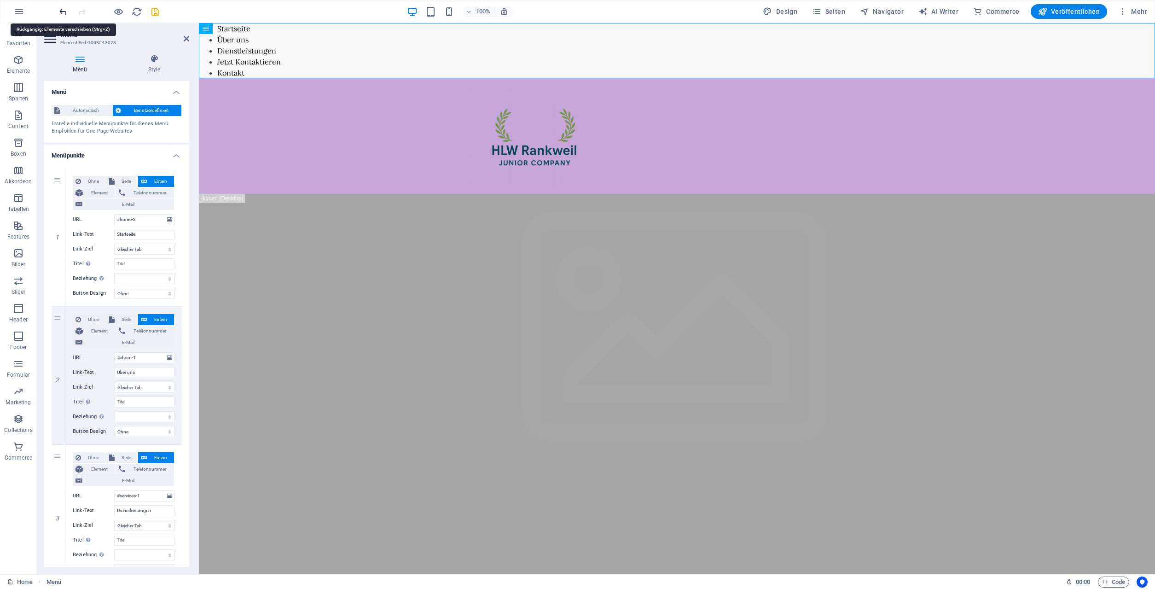
click at [63, 11] on icon "undo" at bounding box center [63, 11] width 11 height 11
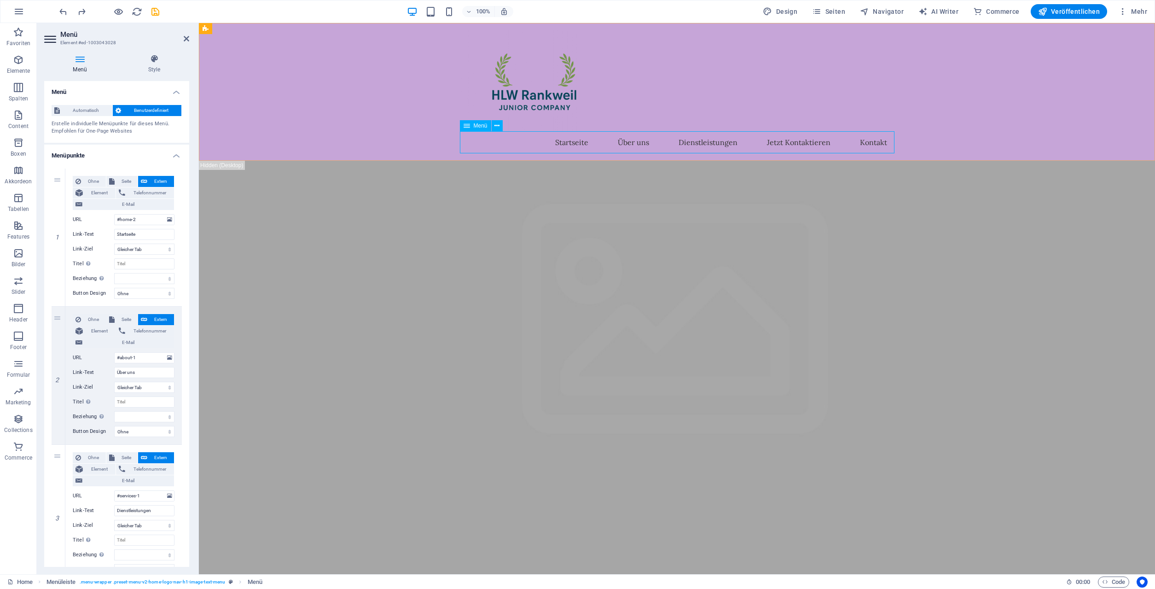
click at [465, 127] on icon at bounding box center [466, 125] width 6 height 11
click at [497, 124] on icon at bounding box center [496, 126] width 5 height 10
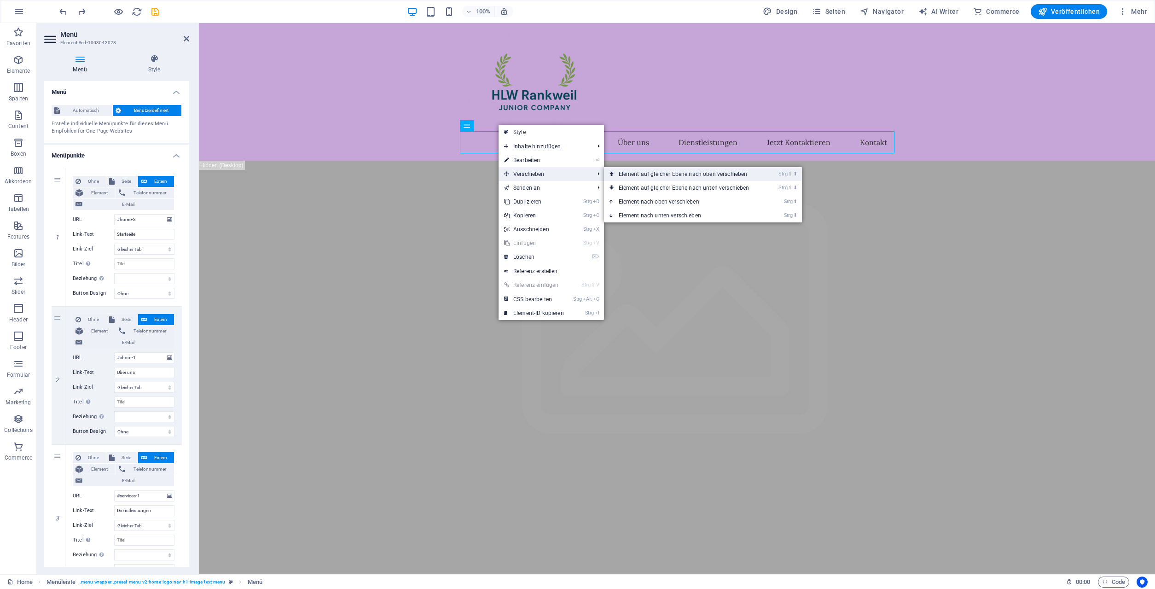
click at [624, 174] on link "Strg ⇧ ⬆ Element auf gleicher Ebene nach oben verschieben" at bounding box center [686, 174] width 164 height 14
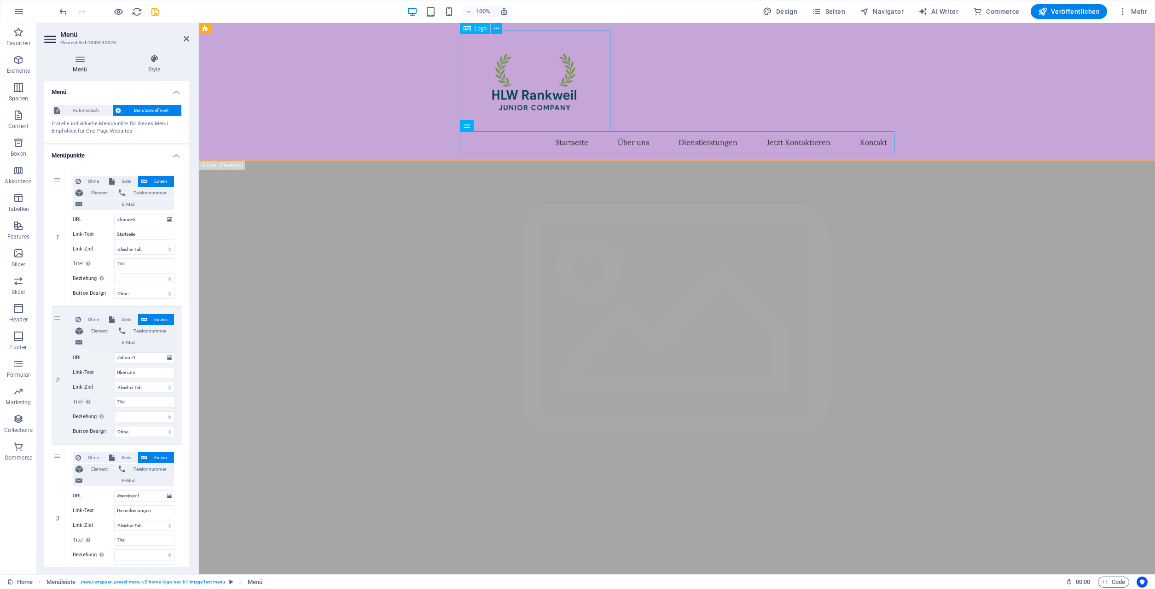
click at [517, 103] on div at bounding box center [677, 80] width 434 height 101
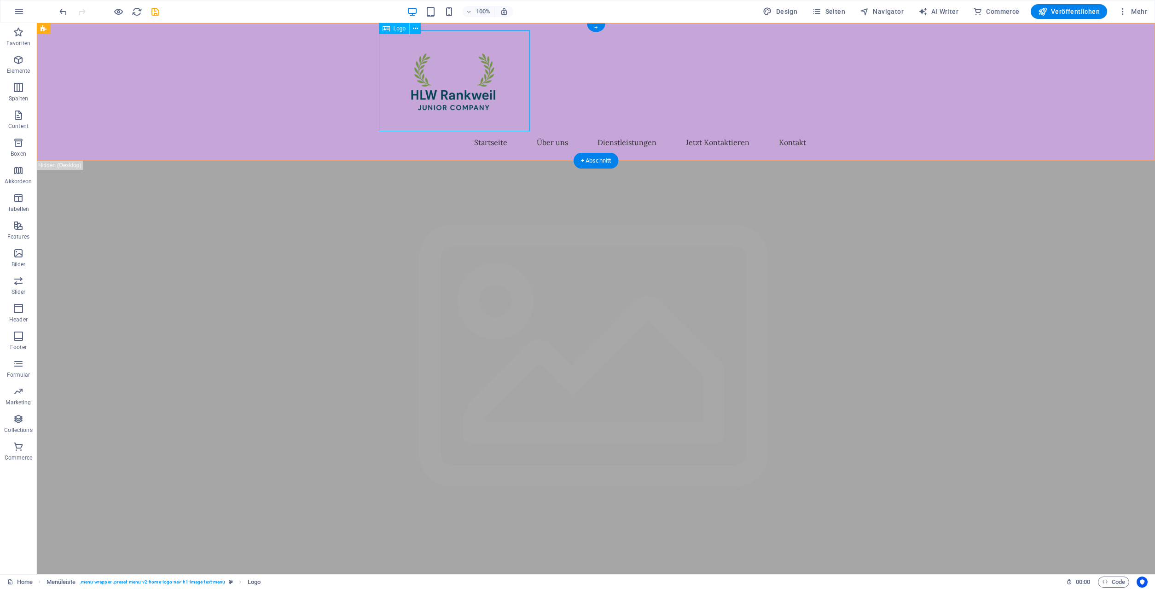
click at [495, 106] on div at bounding box center [596, 80] width 434 height 101
select select "px"
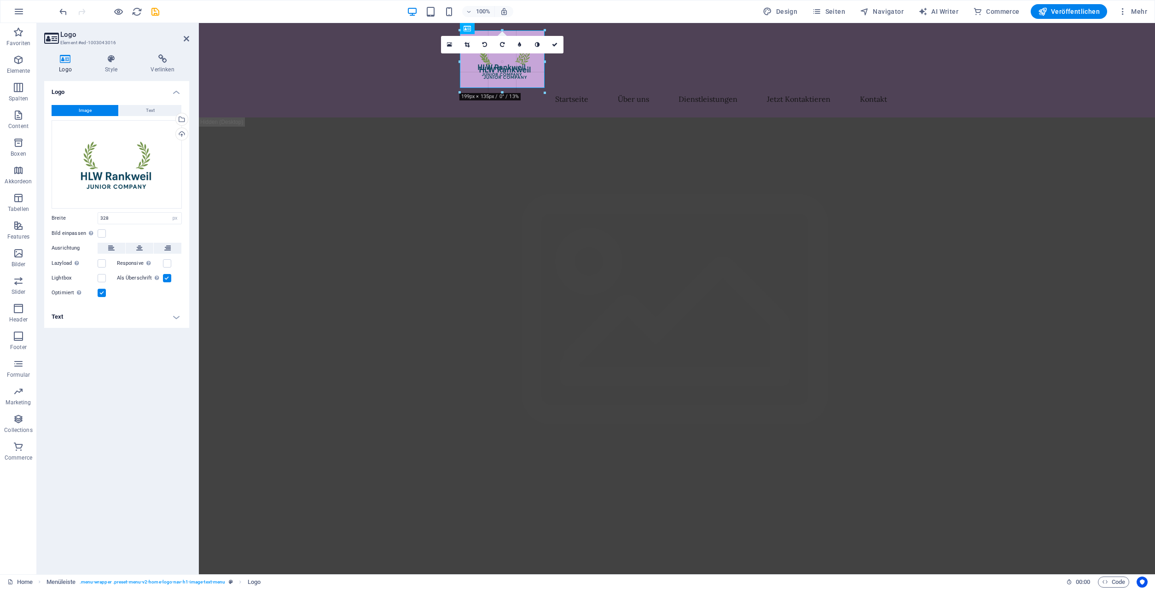
drag, startPoint x: 611, startPoint y: 132, endPoint x: 543, endPoint y: 89, distance: 80.3
type input "184"
drag, startPoint x: 555, startPoint y: 43, endPoint x: 520, endPoint y: 19, distance: 42.6
click at [555, 43] on icon at bounding box center [554, 45] width 6 height 6
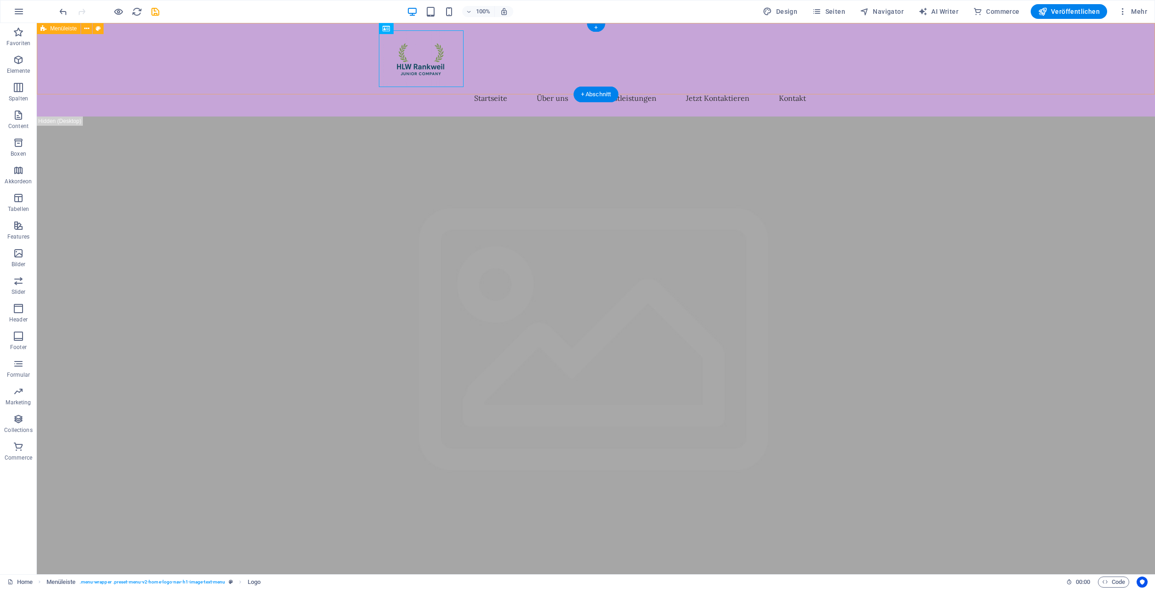
click at [318, 65] on div "Startseite Über uns Dienstleistungen Jetzt Kontaktieren Kontakt" at bounding box center [596, 69] width 1118 height 93
select select "header"
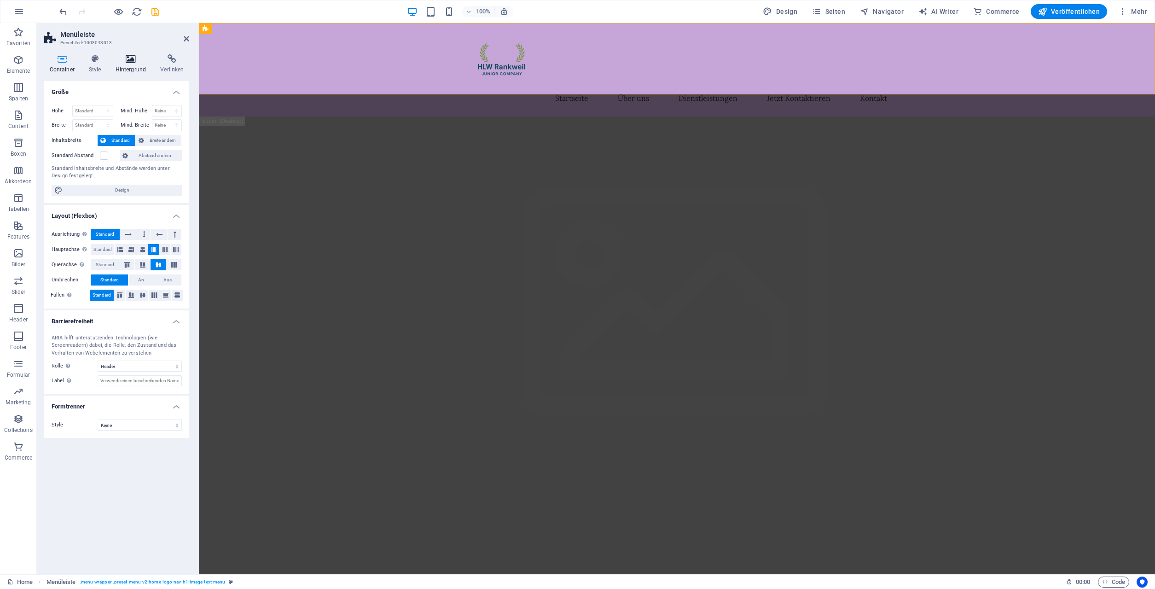
click at [130, 64] on h4 "Hintergrund" at bounding box center [132, 63] width 45 height 19
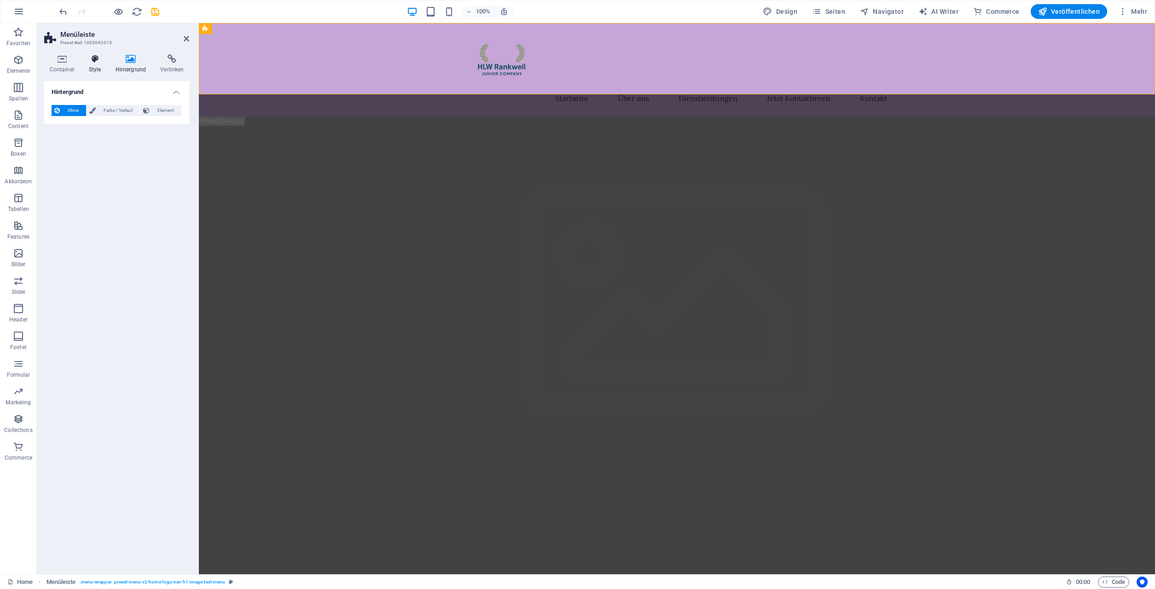
click at [96, 61] on icon at bounding box center [94, 58] width 23 height 9
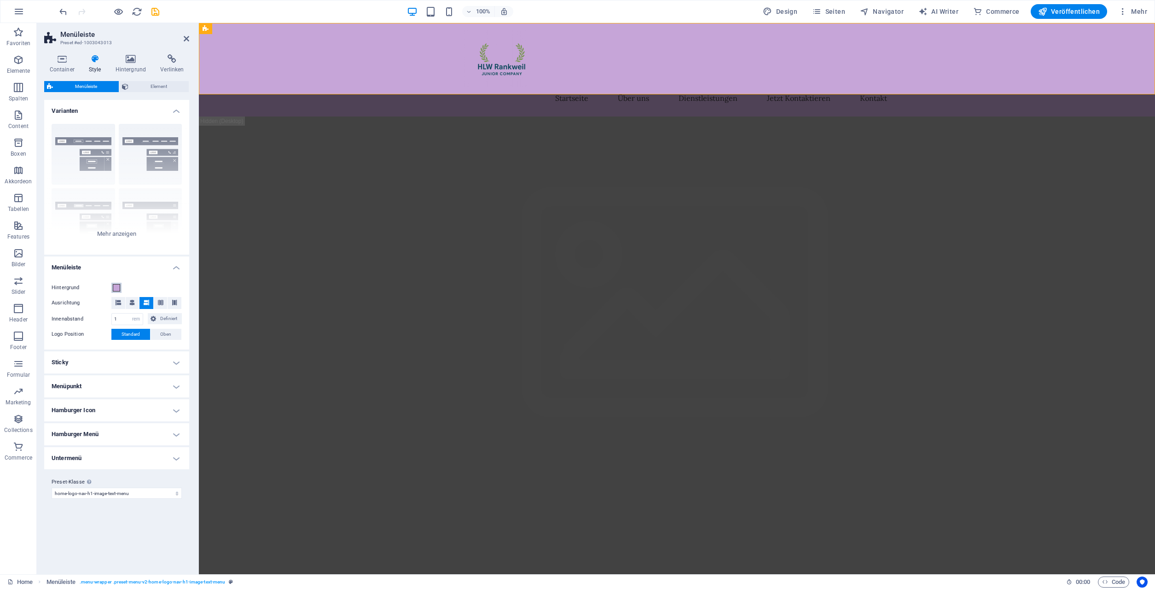
click at [116, 288] on span at bounding box center [116, 287] width 7 height 7
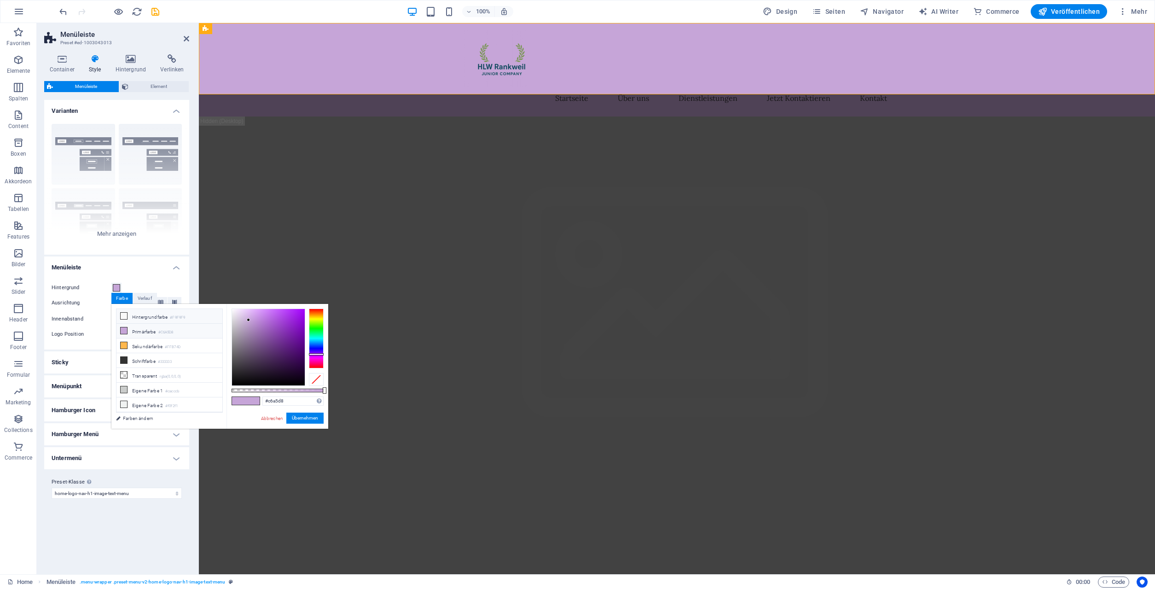
click at [141, 316] on li "Hintergrundfarbe #F9F9F9" at bounding box center [169, 316] width 106 height 15
type input "#f9f9f9"
click at [310, 418] on button "Übernehmen" at bounding box center [304, 417] width 37 height 11
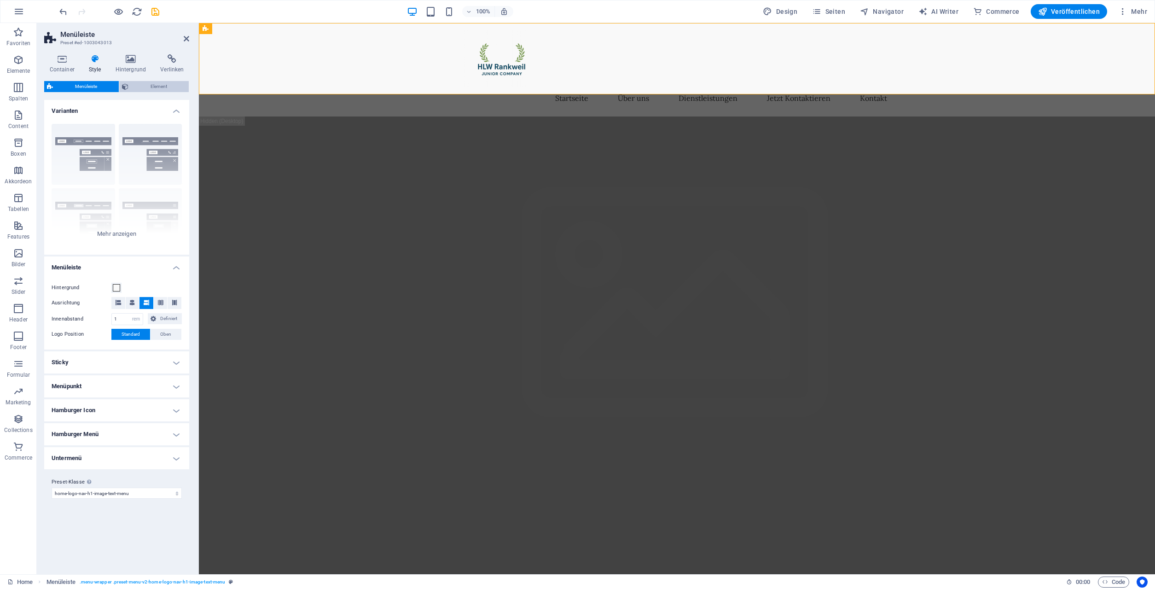
click at [150, 85] on span "Element" at bounding box center [158, 86] width 55 height 11
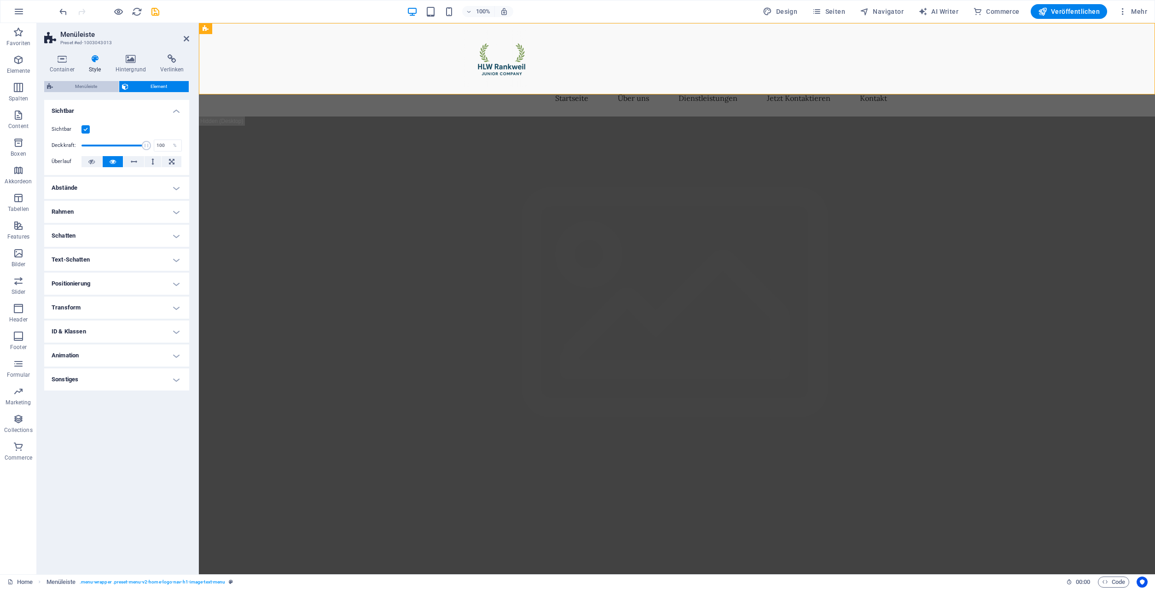
click at [88, 85] on span "Menüleiste" at bounding box center [86, 86] width 60 height 11
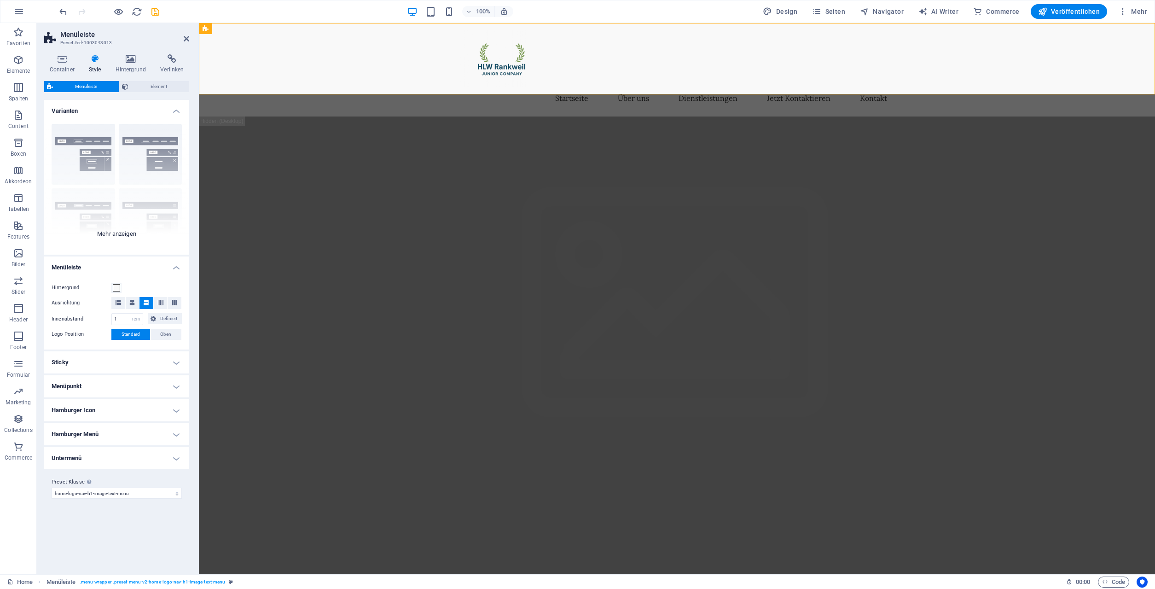
click at [125, 233] on div "Rahmen Mittig Standard Fixiert Loki Trigger Breit XXL" at bounding box center [116, 185] width 145 height 138
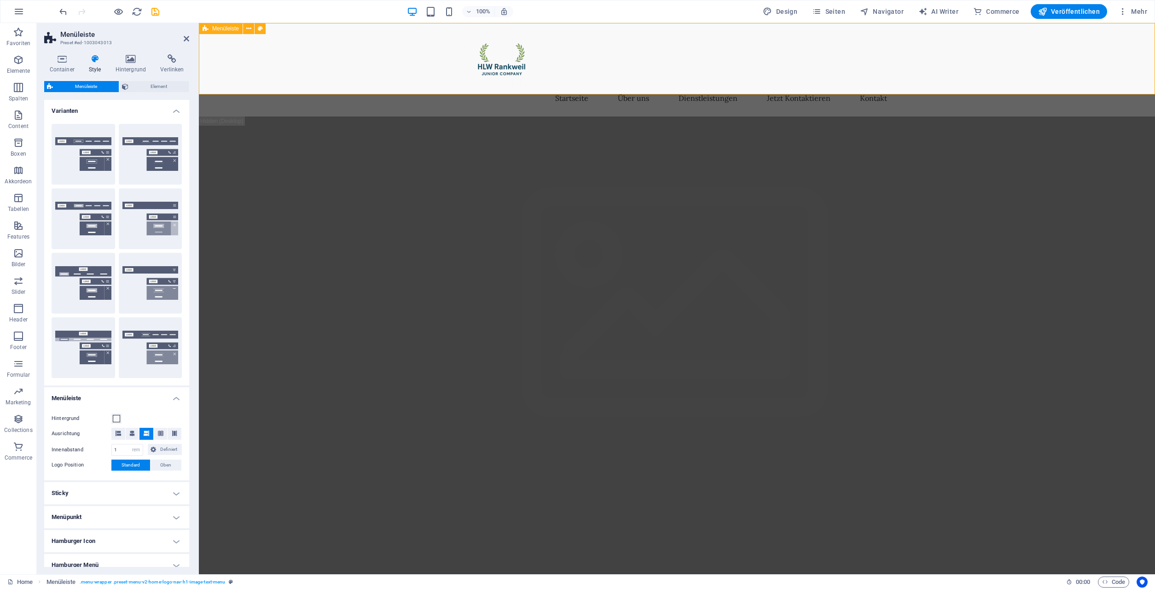
click at [282, 58] on div "Startseite Über uns Dienstleistungen Jetzt Kontaktieren Kontakt" at bounding box center [677, 69] width 956 height 93
click at [69, 59] on icon at bounding box center [61, 58] width 35 height 9
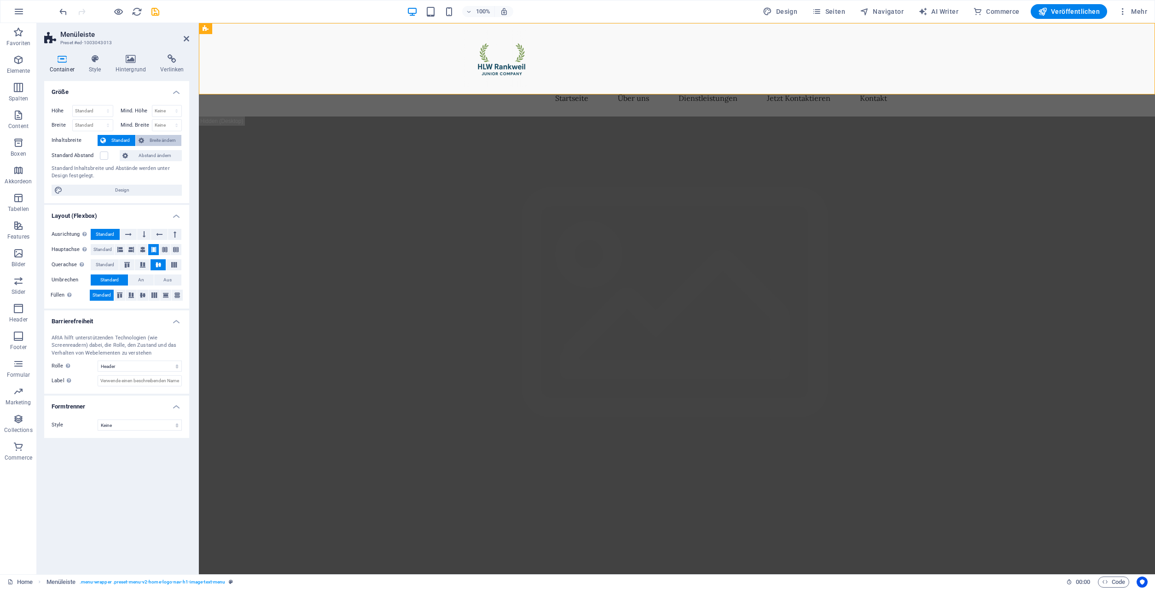
click at [170, 141] on span "Breite ändern" at bounding box center [163, 140] width 32 height 11
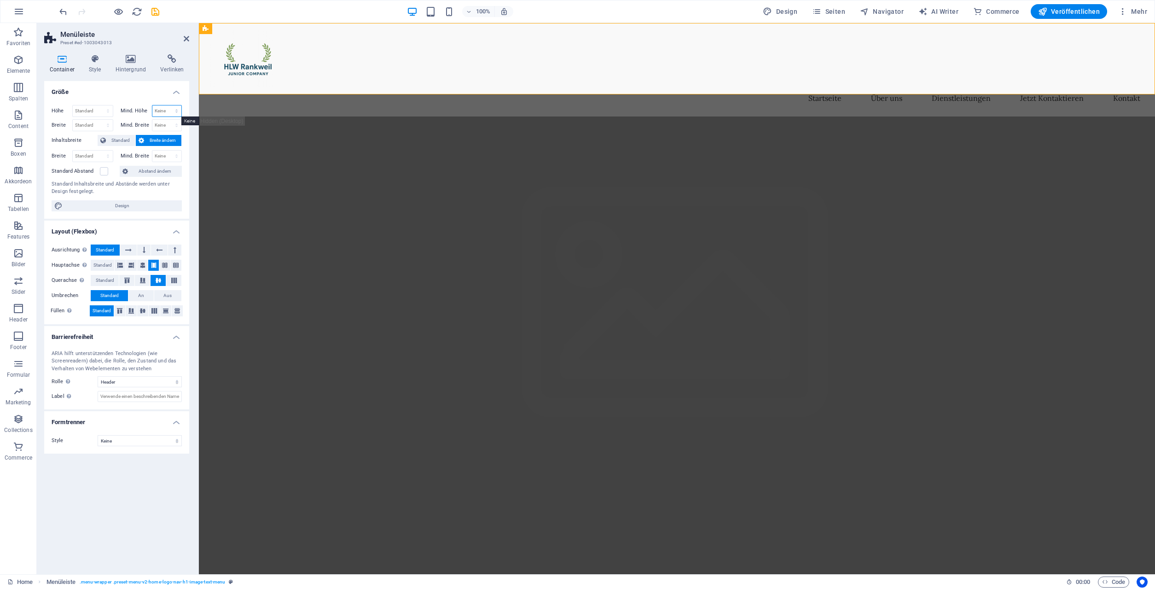
click at [156, 110] on select "Keine px rem % vh vw" at bounding box center [166, 110] width 29 height 11
click at [252, 59] on div at bounding box center [676, 58] width 941 height 57
select select "px"
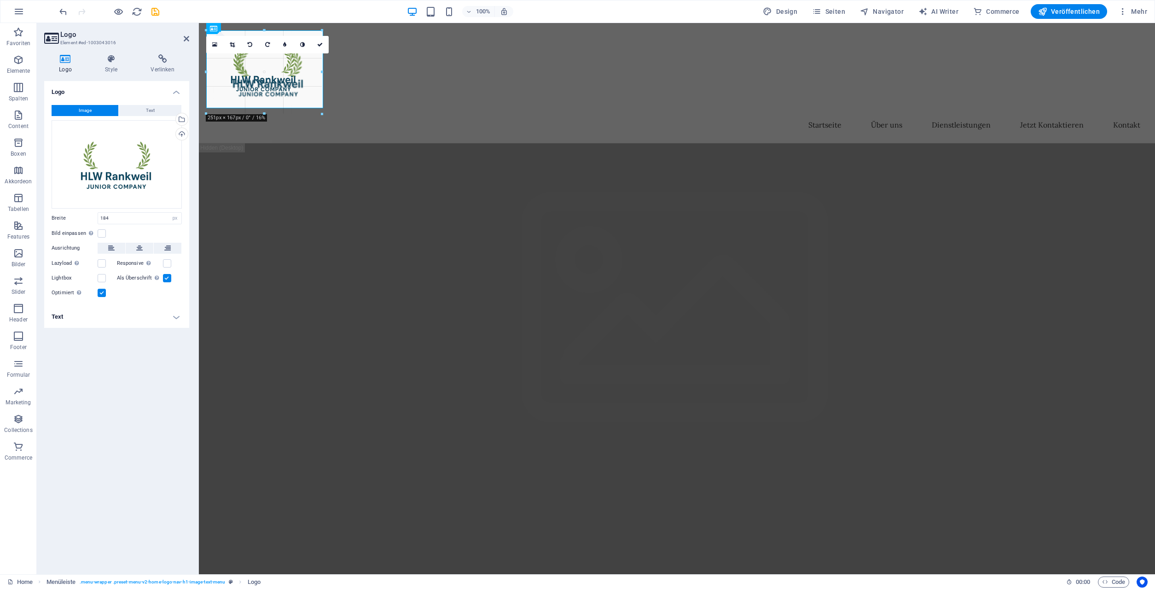
drag, startPoint x: 290, startPoint y: 88, endPoint x: 330, endPoint y: 112, distance: 47.0
click at [330, 112] on div "H2 Banner Container Banner Menüleiste Menüleiste Logo Menü Menü H2 Text auf Hin…" at bounding box center [677, 298] width 956 height 551
type input "272"
click at [319, 46] on icon at bounding box center [321, 45] width 6 height 6
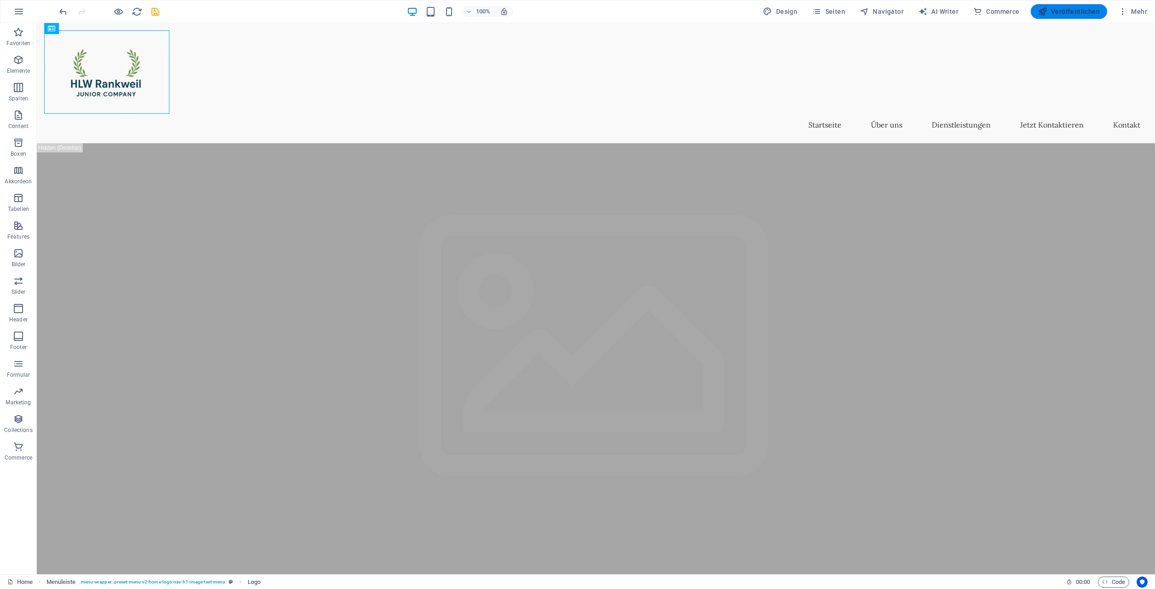
click at [1067, 8] on span "Veröffentlichen" at bounding box center [1069, 11] width 62 height 9
checkbox input "false"
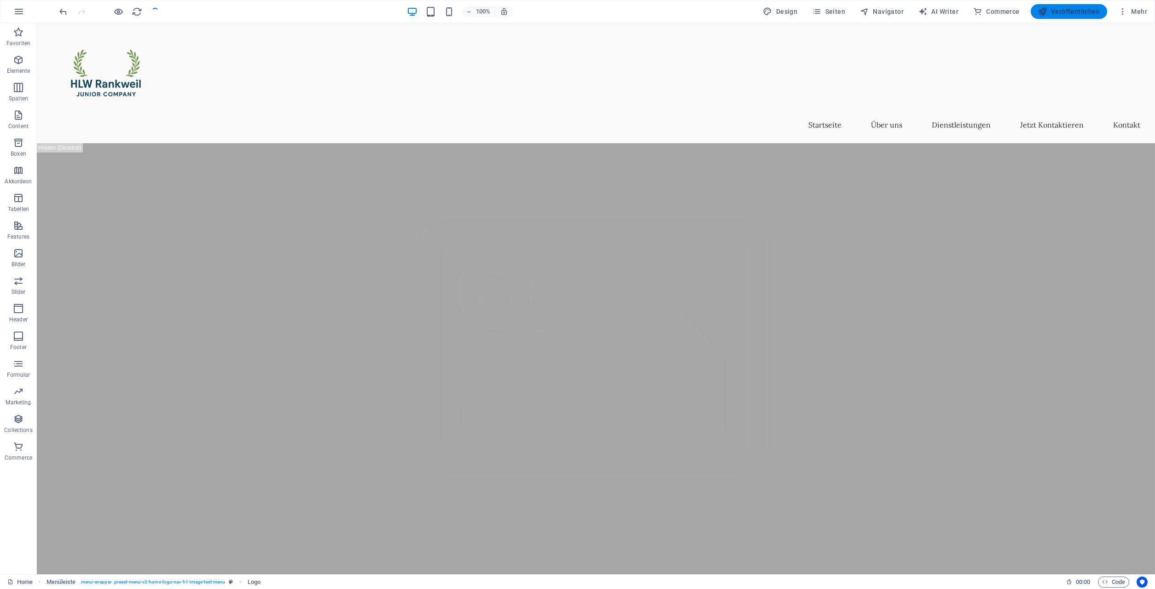
checkbox input "false"
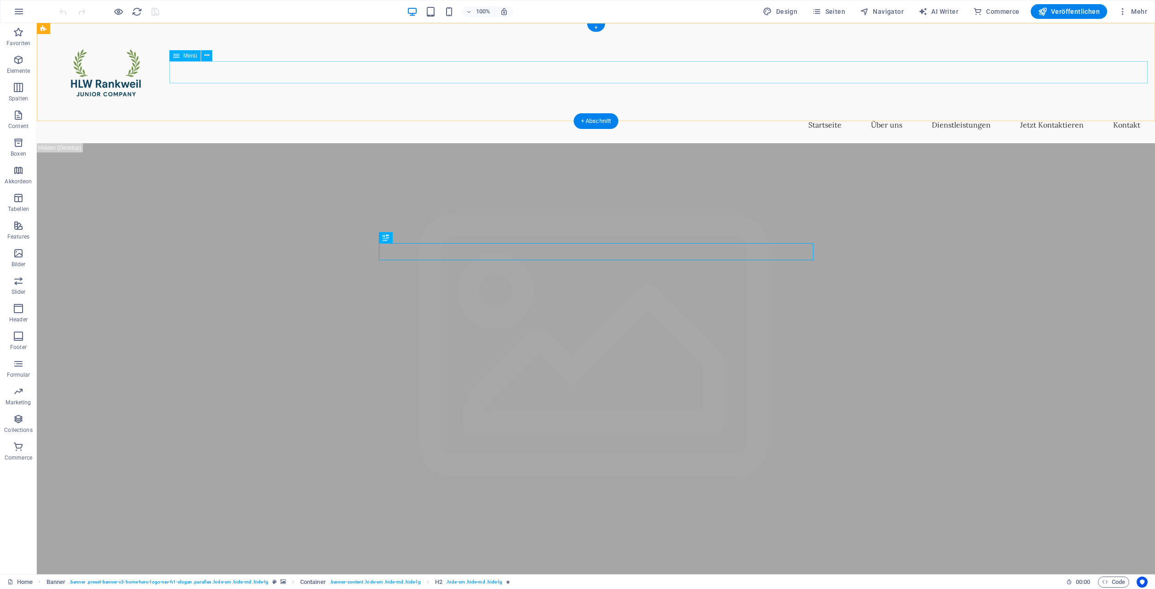
click at [288, 114] on nav "Startseite Über uns Dienstleistungen Jetzt Kontaktieren Kontakt" at bounding box center [595, 125] width 1103 height 22
select select
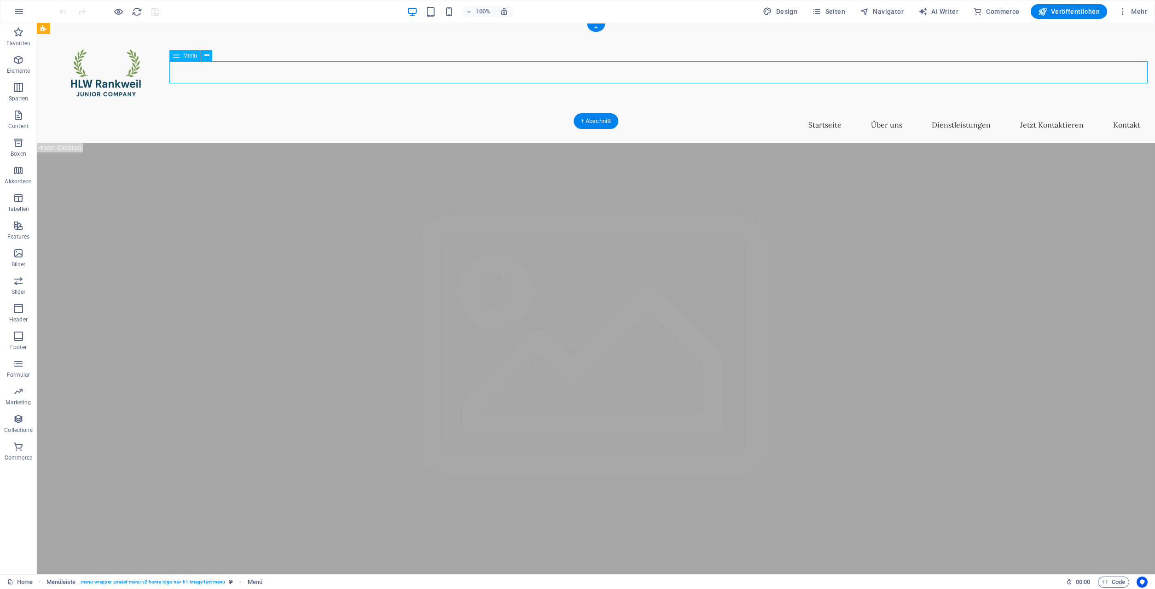
select select
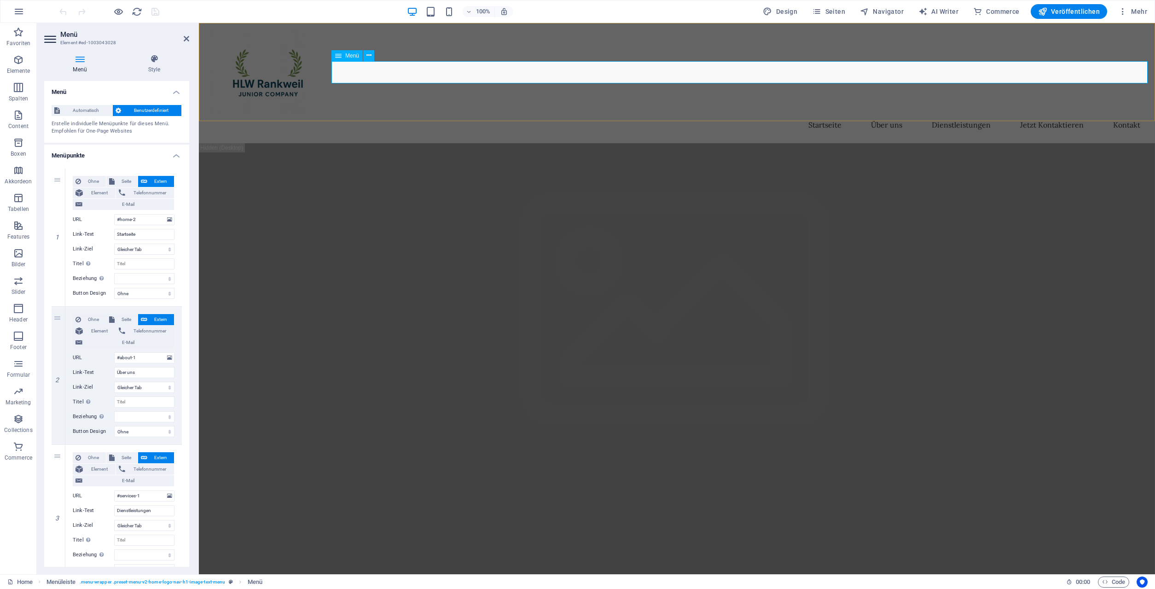
click at [382, 114] on nav "Startseite Über uns Dienstleistungen Jetzt Kontaktieren Kontakt" at bounding box center [676, 125] width 941 height 22
click at [372, 56] on button at bounding box center [368, 55] width 11 height 11
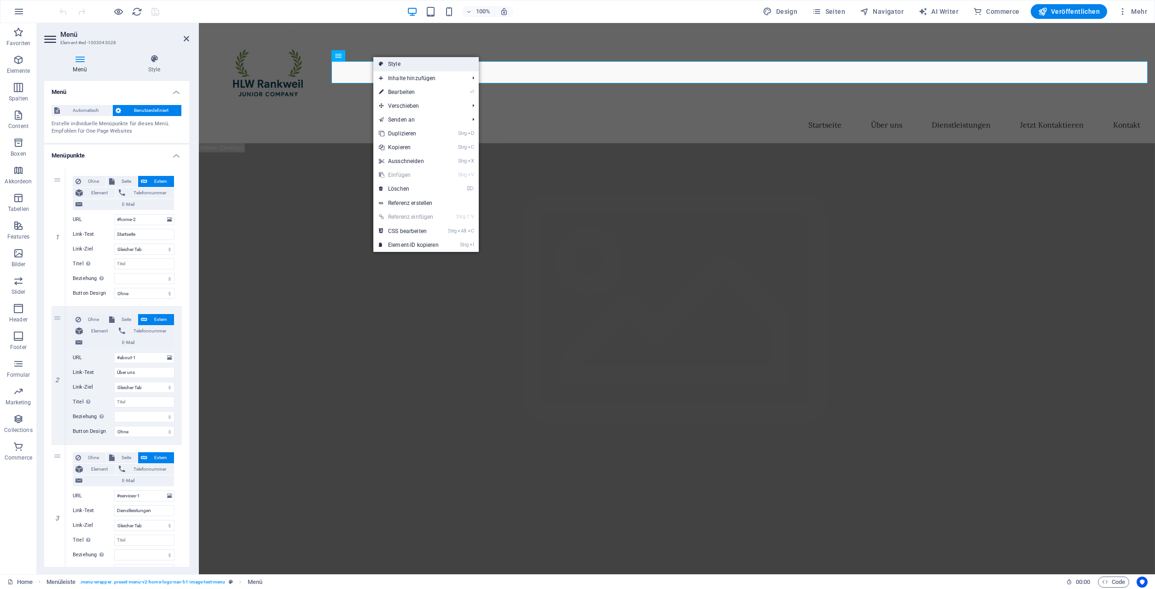
click at [403, 66] on link "Style" at bounding box center [425, 64] width 105 height 14
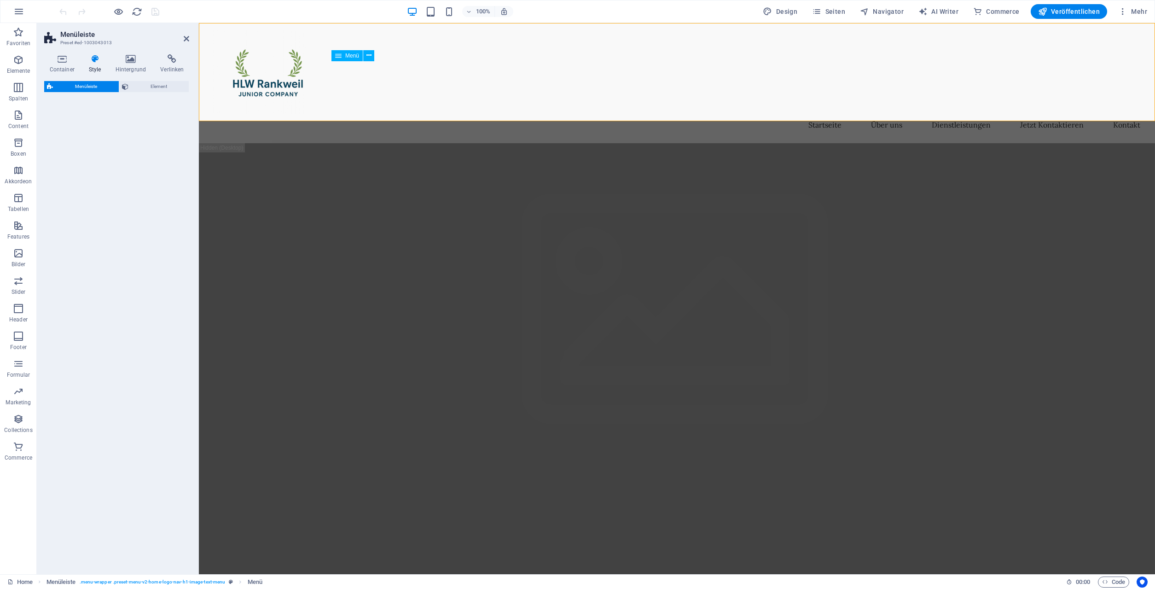
select select "rem"
select select "preset-menu-v2-home-logo-nav-h1-image-text-menu"
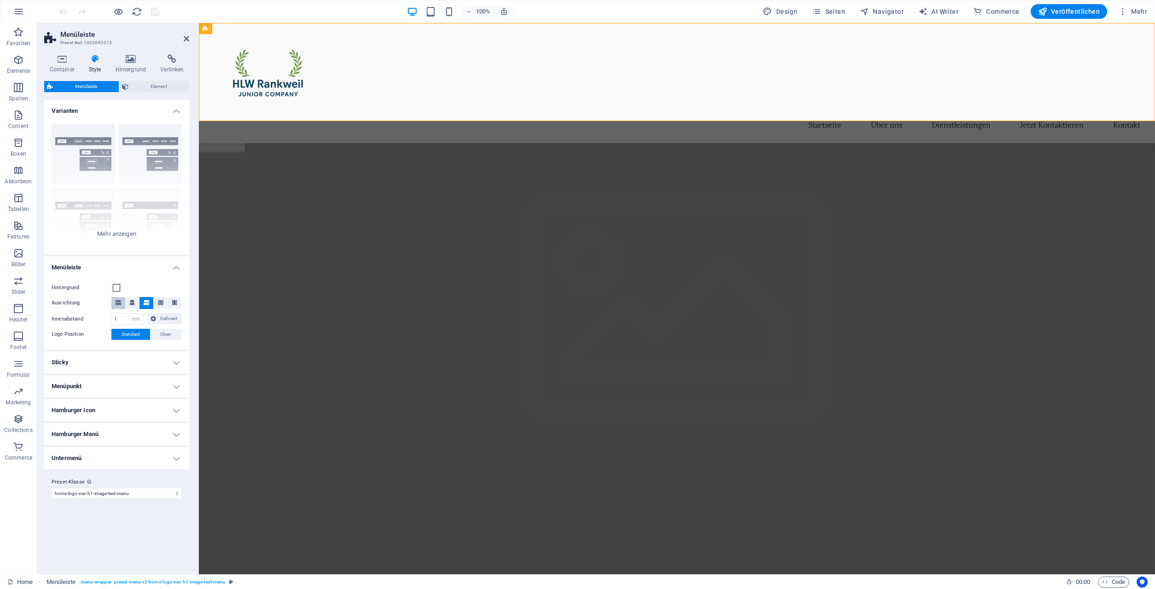
click at [119, 302] on icon at bounding box center [119, 303] width 6 height 6
click at [131, 302] on icon at bounding box center [132, 303] width 6 height 6
click at [162, 303] on icon at bounding box center [161, 303] width 6 height 6
click at [174, 303] on icon at bounding box center [175, 303] width 6 height 6
click at [131, 303] on icon at bounding box center [132, 303] width 6 height 6
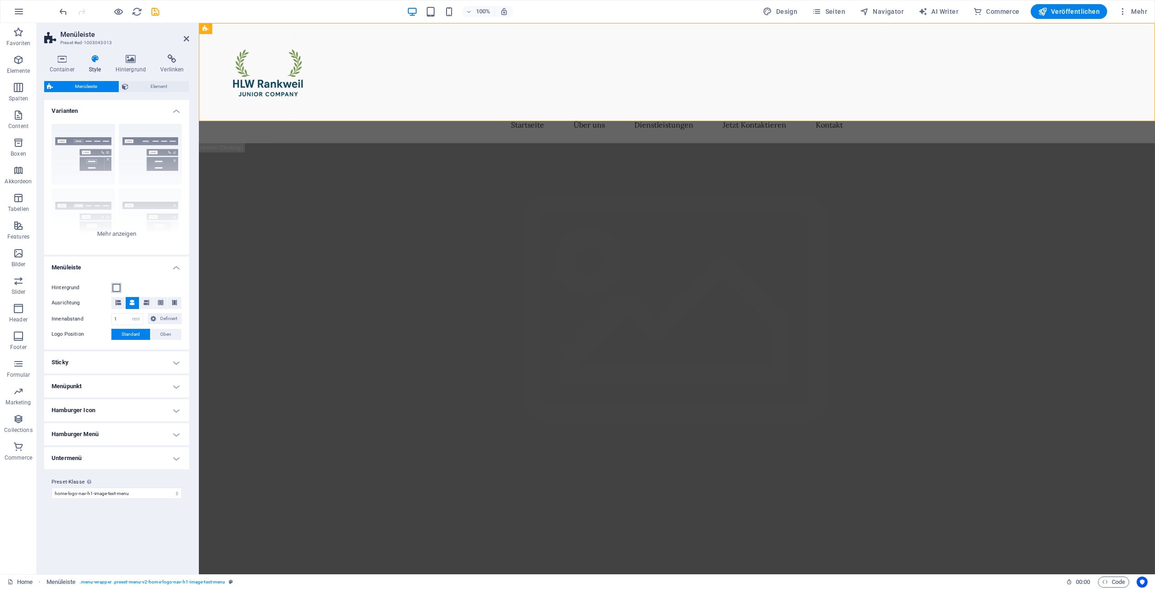
click at [116, 288] on span at bounding box center [116, 287] width 7 height 7
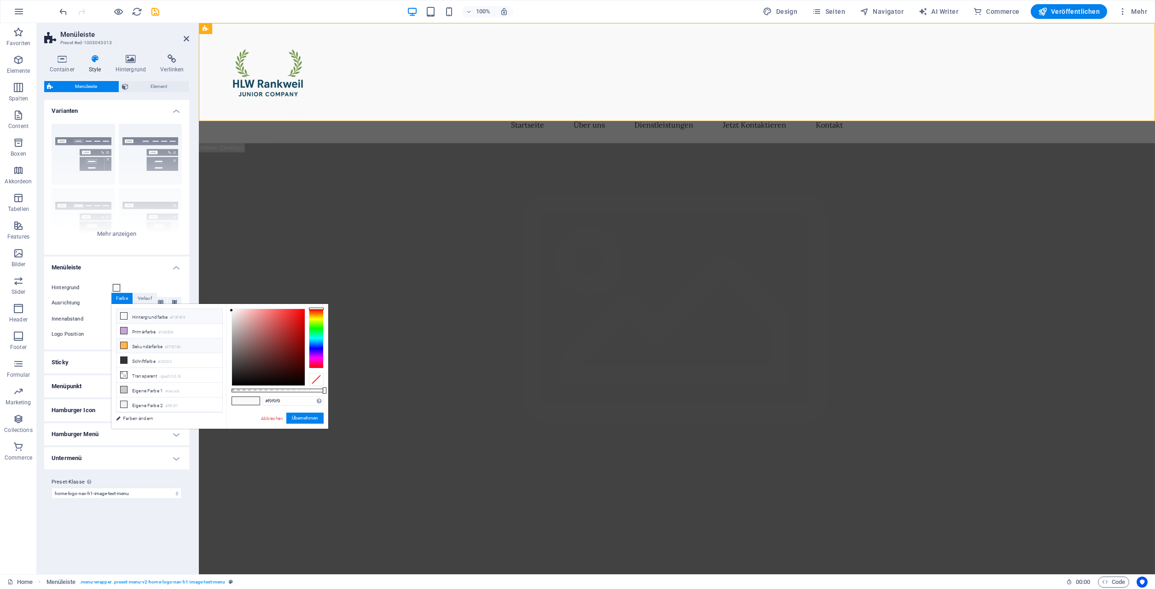
click at [151, 347] on li "Sekundärfarbe #FFB74D" at bounding box center [169, 345] width 106 height 15
click at [303, 416] on button "Übernehmen" at bounding box center [304, 417] width 37 height 11
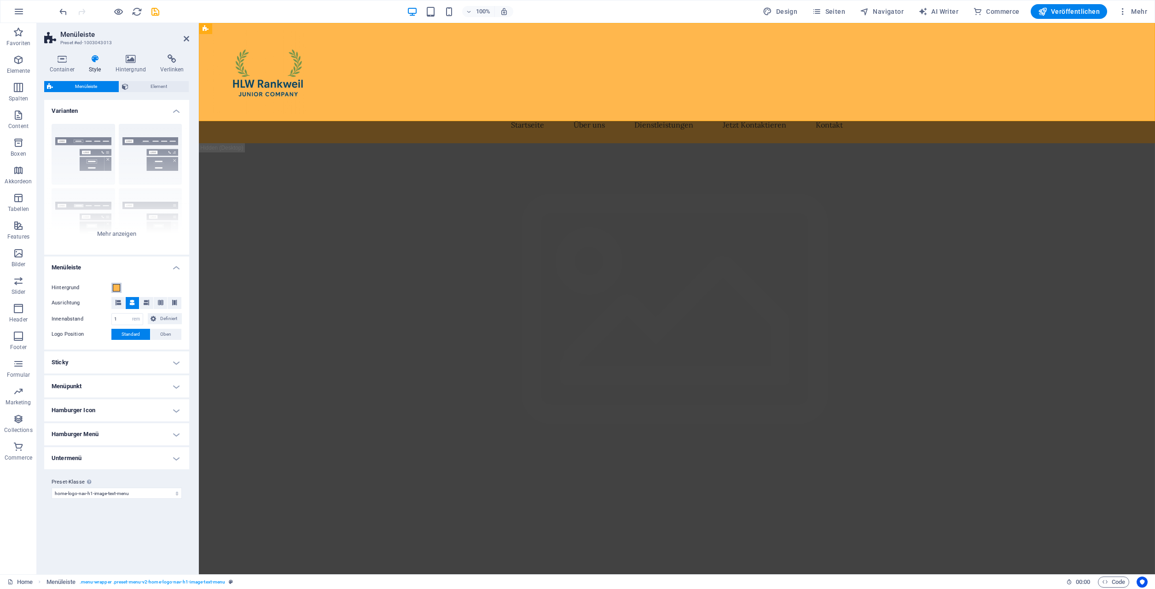
click at [118, 286] on span at bounding box center [116, 287] width 7 height 7
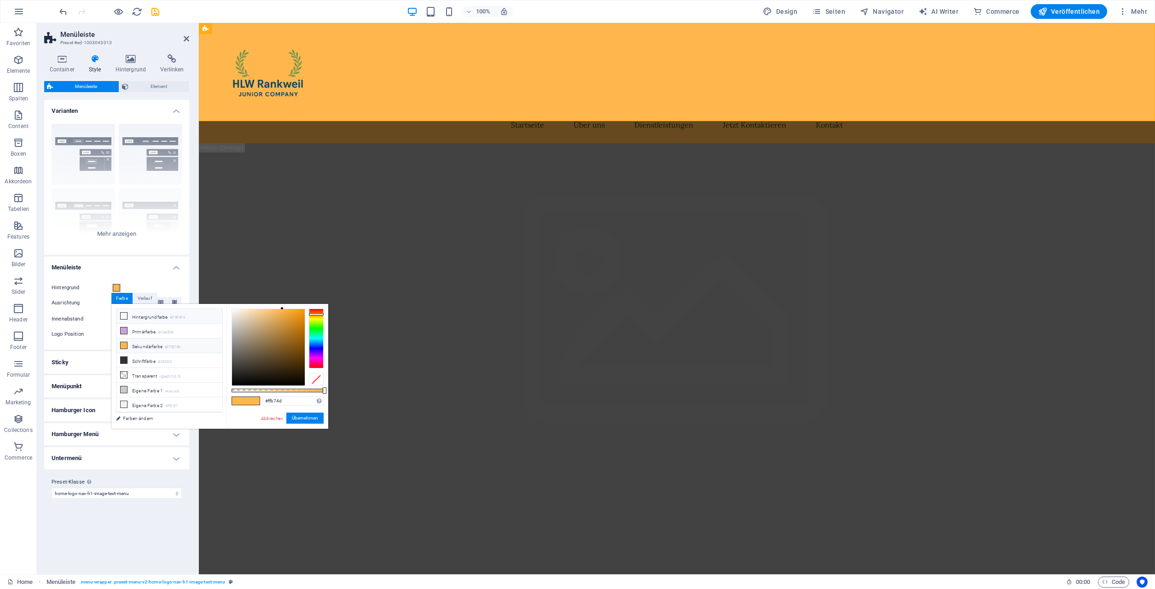
click at [164, 318] on li "Hintergrundfarbe #F9F9F9" at bounding box center [169, 316] width 106 height 15
type input "#f9f9f9"
click at [164, 318] on li "Hintergrundfarbe #F9F9F9" at bounding box center [169, 316] width 106 height 15
click at [318, 416] on button "Übernehmen" at bounding box center [304, 417] width 37 height 11
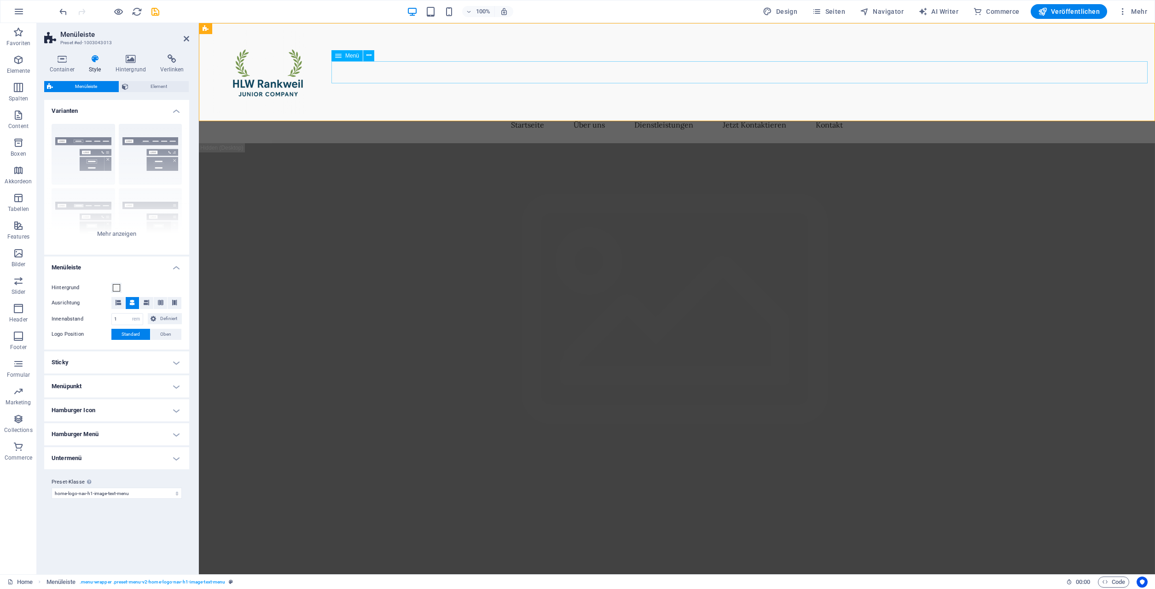
click at [596, 114] on nav "Startseite Über uns Dienstleistungen Jetzt Kontaktieren Kontakt" at bounding box center [676, 125] width 941 height 22
click at [367, 55] on icon at bounding box center [368, 56] width 5 height 10
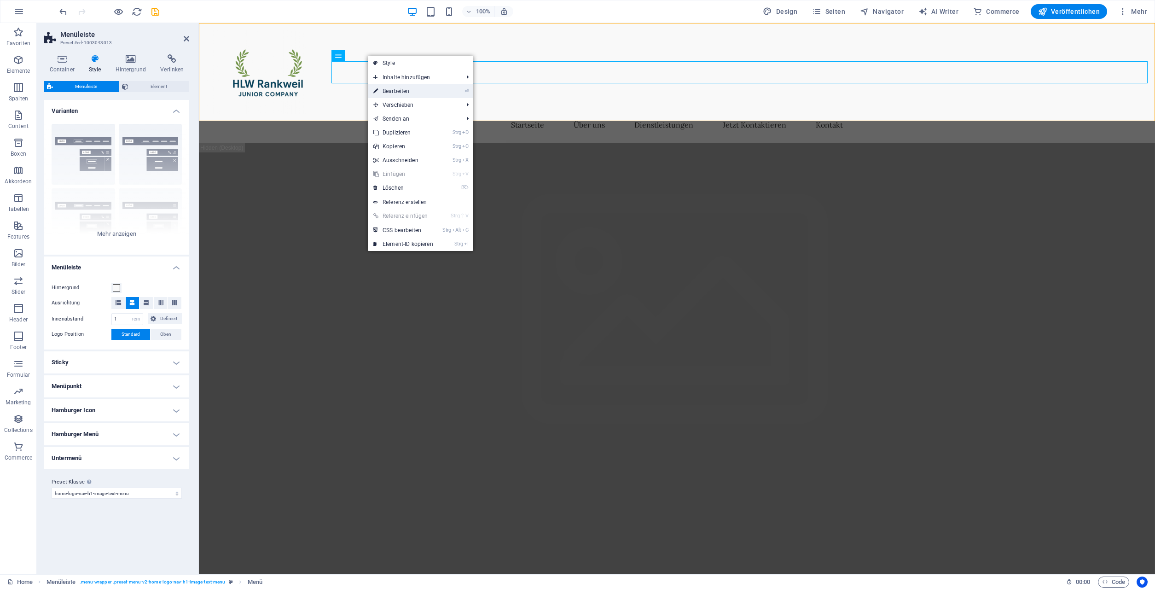
click at [419, 89] on link "⏎ Bearbeiten" at bounding box center [403, 91] width 71 height 14
select select
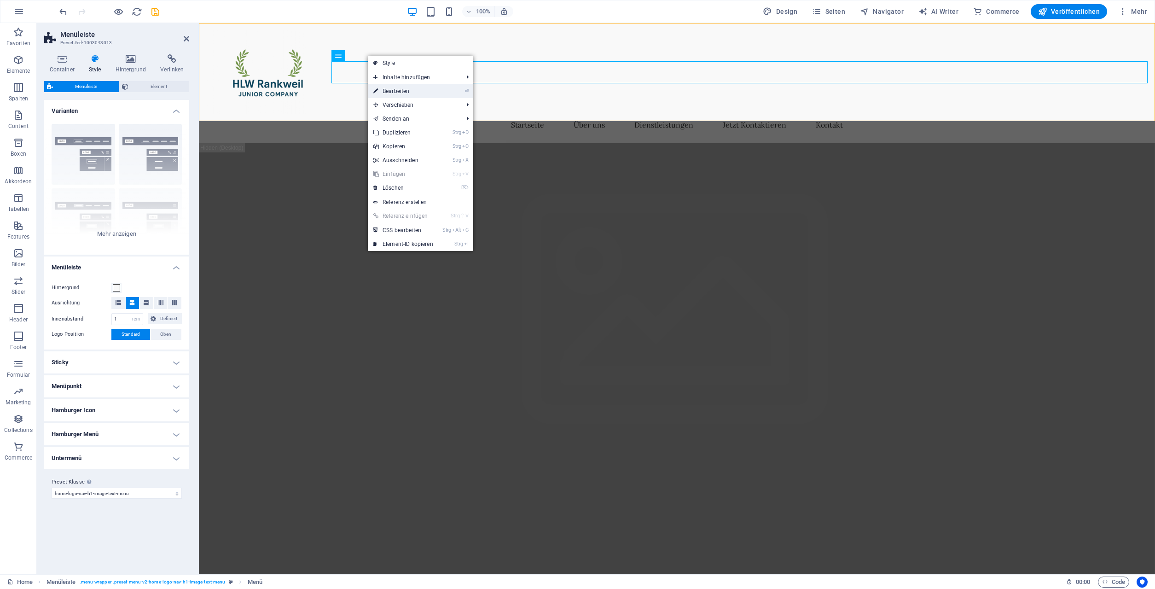
select select
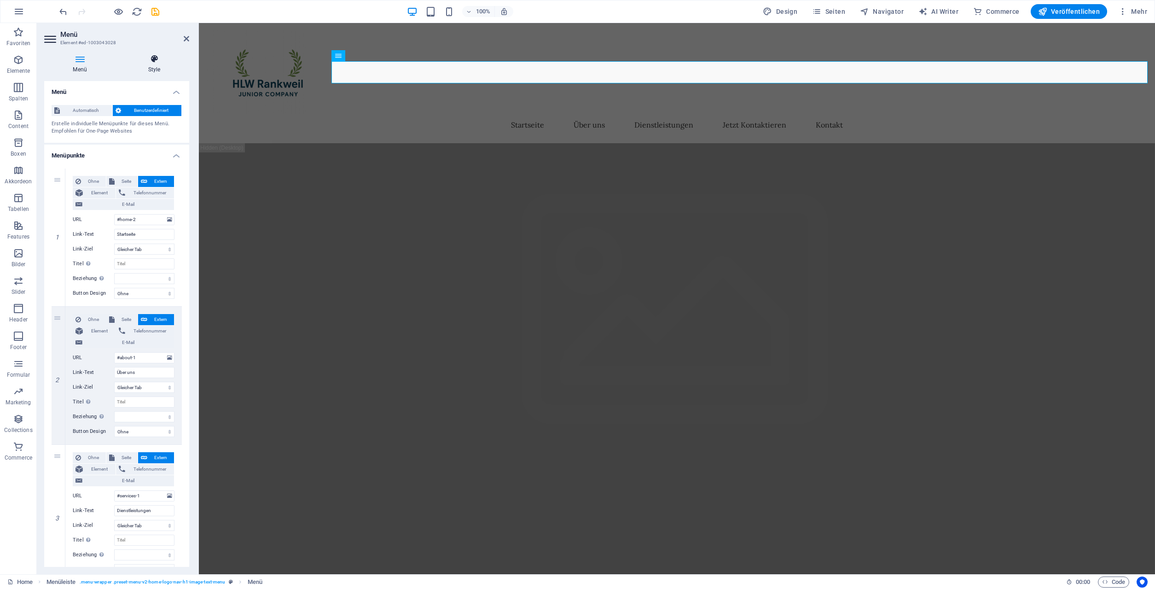
click at [156, 60] on icon at bounding box center [154, 58] width 70 height 9
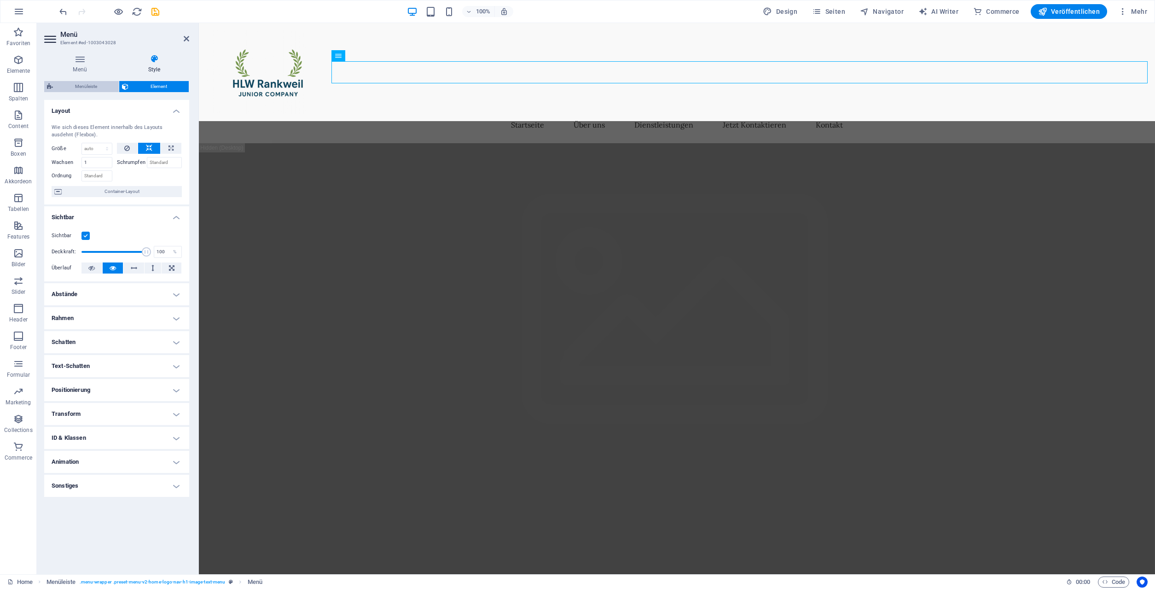
click at [93, 86] on span "Menüleiste" at bounding box center [86, 86] width 60 height 11
select select "rem"
select select "preset-menu-v2-home-logo-nav-h1-image-text-menu"
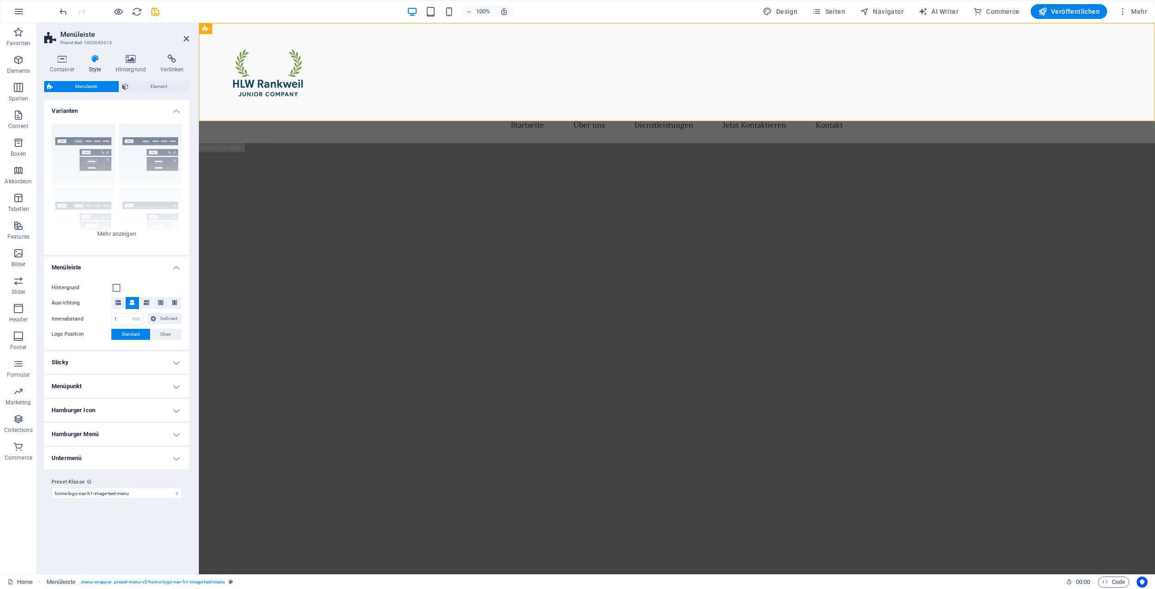
click at [169, 385] on h4 "Menüpunkt" at bounding box center [116, 386] width 145 height 22
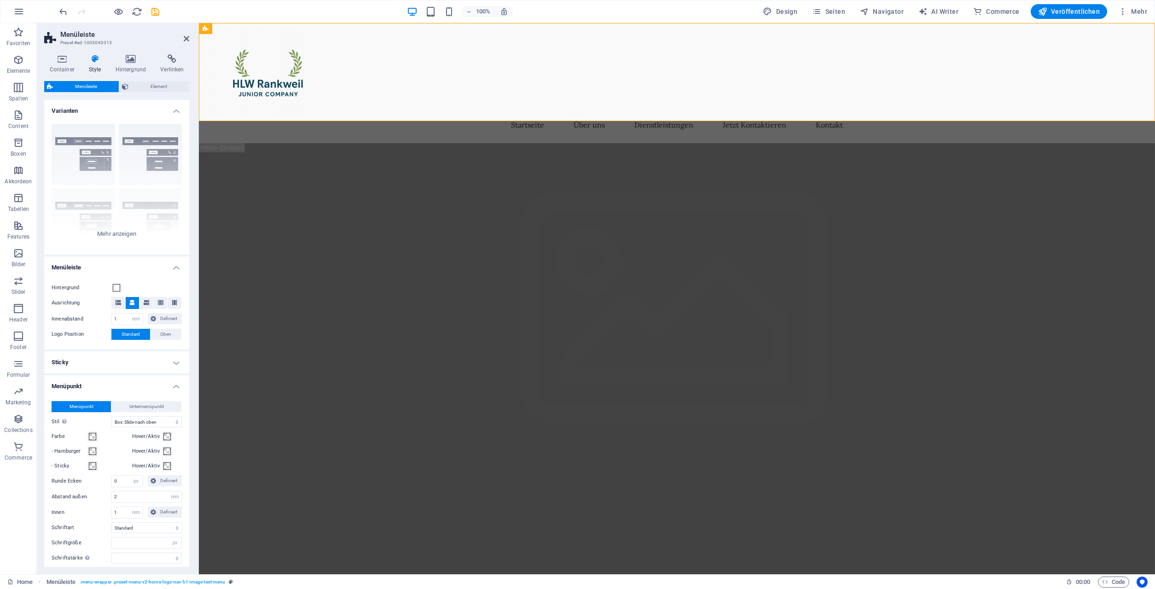
scroll to position [124, 0]
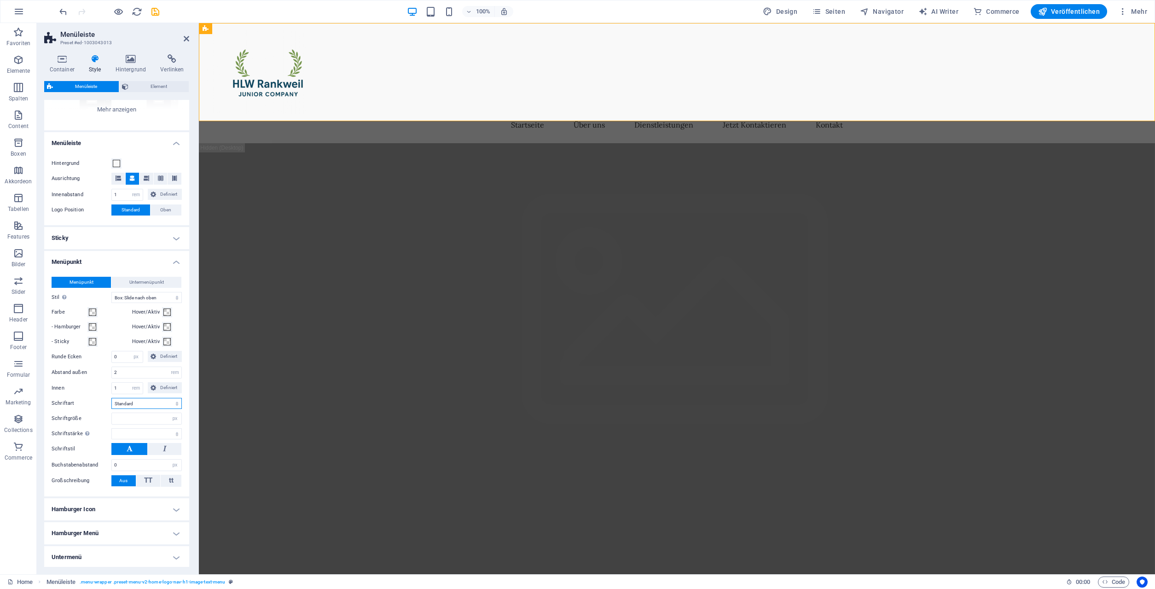
select select "link-special-font"
click option "Überschrift" at bounding box center [0, 0] width 0 height 0
select select
click at [111, 398] on select "Standard Überschrift" at bounding box center [146, 403] width 70 height 11
select select "link-default-font"
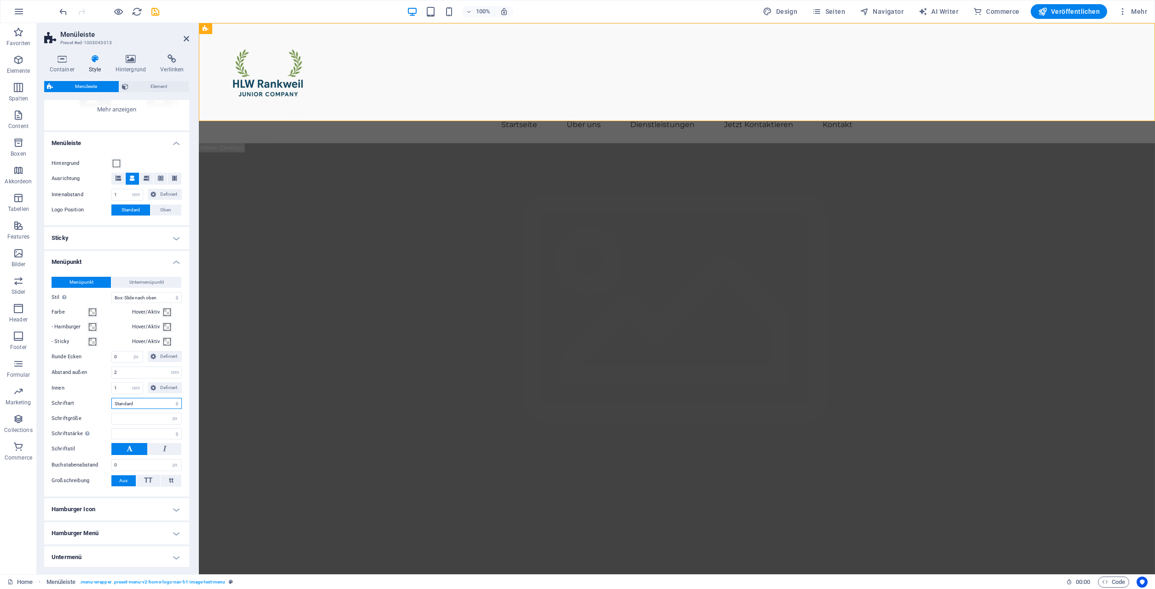
click option "Standard" at bounding box center [0, 0] width 0 height 0
select select
click at [133, 447] on button at bounding box center [129, 449] width 36 height 12
click at [93, 310] on span at bounding box center [92, 311] width 7 height 7
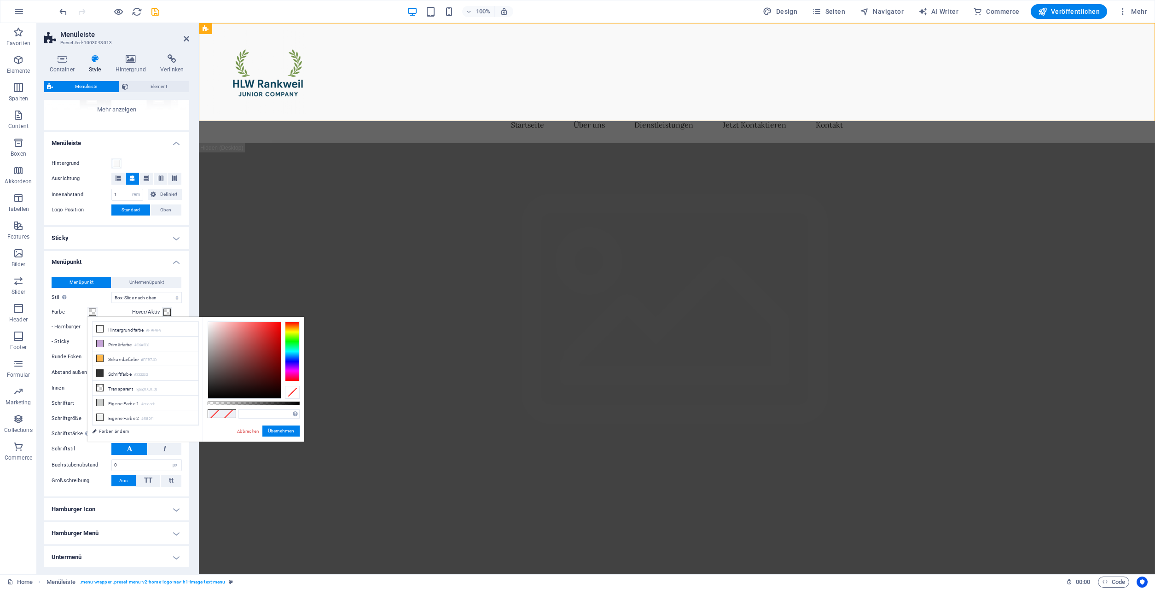
click at [93, 310] on span at bounding box center [92, 311] width 7 height 7
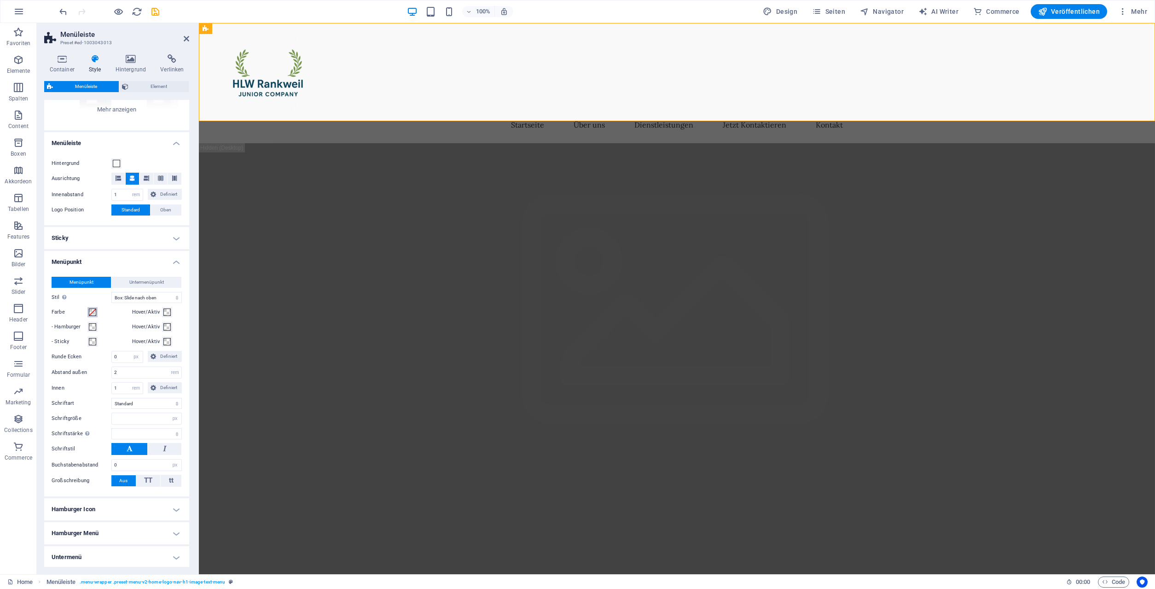
click at [93, 310] on span at bounding box center [92, 311] width 7 height 7
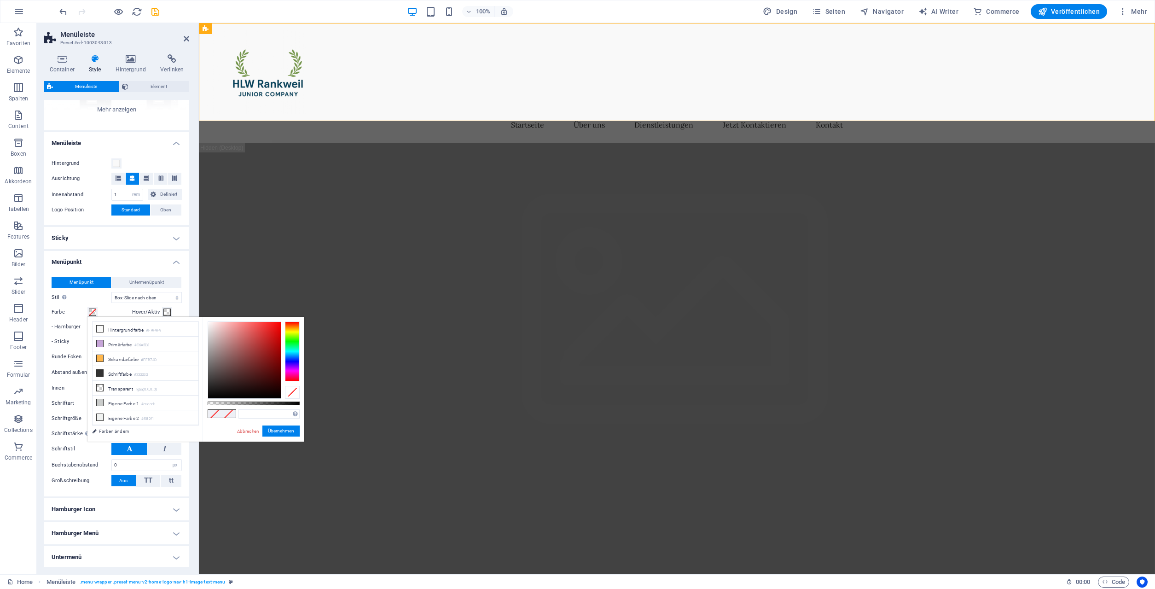
select select
click at [128, 370] on li "Schriftfarbe #333333" at bounding box center [146, 373] width 106 height 15
type input "#333333"
select select
click at [279, 429] on button "Übernehmen" at bounding box center [280, 430] width 37 height 11
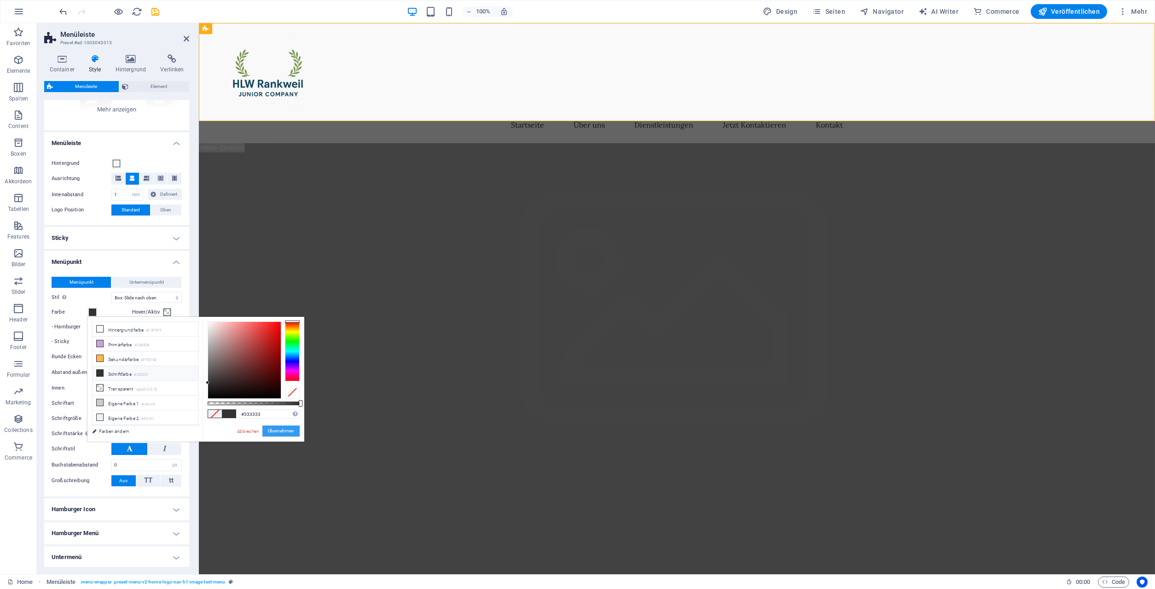
select select
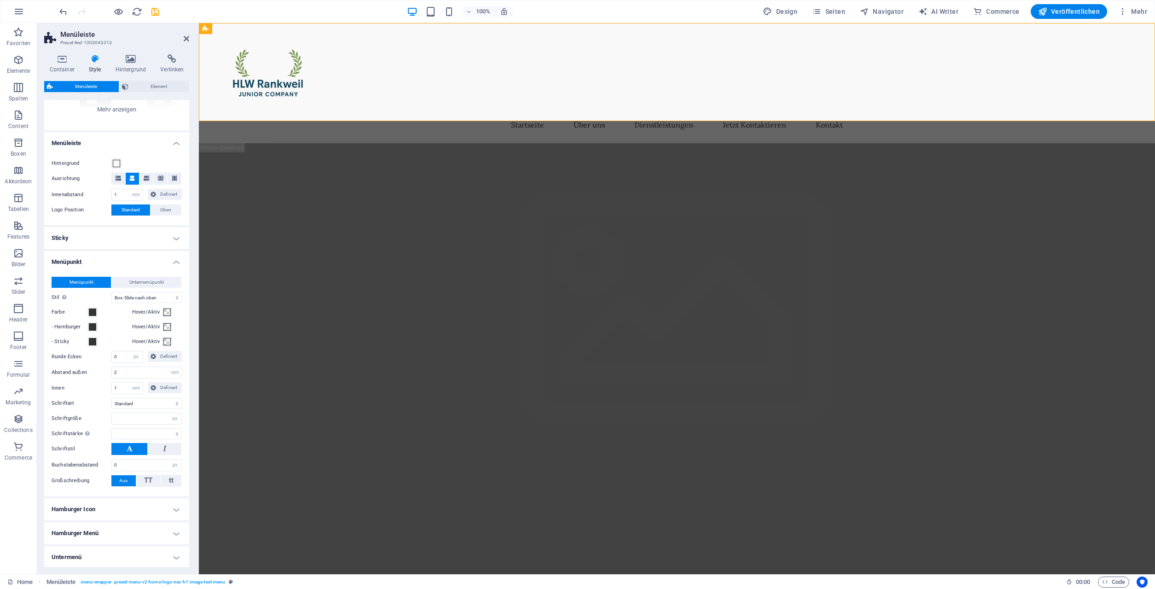
select select
click at [61, 10] on icon "undo" at bounding box center [63, 11] width 11 height 11
select select
click at [63, 11] on icon "undo" at bounding box center [63, 11] width 11 height 11
select select
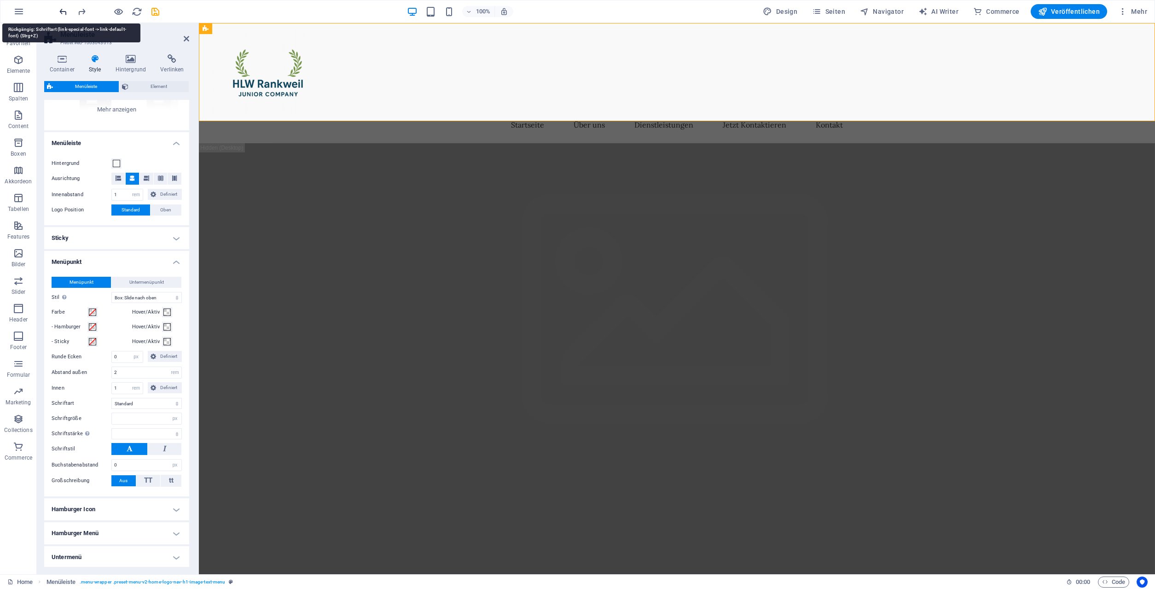
click at [63, 11] on icon "undo" at bounding box center [63, 11] width 11 height 11
select select "link-default-font"
select select
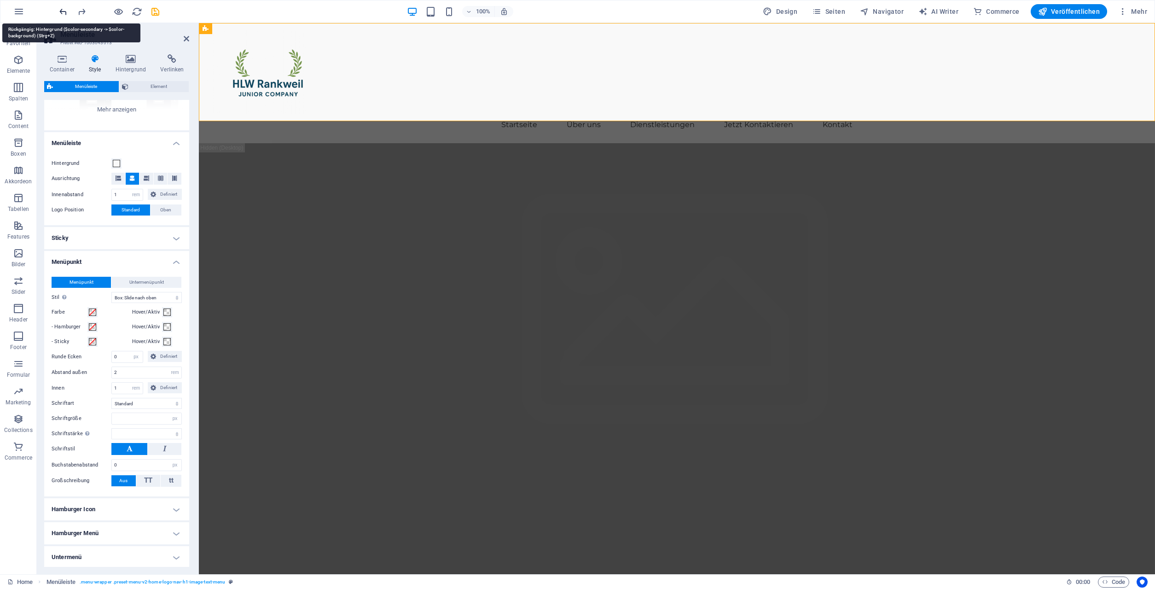
click at [63, 10] on icon "undo" at bounding box center [63, 11] width 11 height 11
select select
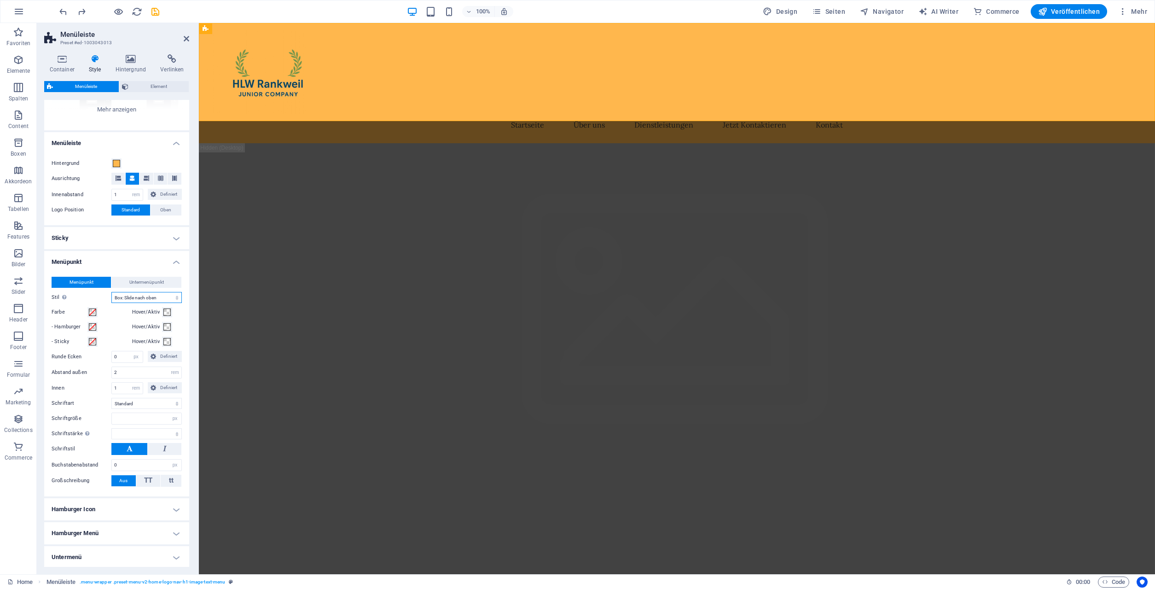
select select "hover_text_color"
click option "Textfarbe" at bounding box center [0, 0] width 0 height 0
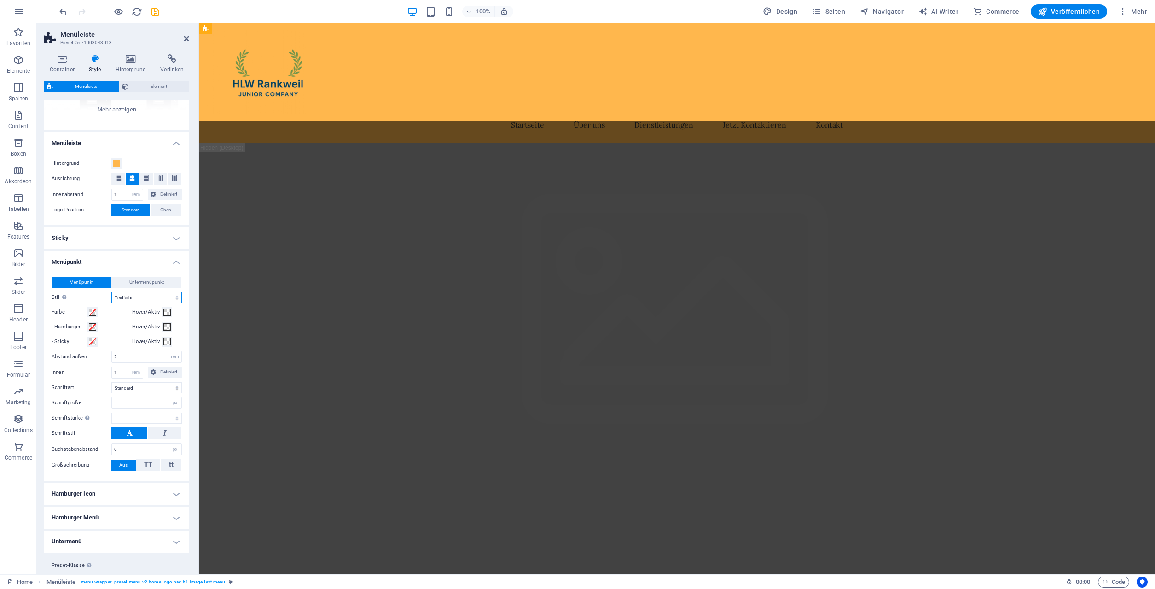
select select
click at [130, 59] on icon at bounding box center [130, 58] width 41 height 9
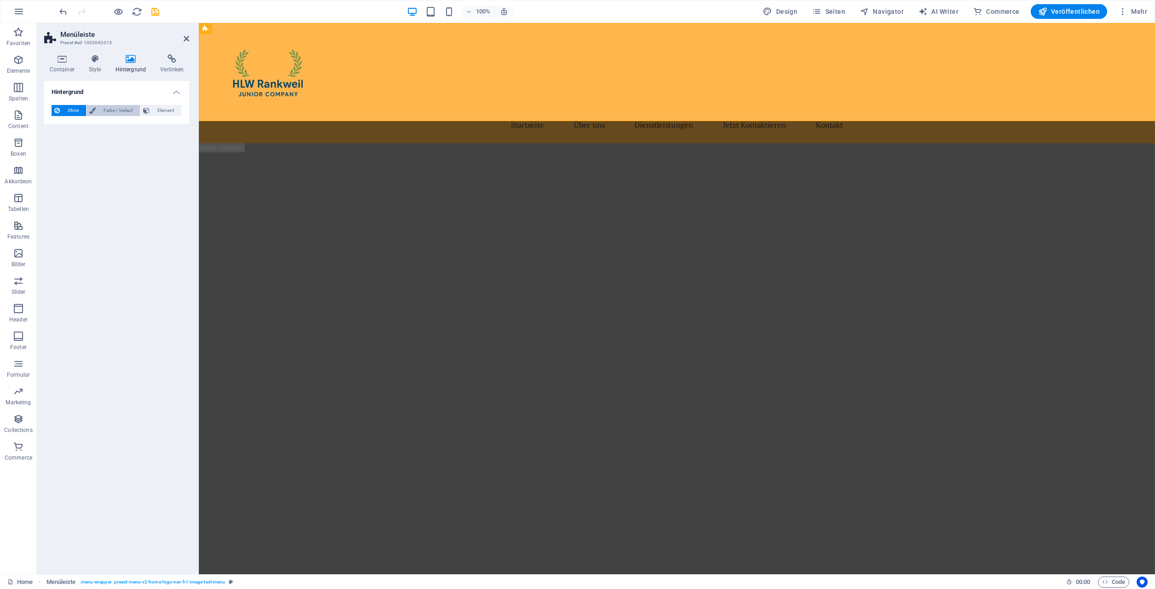
click at [117, 112] on span "Farbe / Verlauf" at bounding box center [117, 110] width 39 height 11
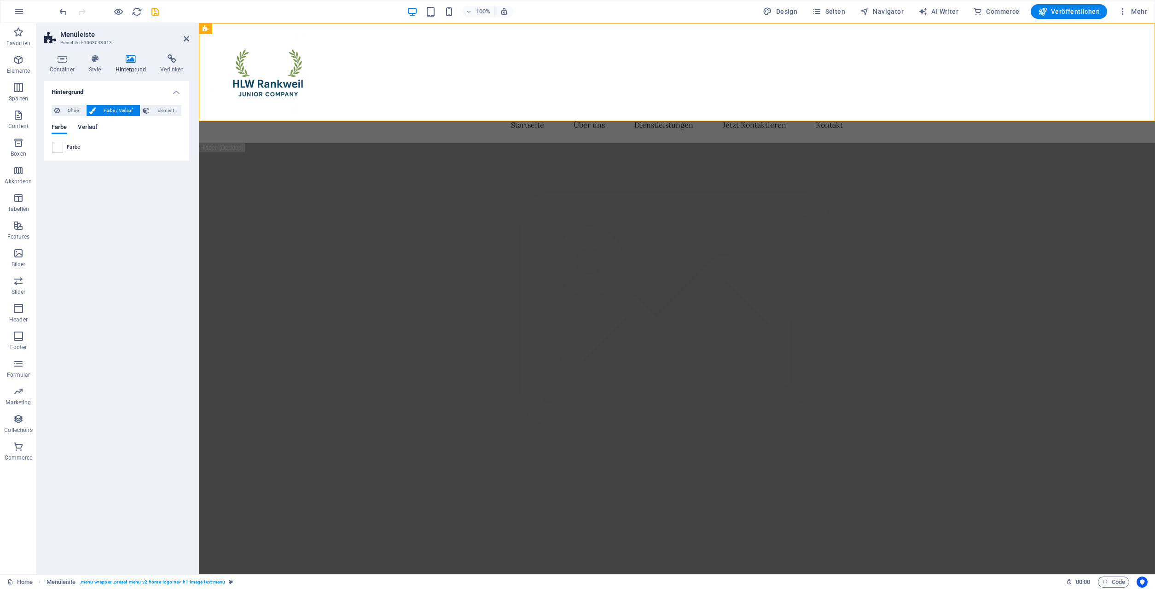
click at [93, 127] on span "Verlauf" at bounding box center [88, 127] width 20 height 13
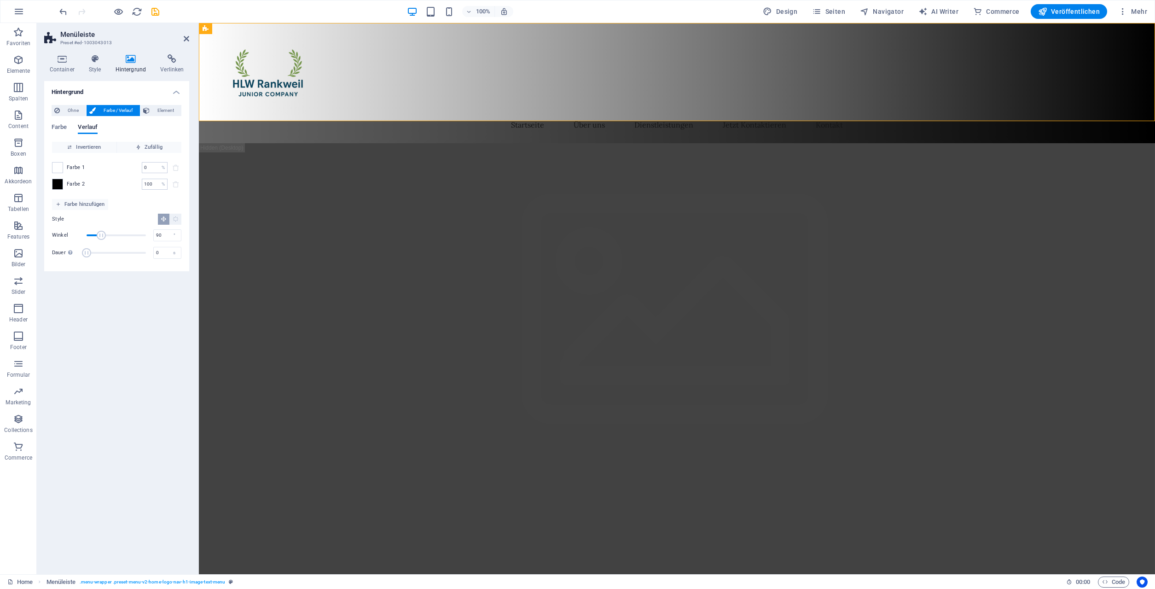
click at [74, 171] on div "Farbe 1 0 % ​" at bounding box center [116, 167] width 129 height 11
click at [57, 183] on span at bounding box center [57, 184] width 10 height 10
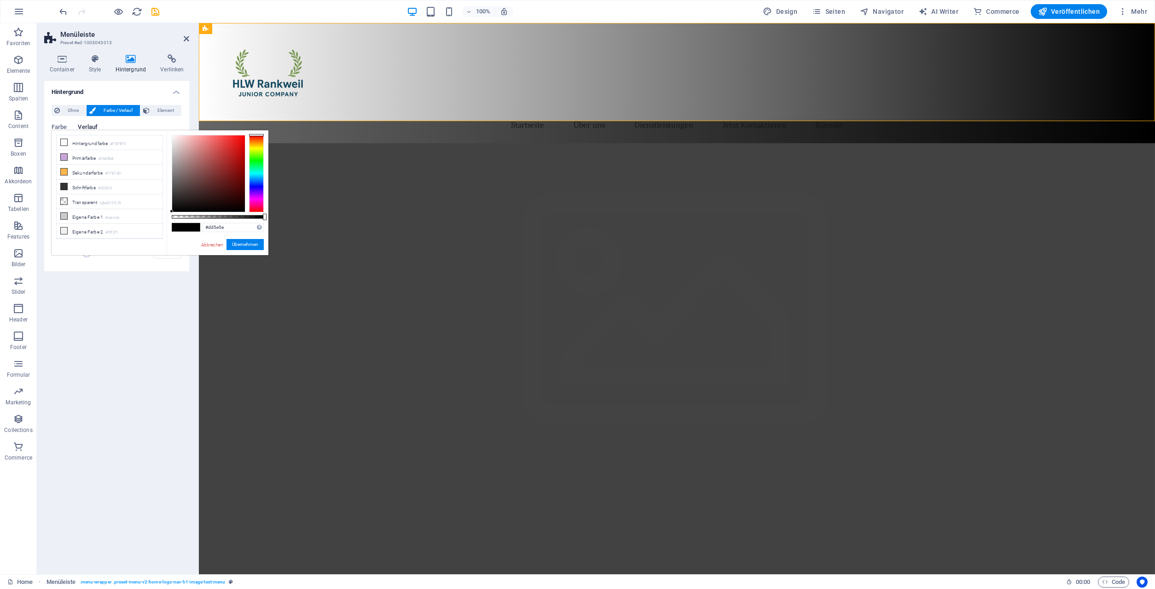
click at [214, 145] on div at bounding box center [208, 173] width 73 height 76
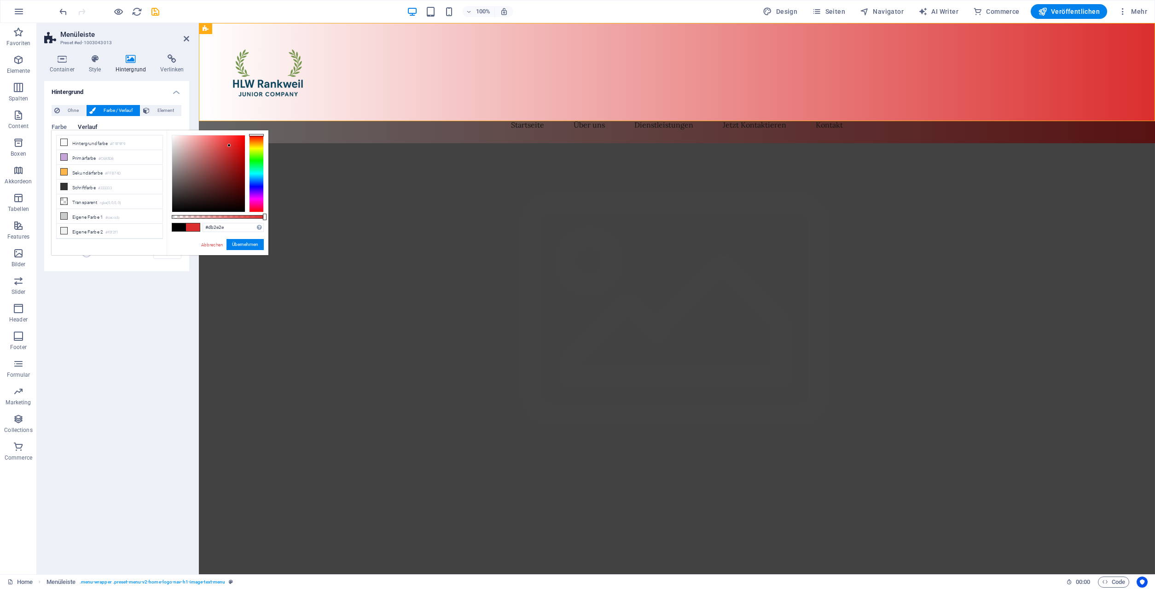
click at [229, 145] on div at bounding box center [208, 173] width 73 height 76
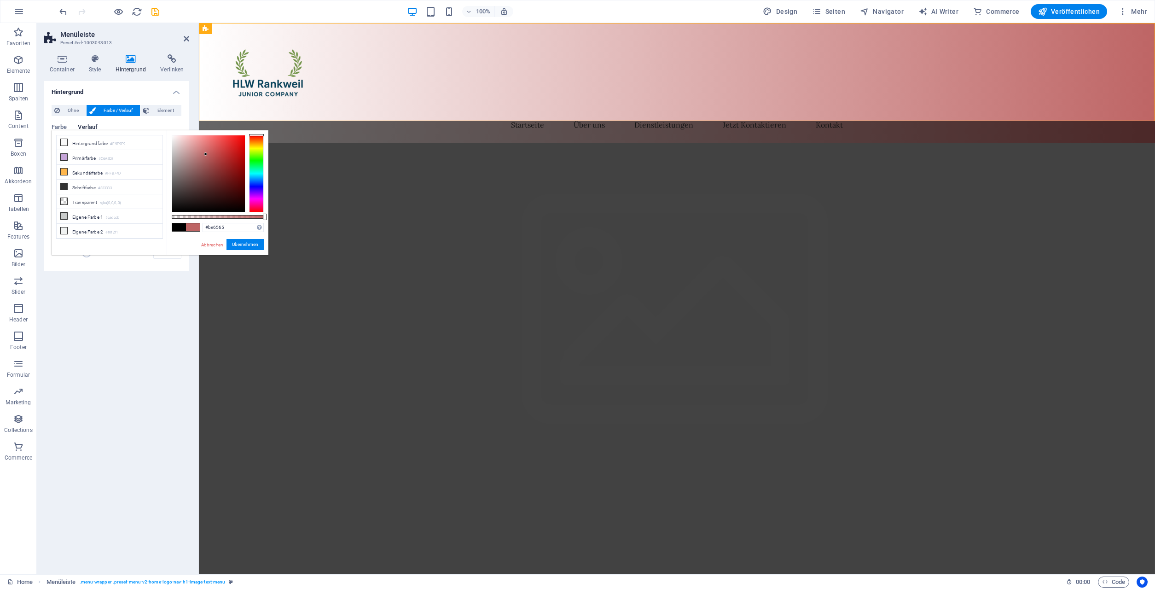
click at [206, 154] on div at bounding box center [208, 173] width 73 height 76
click at [89, 160] on li "Primärfarbe #C6A5D8" at bounding box center [110, 157] width 106 height 15
type input "#c6a5d8"
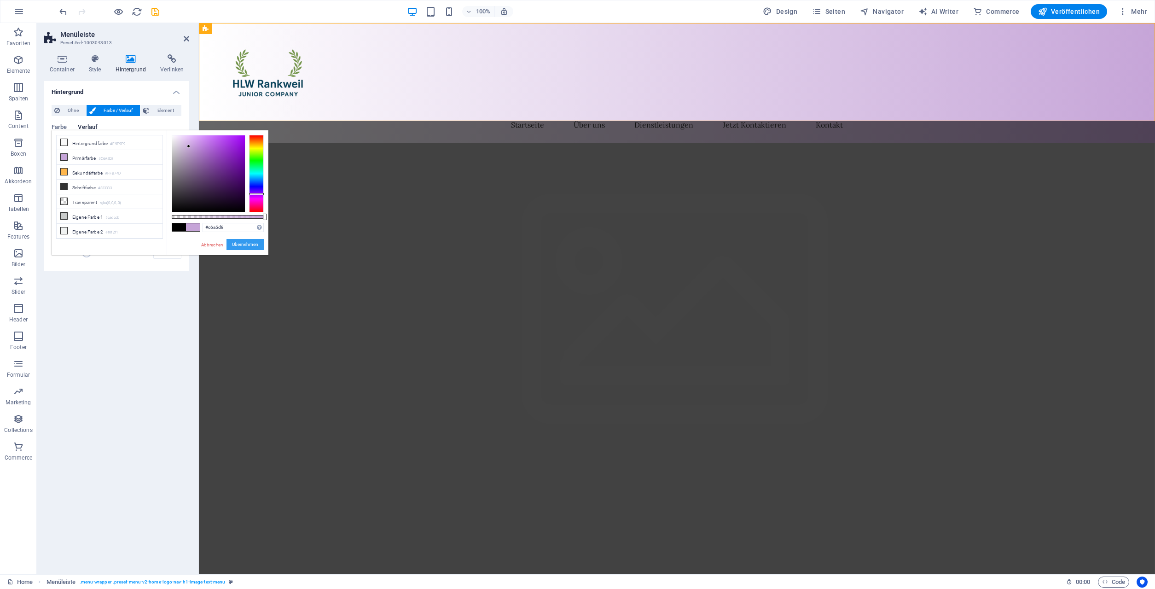
drag, startPoint x: 243, startPoint y: 239, endPoint x: 45, endPoint y: 217, distance: 200.1
click at [243, 239] on button "Übernehmen" at bounding box center [244, 244] width 37 height 11
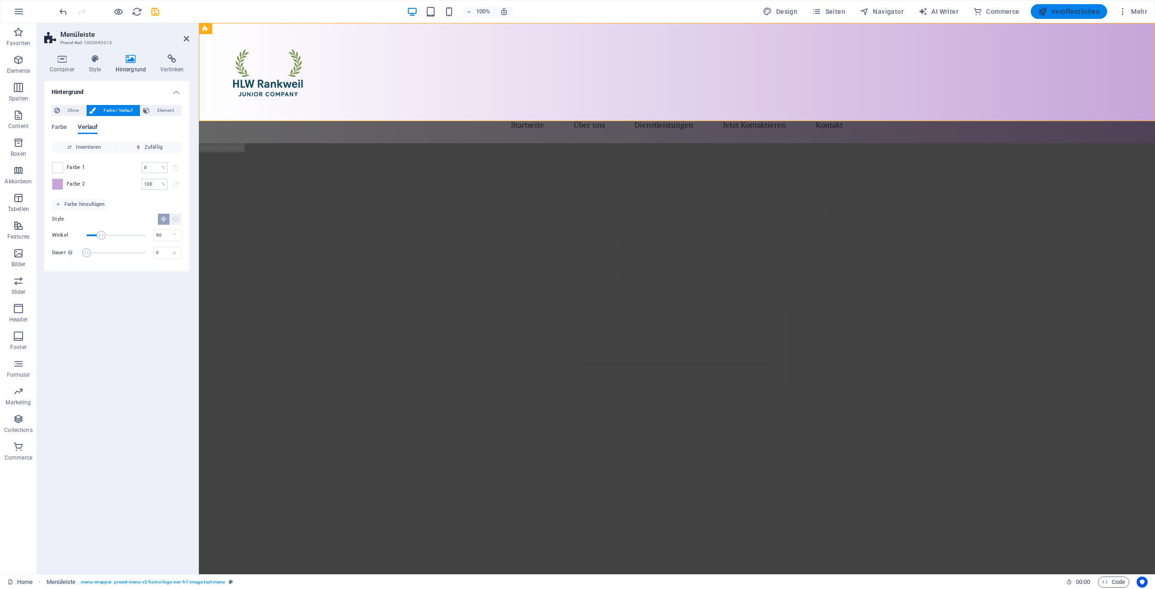
click at [1073, 8] on span "Veröffentlichen" at bounding box center [1069, 11] width 62 height 9
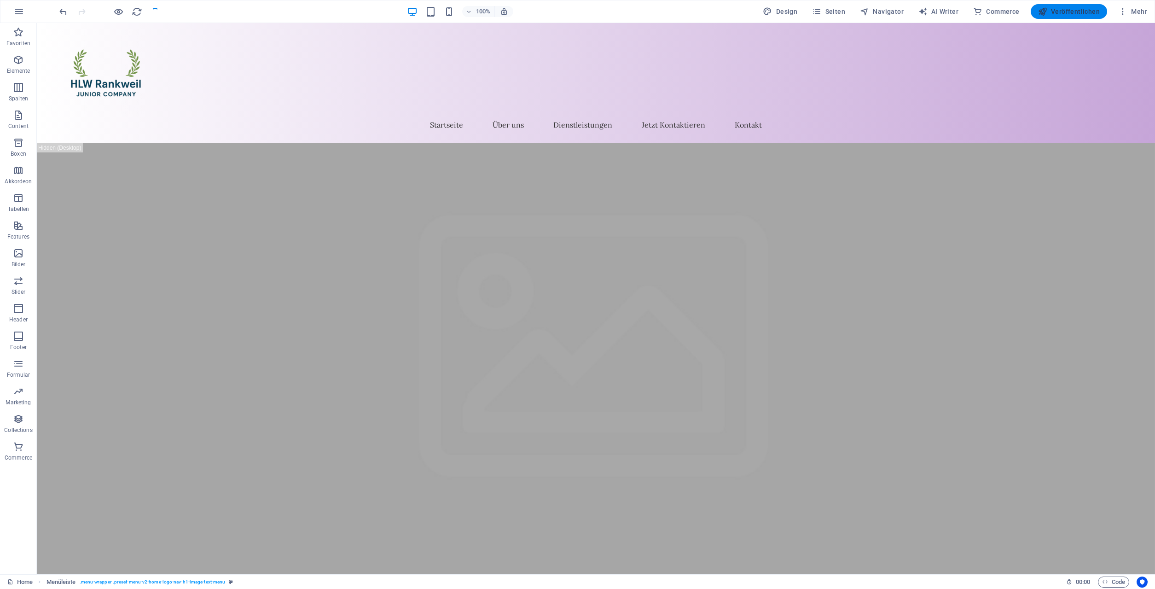
checkbox input "false"
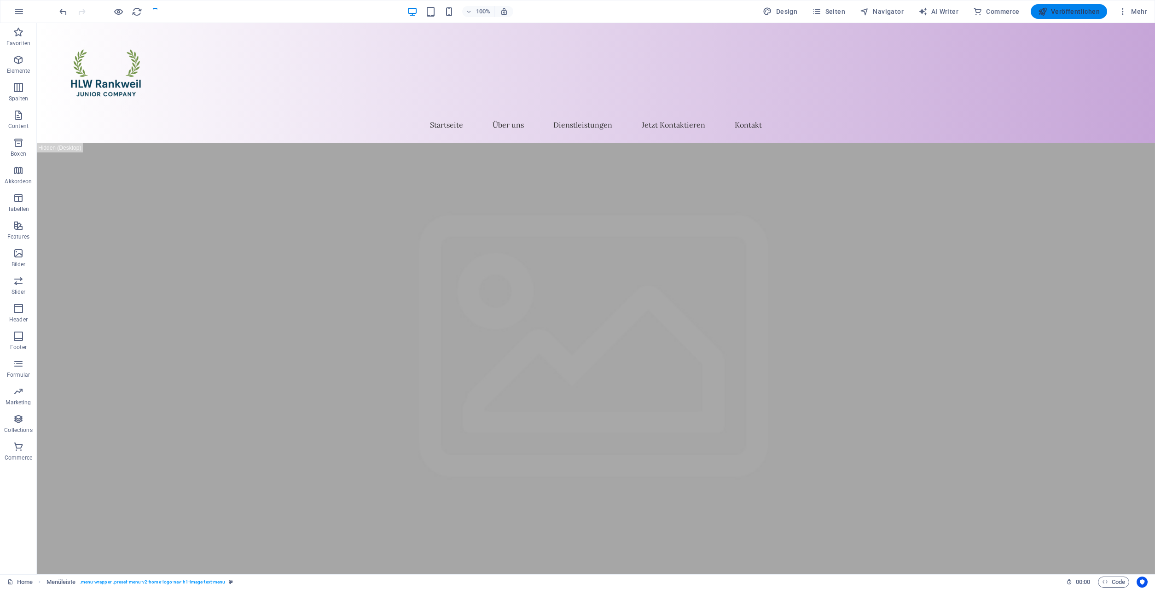
checkbox input "false"
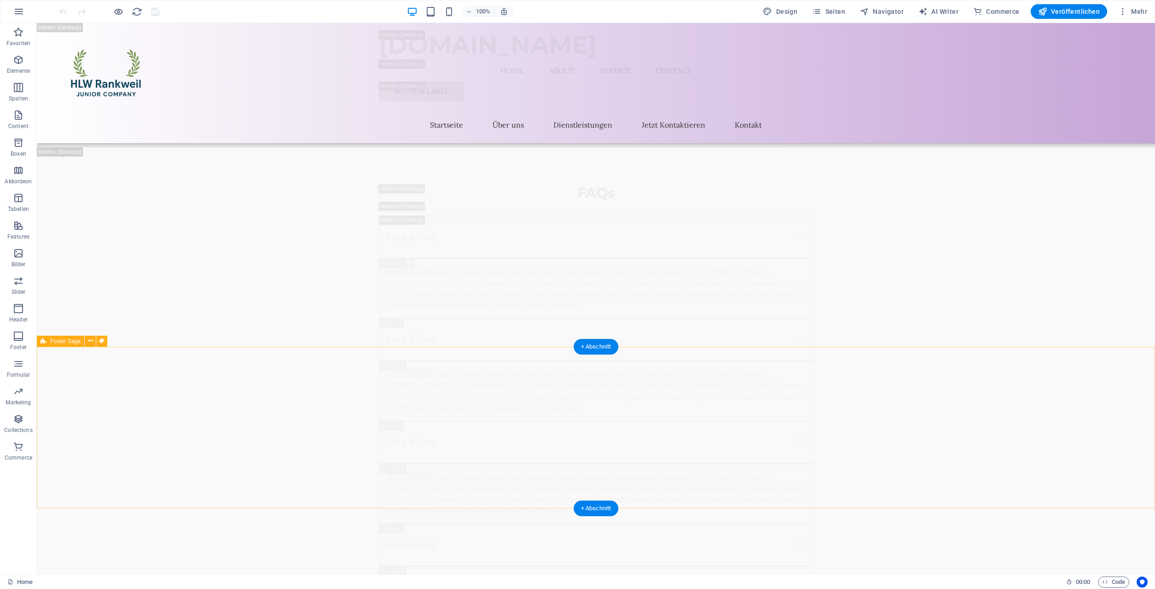
scroll to position [19719, 0]
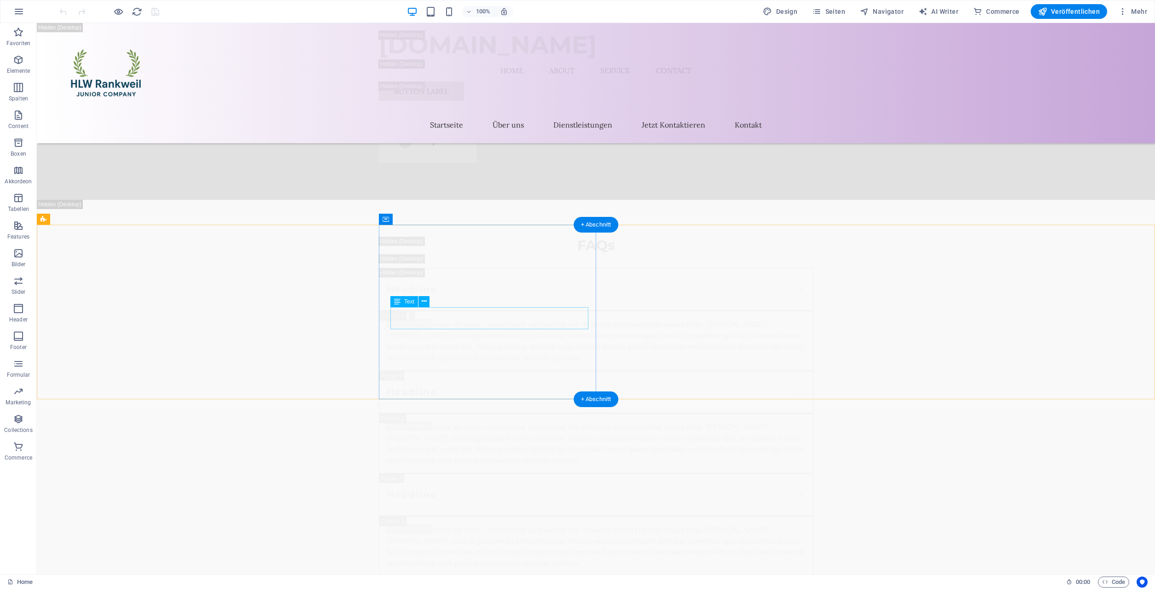
click at [405, 302] on span "Text" at bounding box center [409, 302] width 10 height 6
click at [426, 301] on icon at bounding box center [424, 301] width 5 height 10
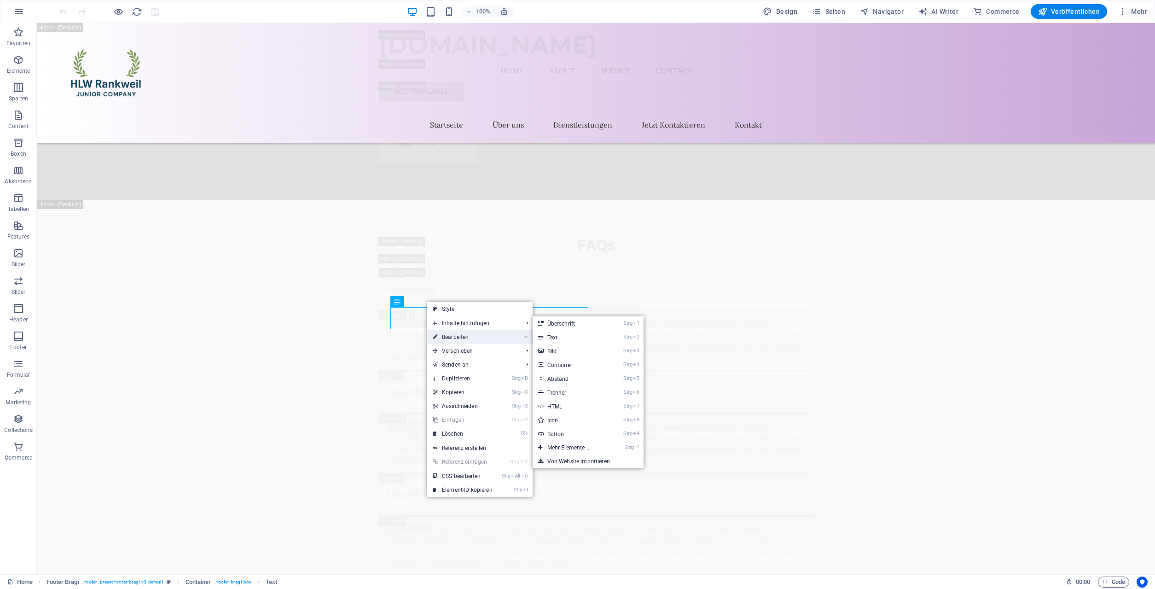
click at [449, 334] on link "⏎ Bearbeiten" at bounding box center [462, 337] width 71 height 14
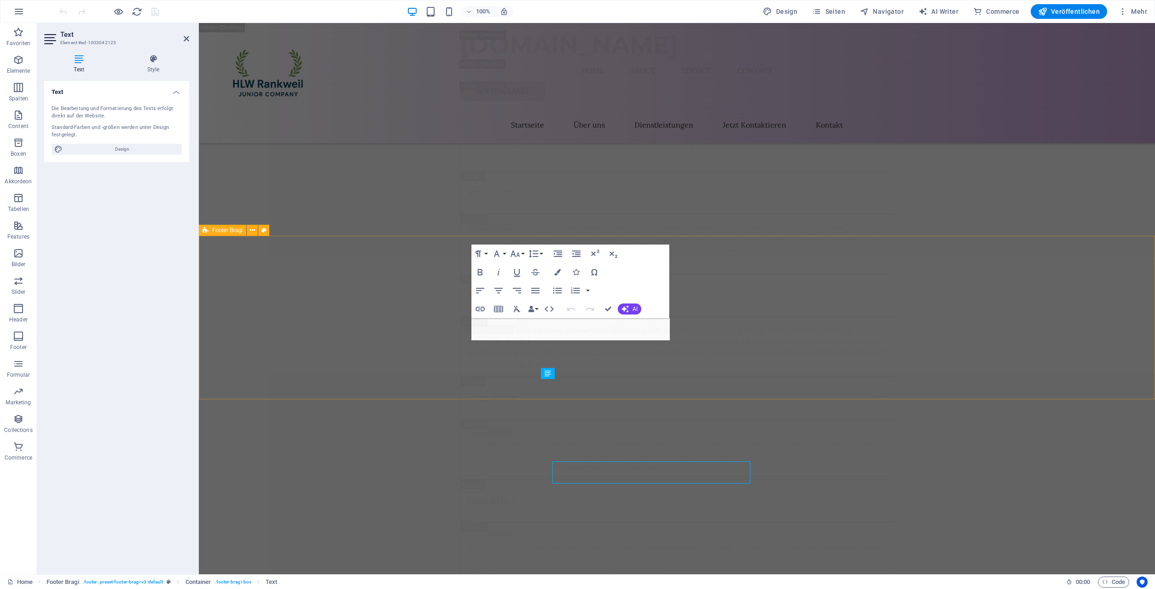
scroll to position [19565, 0]
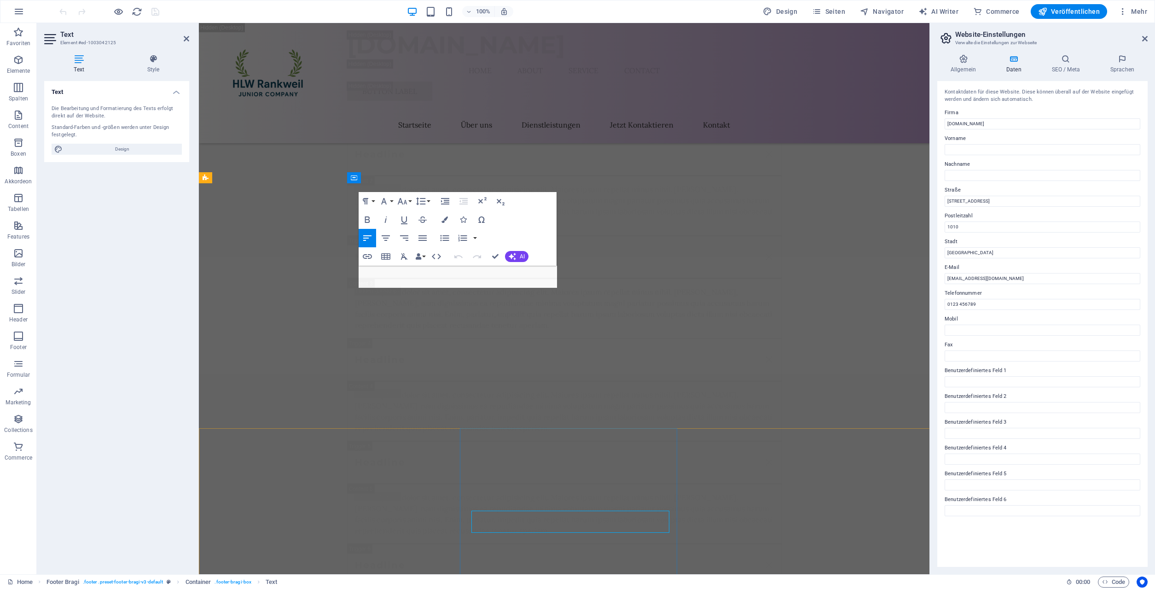
scroll to position [19373, 0]
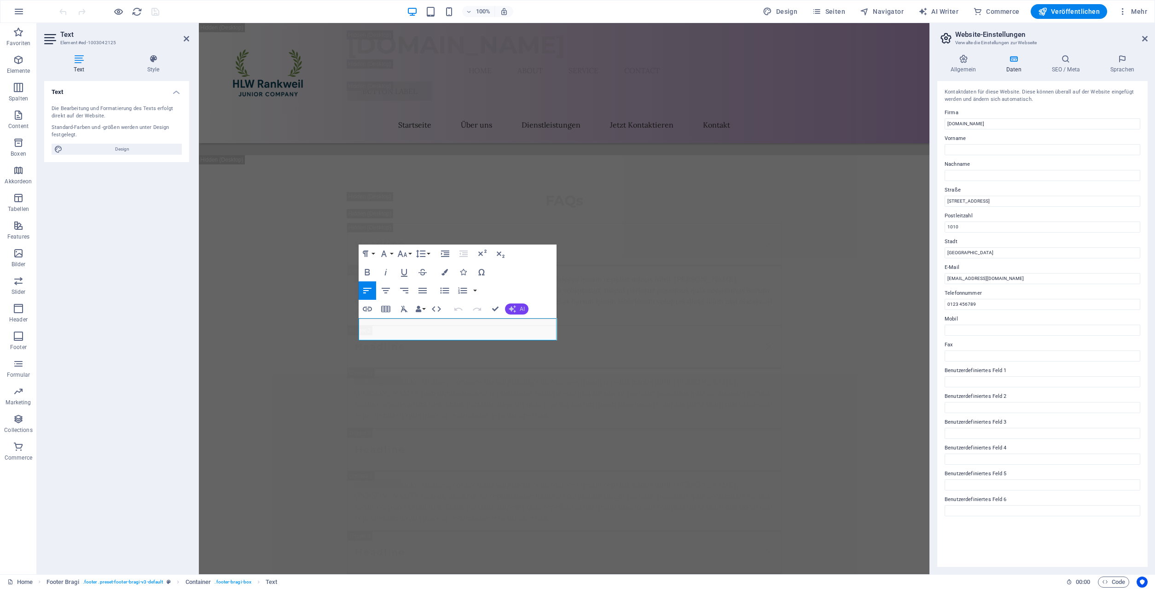
click at [525, 308] on span "AI" at bounding box center [522, 309] width 5 height 6
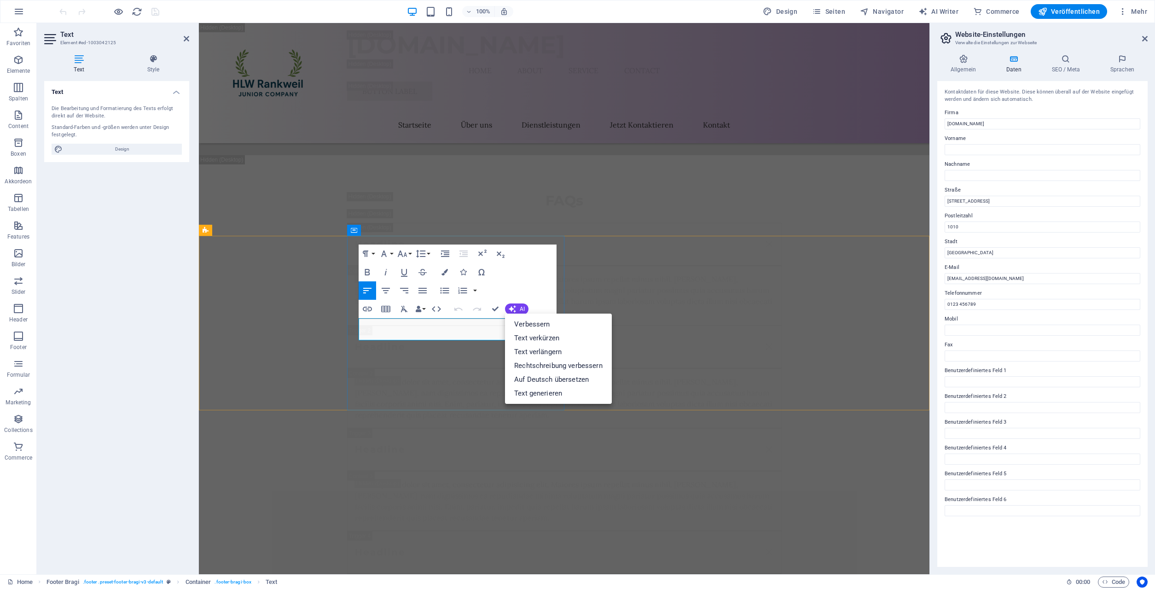
drag, startPoint x: 1189, startPoint y: 222, endPoint x: 826, endPoint y: 199, distance: 363.8
drag, startPoint x: 986, startPoint y: 199, endPoint x: 727, endPoint y: 183, distance: 259.6
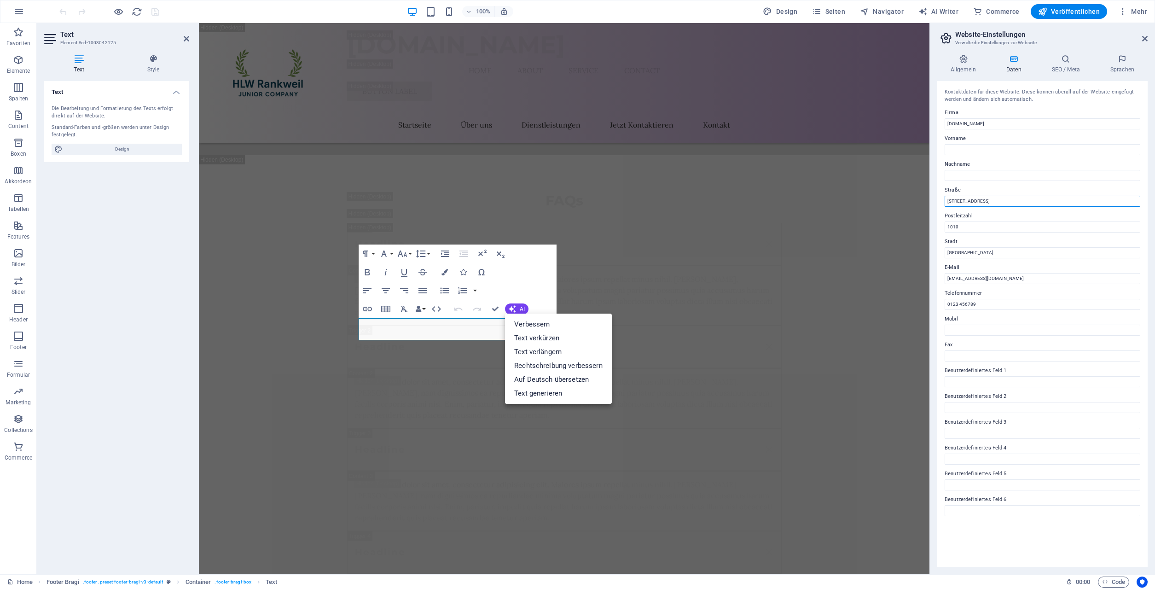
click at [944, 203] on input "[STREET_ADDRESS]" at bounding box center [1042, 201] width 196 height 11
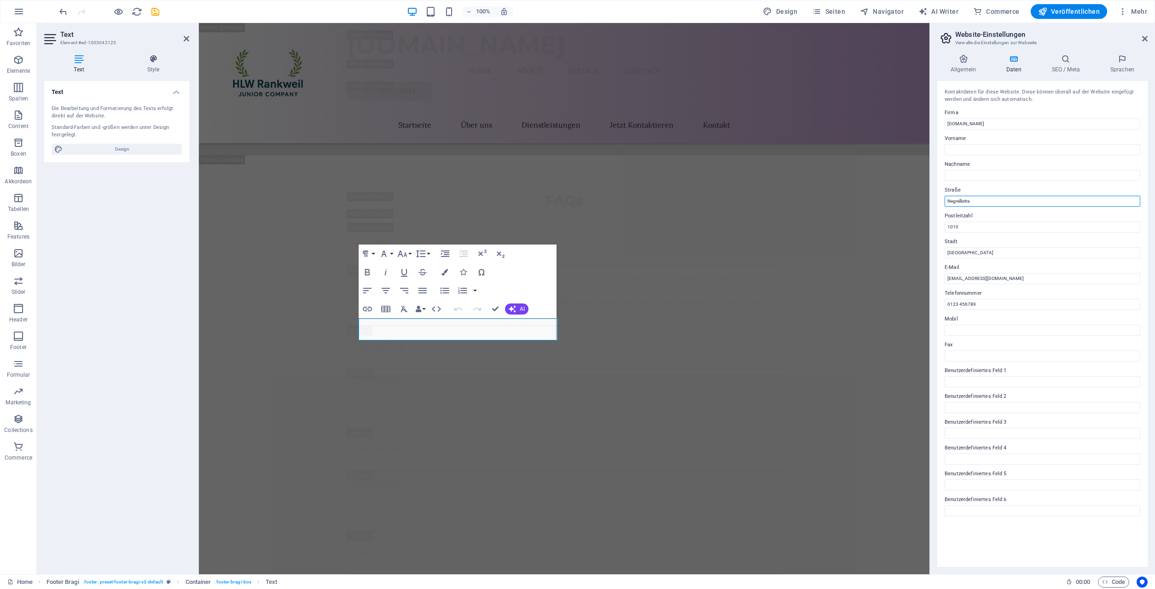
click at [977, 201] on input "Negrellistra" at bounding box center [1042, 201] width 196 height 11
paste input "ß"
click at [986, 201] on input "Negrellistraße" at bounding box center [1042, 201] width 196 height 11
type input "Negrellistraße 50a"
type input "6830"
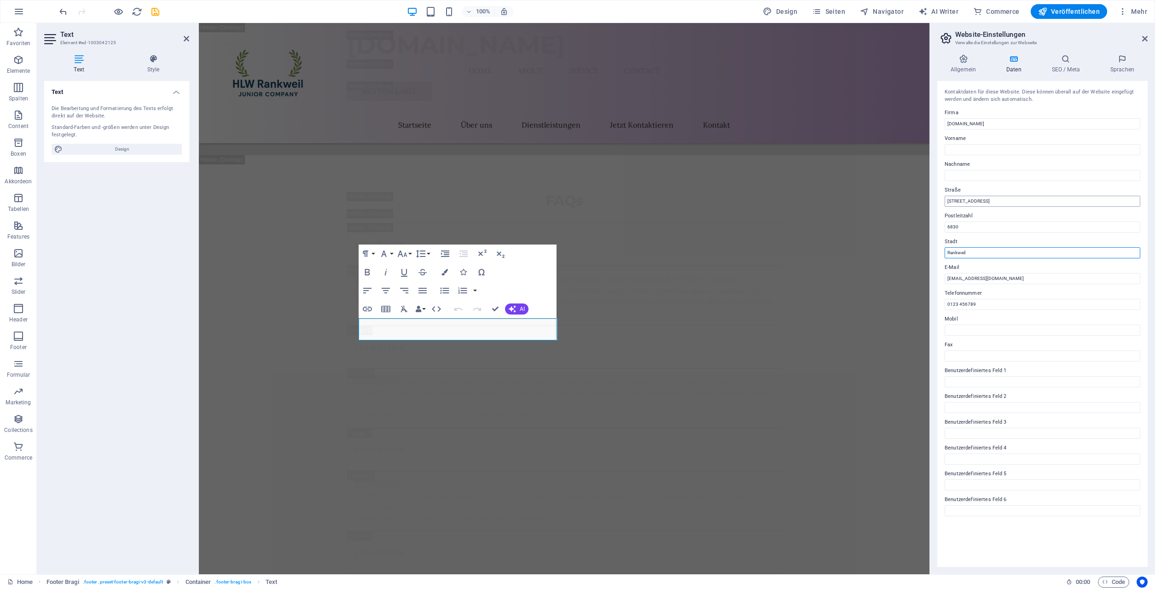
type input "Rankweil"
click at [986, 279] on input "[EMAIL_ADDRESS][DOMAIN_NAME]" at bounding box center [1042, 278] width 196 height 11
drag, startPoint x: 988, startPoint y: 278, endPoint x: 932, endPoint y: 278, distance: 55.2
click at [944, 278] on input "[EMAIL_ADDRESS][DOMAIN_NAME]" at bounding box center [1042, 278] width 196 height 11
click at [989, 303] on input "0123 456789" at bounding box center [1042, 304] width 196 height 11
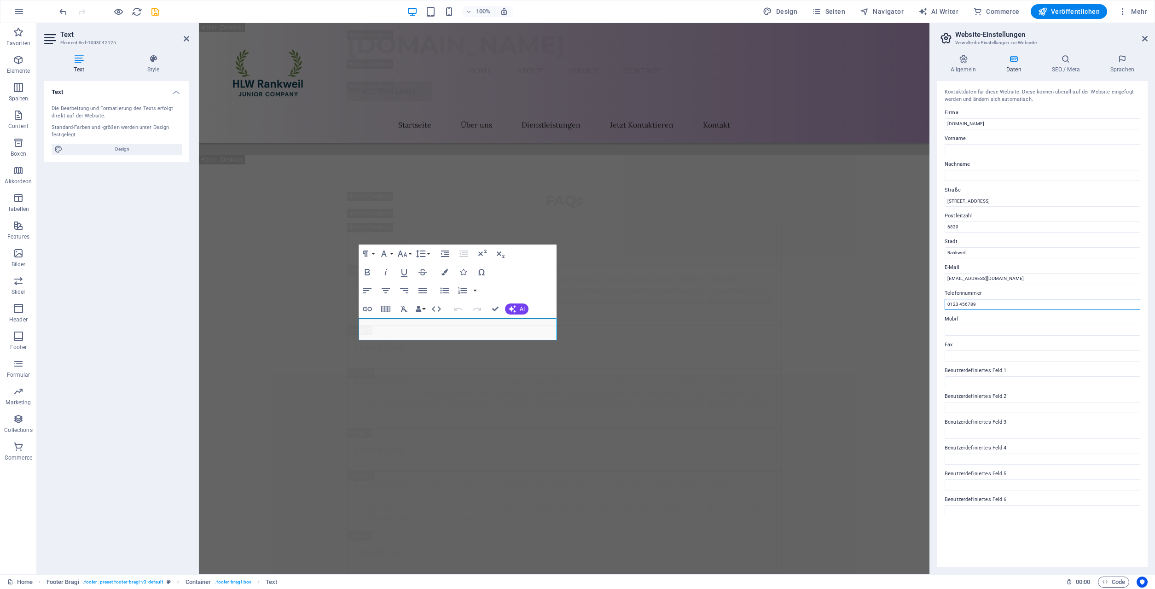
drag, startPoint x: 983, startPoint y: 303, endPoint x: 936, endPoint y: 300, distance: 47.5
click at [944, 301] on input "0123 456789" at bounding box center [1042, 304] width 196 height 11
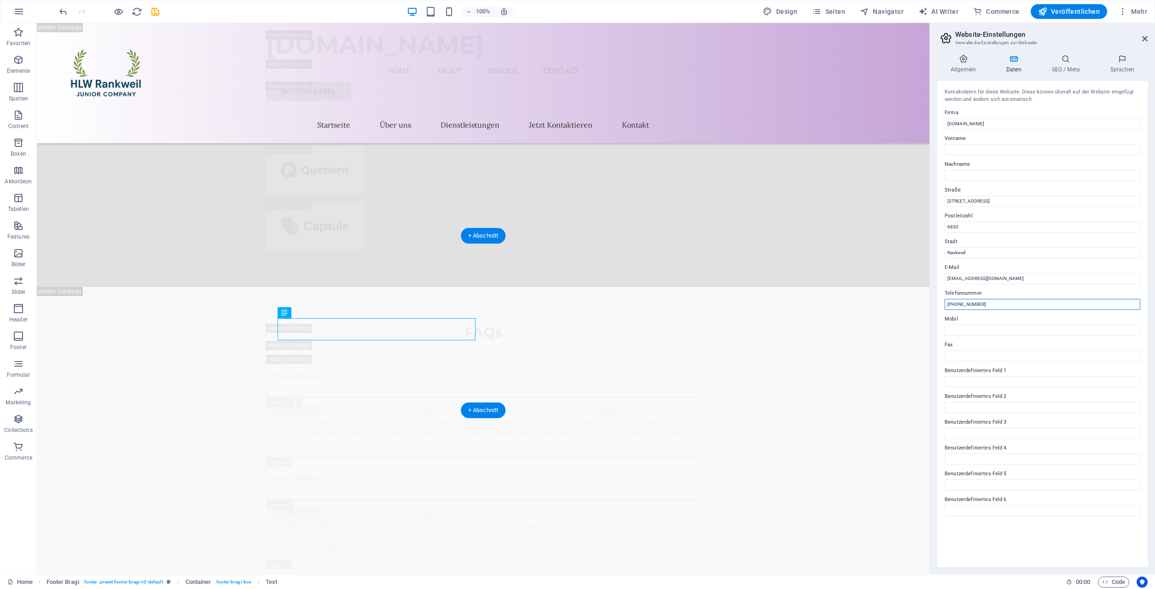
scroll to position [19504, 0]
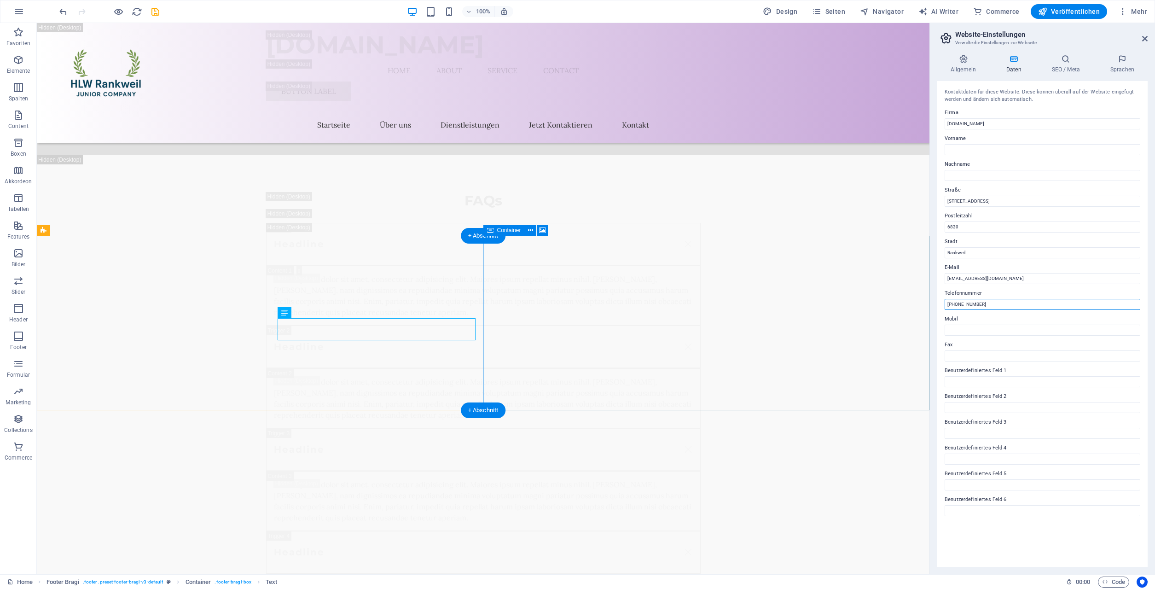
type input "+43 55 22 42358"
click at [506, 228] on span "Container" at bounding box center [509, 230] width 24 height 6
drag, startPoint x: 486, startPoint y: 237, endPoint x: 296, endPoint y: 205, distance: 192.4
click at [486, 237] on div "+ Abschnitt" at bounding box center [483, 236] width 45 height 16
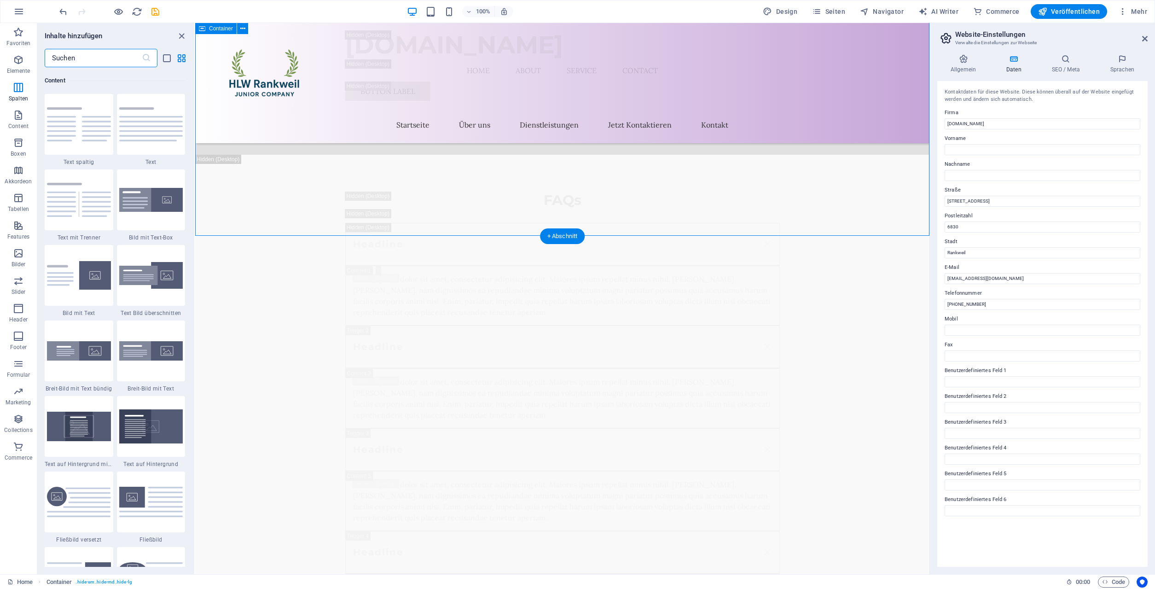
scroll to position [1610, 0]
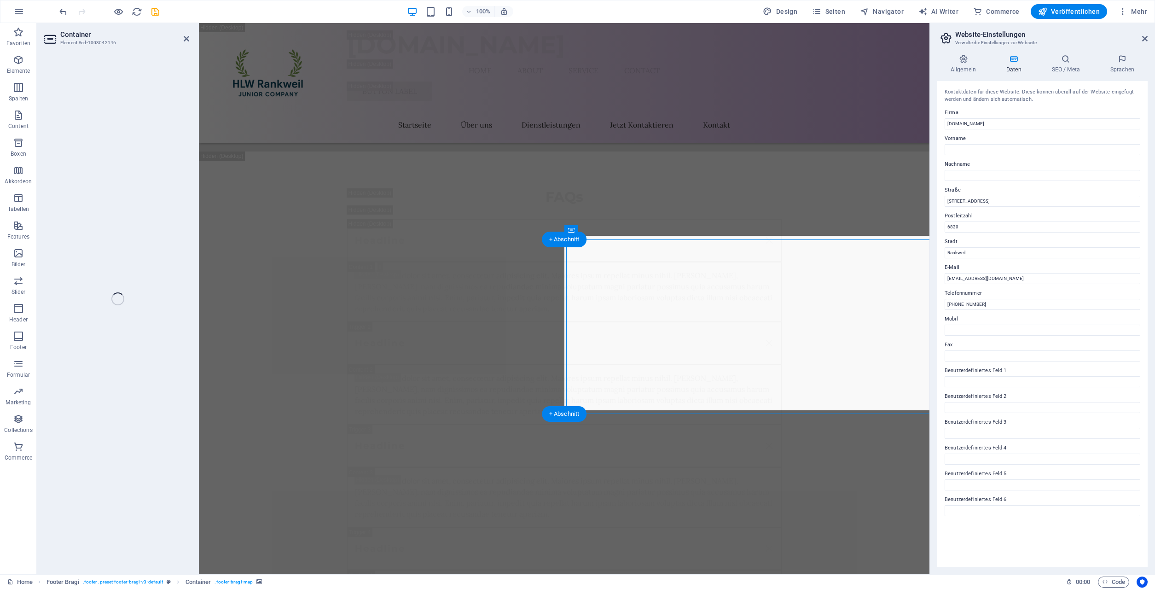
scroll to position [19373, 0]
select select "px"
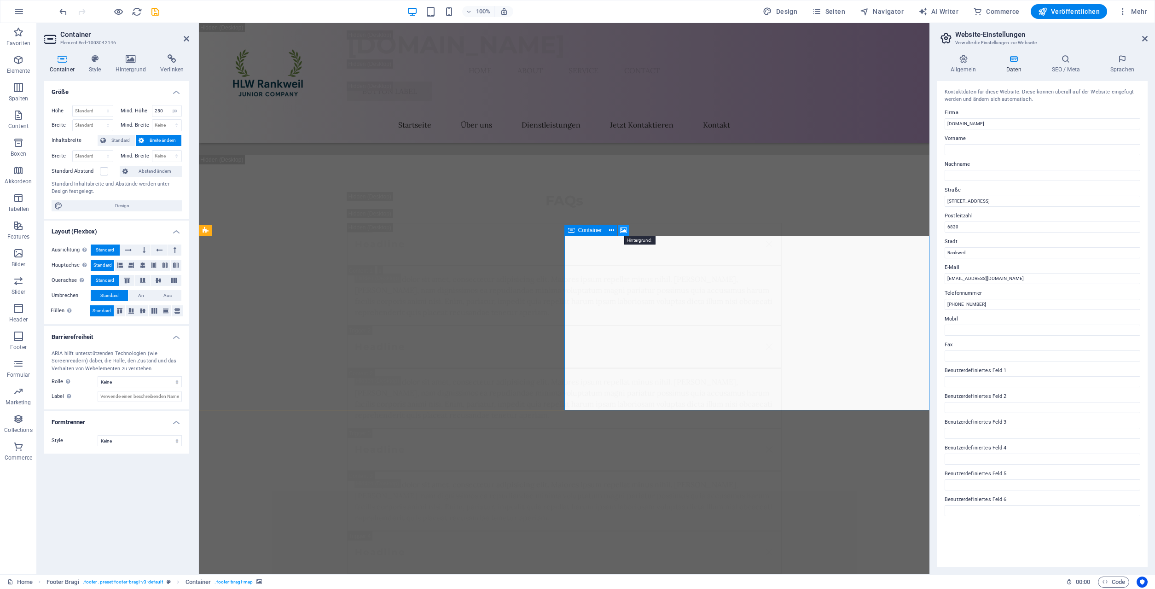
click at [623, 230] on icon at bounding box center [623, 230] width 7 height 10
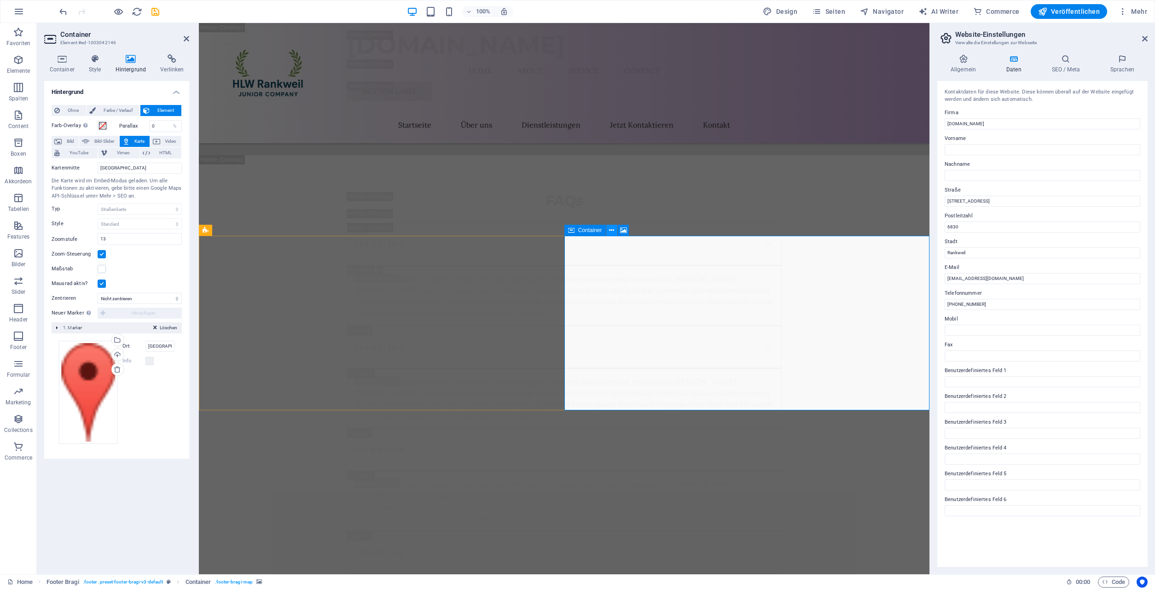
click at [609, 228] on icon at bounding box center [611, 230] width 5 height 10
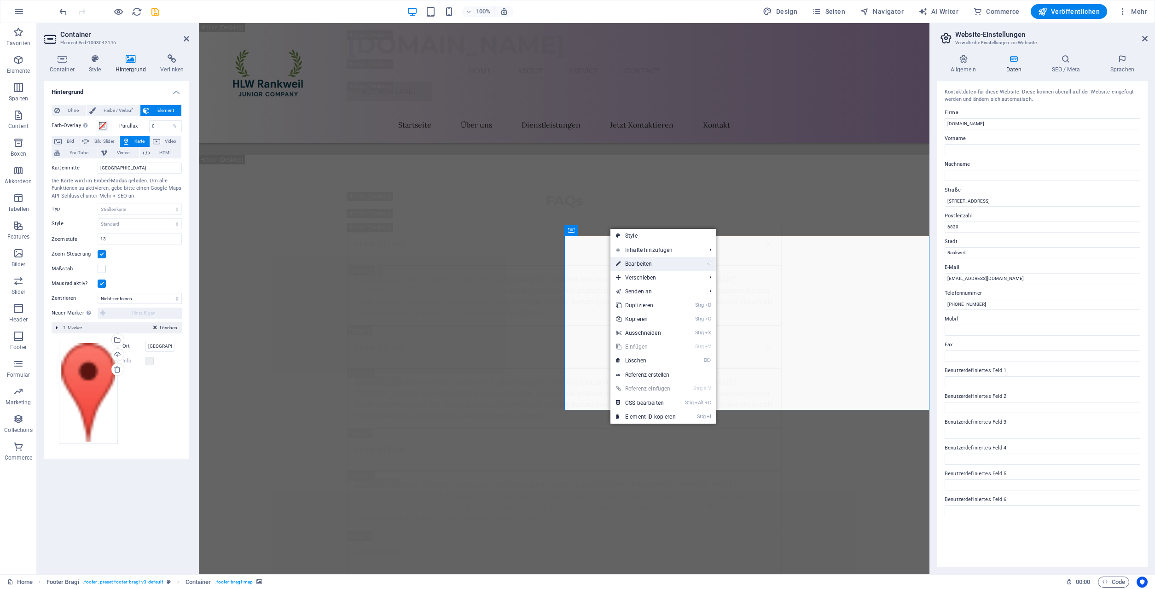
click at [653, 260] on link "⏎ Bearbeiten" at bounding box center [645, 264] width 71 height 14
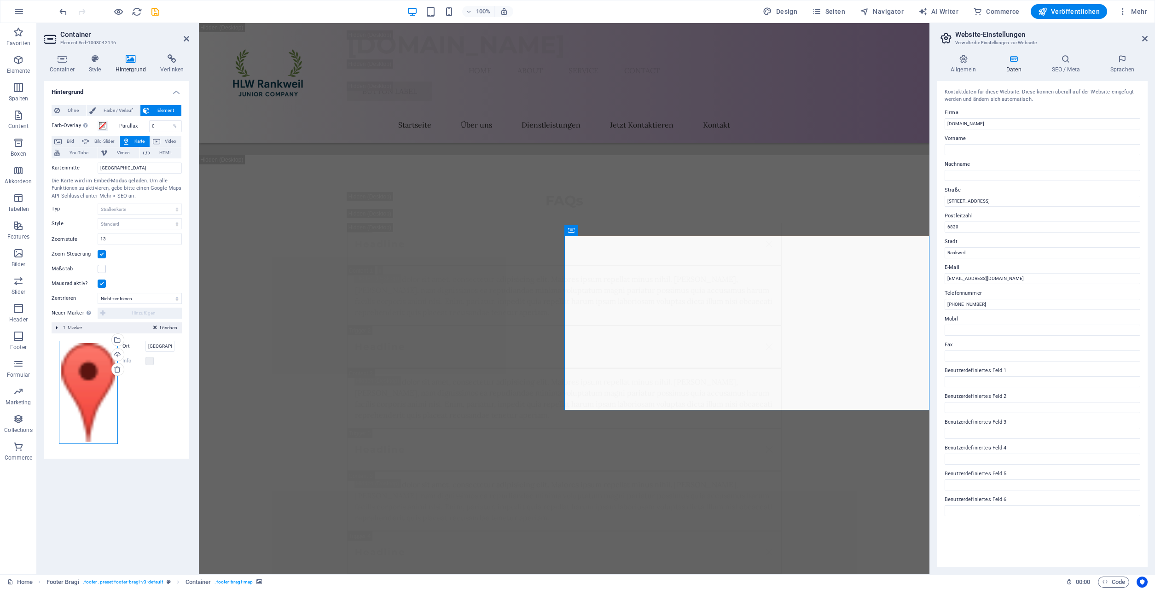
click at [85, 352] on div "Ziehe Dateien zum Hochladen hierher oder klicke hier, um aus Dateien oder koste…" at bounding box center [88, 392] width 59 height 103
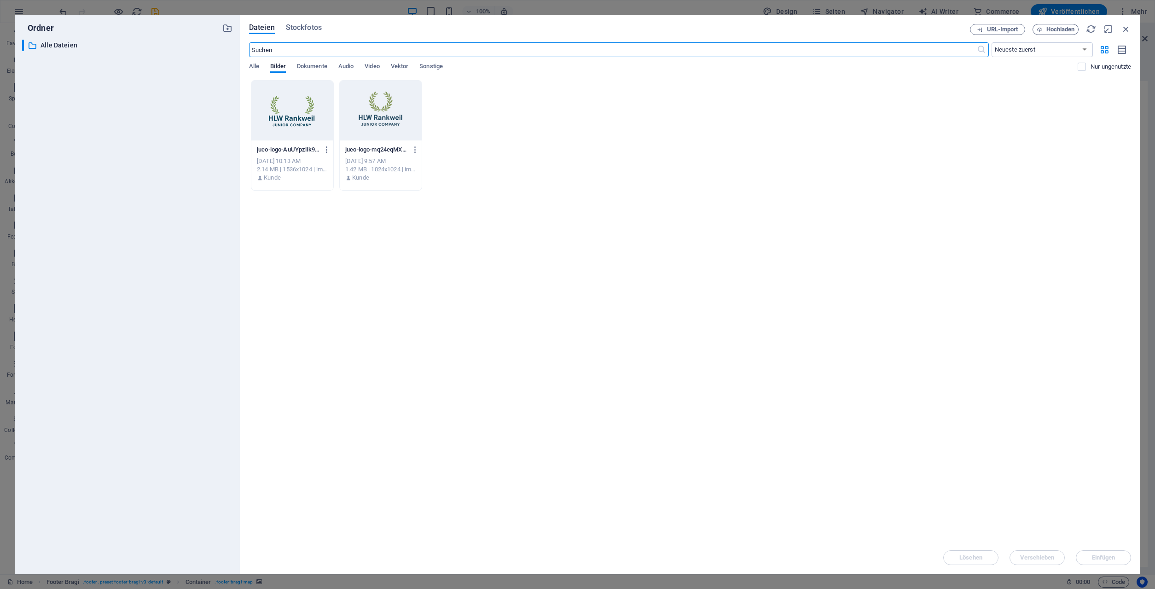
scroll to position [19203, 0]
click at [1126, 29] on icon "button" at bounding box center [1126, 29] width 10 height 10
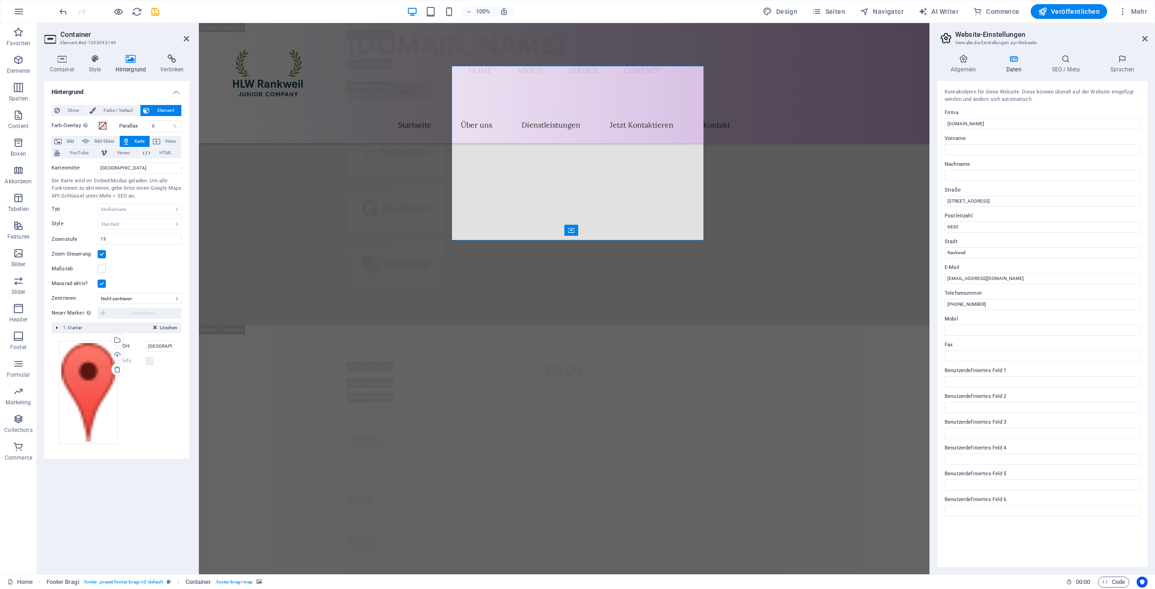
scroll to position [19373, 0]
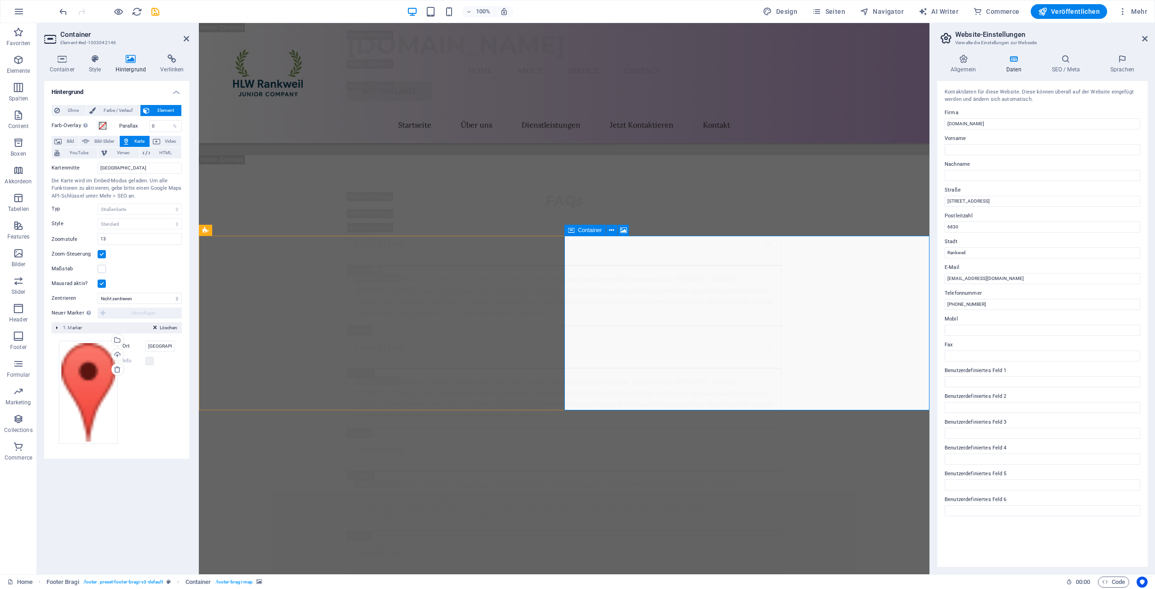
click at [572, 229] on icon at bounding box center [571, 230] width 6 height 11
click at [1012, 58] on icon at bounding box center [1014, 58] width 42 height 9
click at [1069, 56] on icon at bounding box center [1065, 58] width 55 height 9
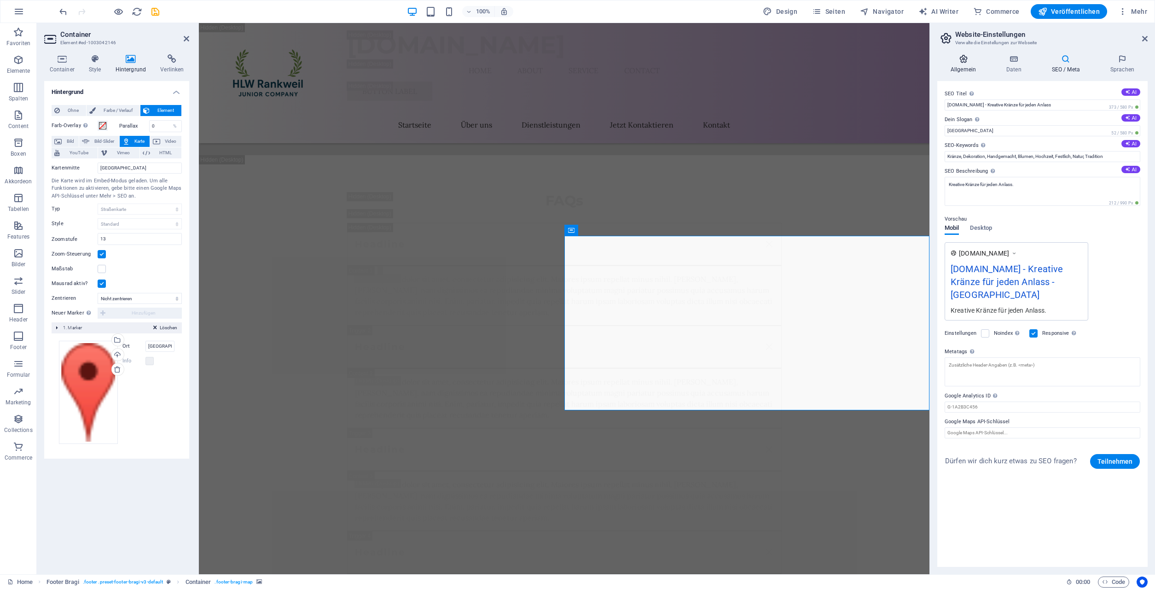
click at [970, 60] on icon at bounding box center [963, 58] width 52 height 9
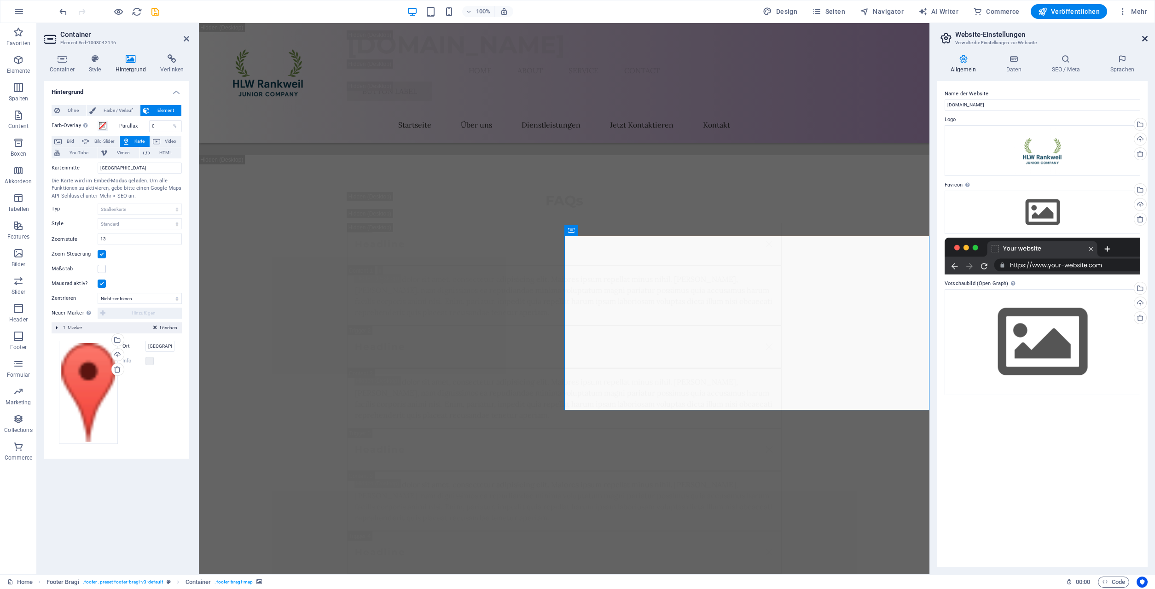
click at [1143, 39] on icon at bounding box center [1145, 38] width 6 height 7
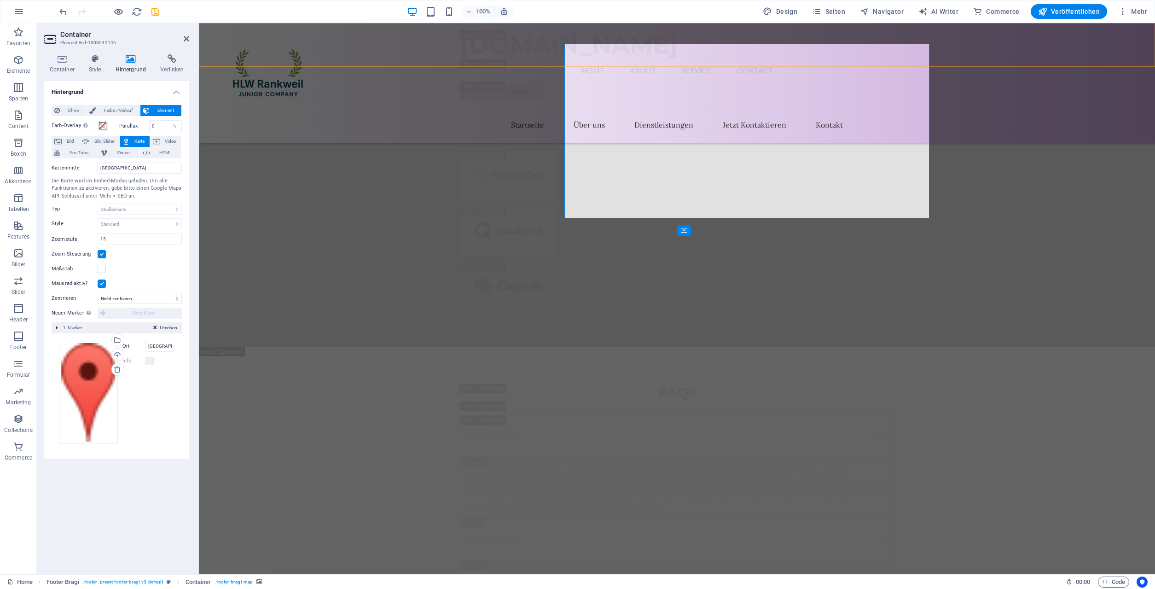
scroll to position [19565, 0]
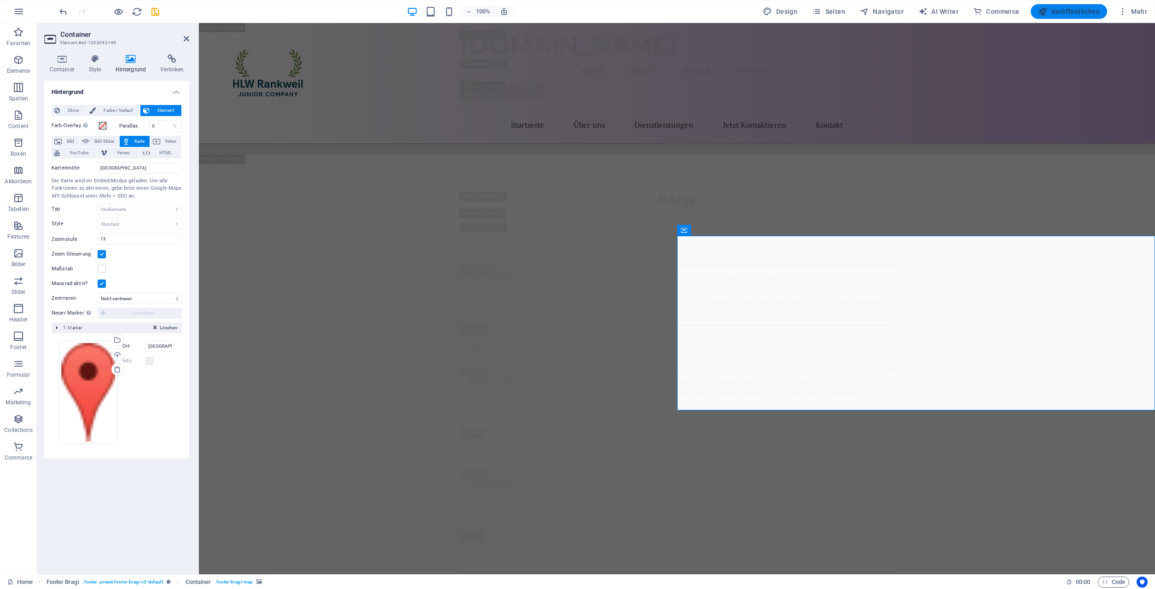
click at [1071, 13] on span "Veröffentlichen" at bounding box center [1069, 11] width 62 height 9
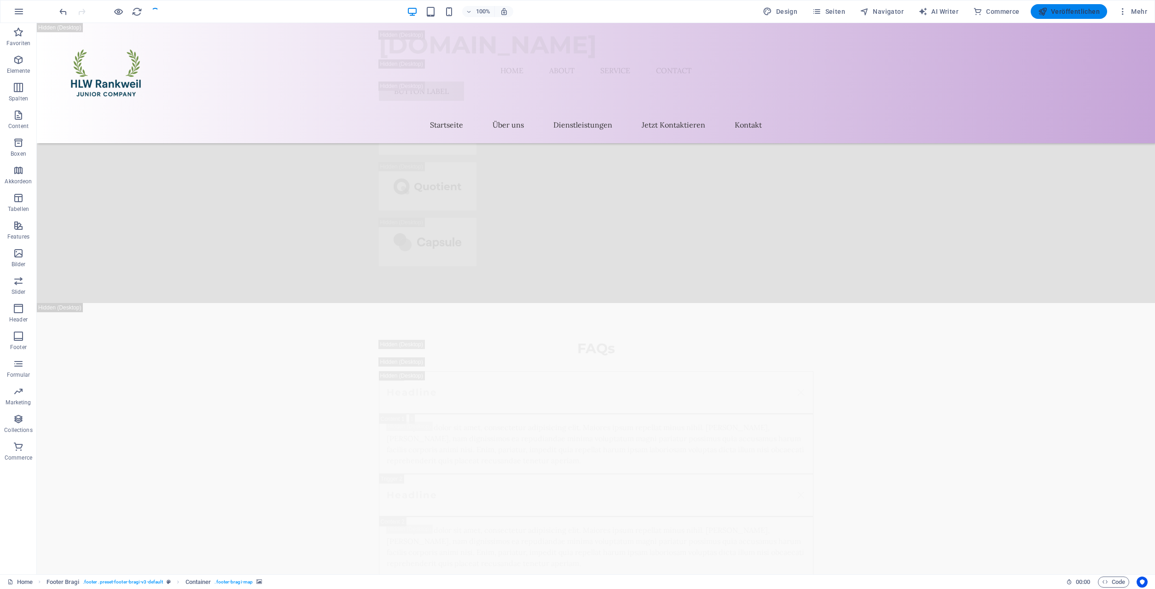
checkbox input "false"
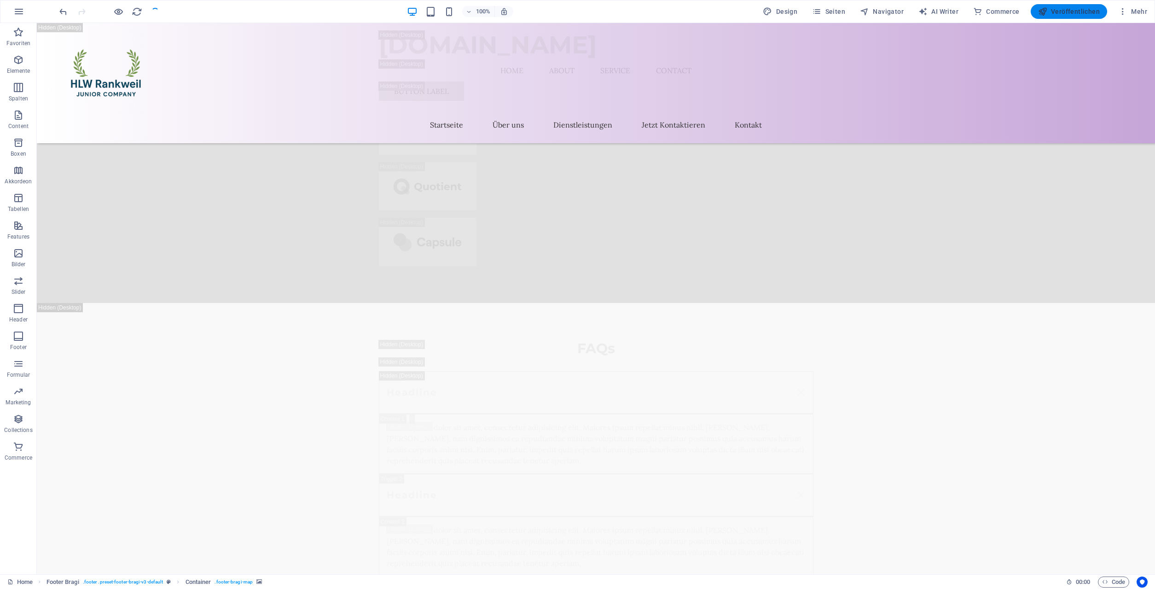
checkbox input "false"
